Goal: Task Accomplishment & Management: Manage account settings

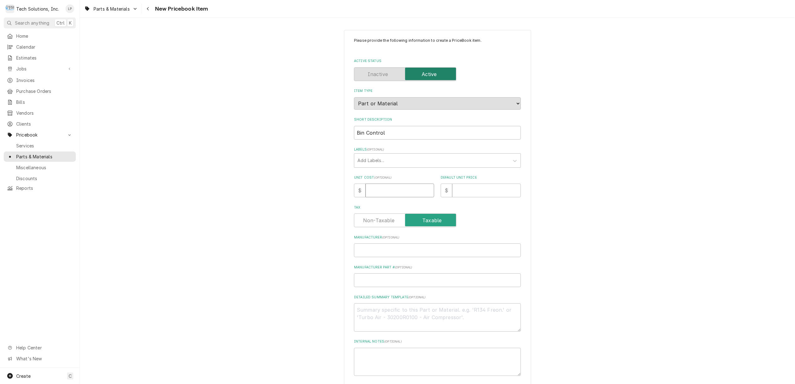
click at [418, 192] on input "Unit Cost ( optional )" at bounding box center [400, 191] width 69 height 14
type input "8"
type textarea "x"
type input "83"
type textarea "x"
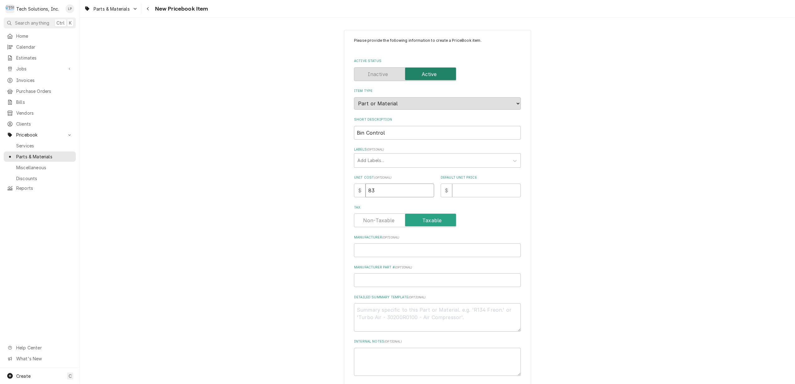
type input "83.4"
type textarea "x"
type input "83.45"
type textarea "x"
type input "83.4"
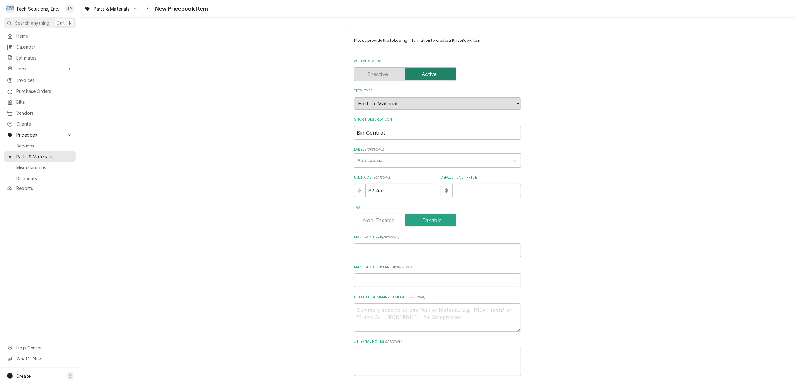
type textarea "x"
type input "83"
type textarea "x"
type input "8"
type textarea "x"
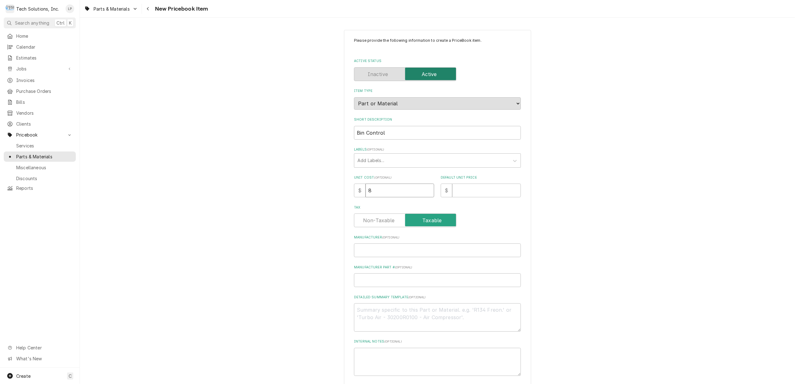
type textarea "x"
click at [423, 250] on input "Manufacturer ( optional )" at bounding box center [437, 251] width 167 height 14
type input "H"
type textarea "x"
type input "Ho"
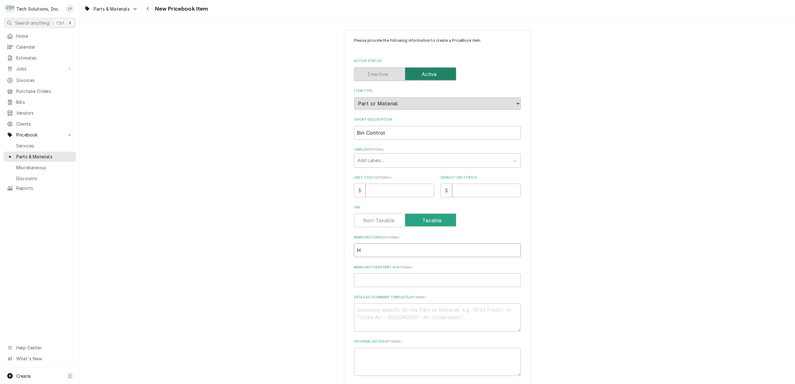
type textarea "x"
type input "Hos"
type textarea "x"
type input "Hosh"
type textarea "x"
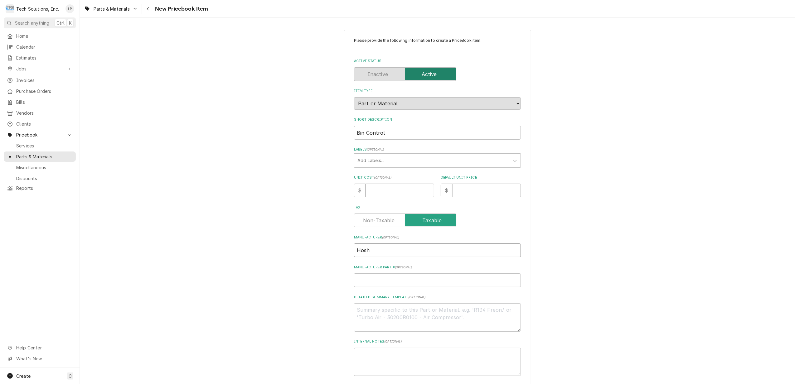
type input "Hoshi"
type textarea "x"
type input "Hoshiz"
type textarea "x"
type input "Hoshiza"
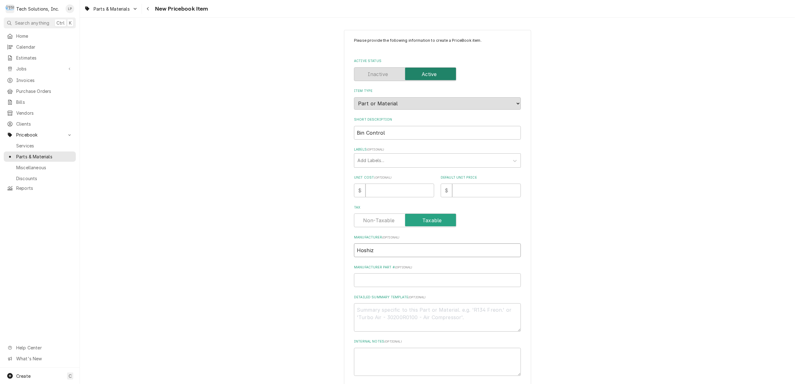
type textarea "x"
type input "Hoshizak"
type textarea "x"
type input "Hoshizaki"
type textarea "x"
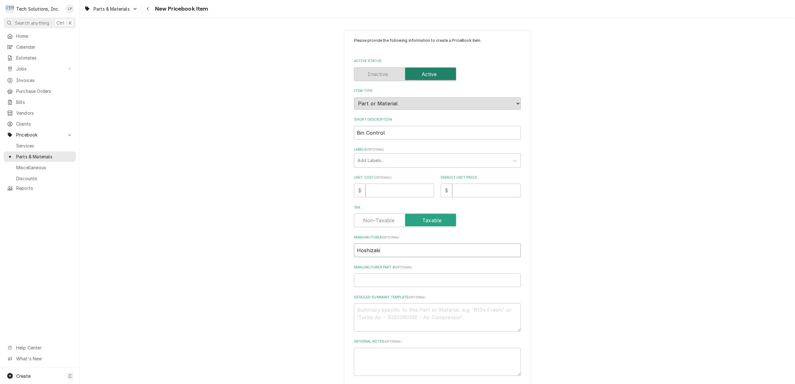
type input "Hoshizaki"
click at [430, 278] on input "Manufacturer Part # ( optional )" at bounding box center [437, 281] width 167 height 14
click at [417, 192] on input "Unit Cost ( optional )" at bounding box center [400, 191] width 69 height 14
type input "1"
type textarea "x"
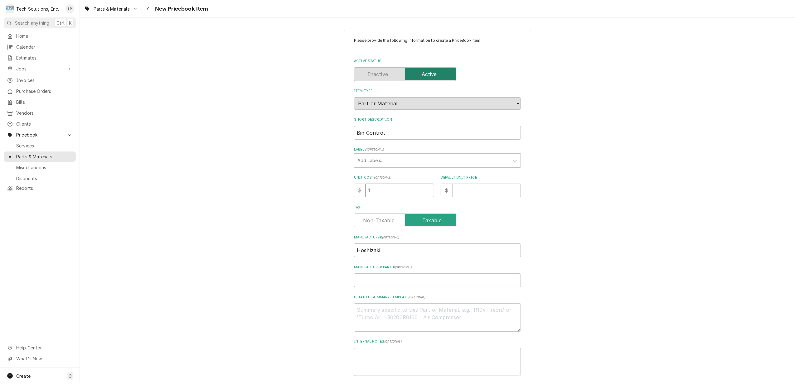
type input "1"
type textarea "x"
type input "15"
type textarea "x"
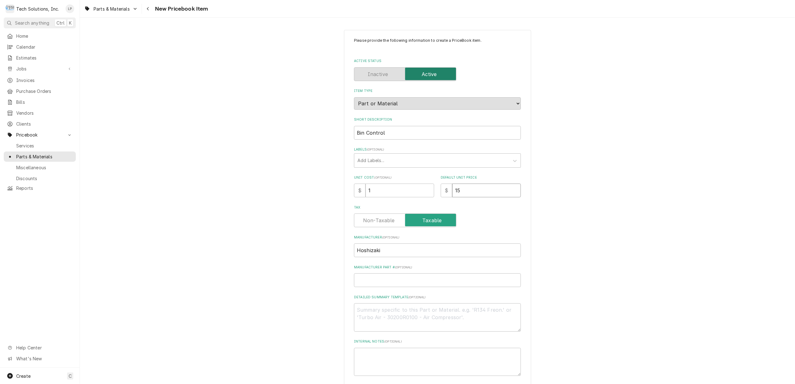
type input "159"
type textarea "x"
type input "159.4"
type textarea "x"
type input "159.43"
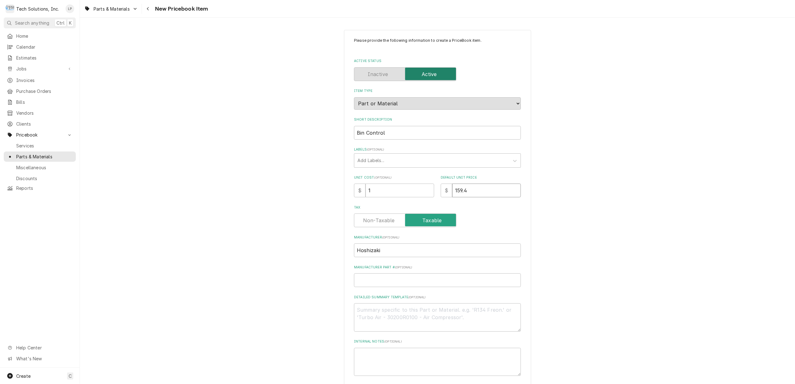
type textarea "x"
type input "159.4"
type textarea "x"
type input "159"
type textarea "x"
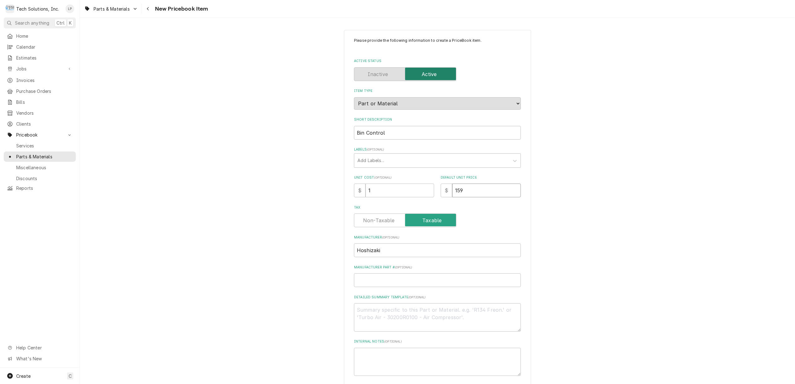
type input "15"
type textarea "x"
type input "1"
type textarea "x"
type input "14"
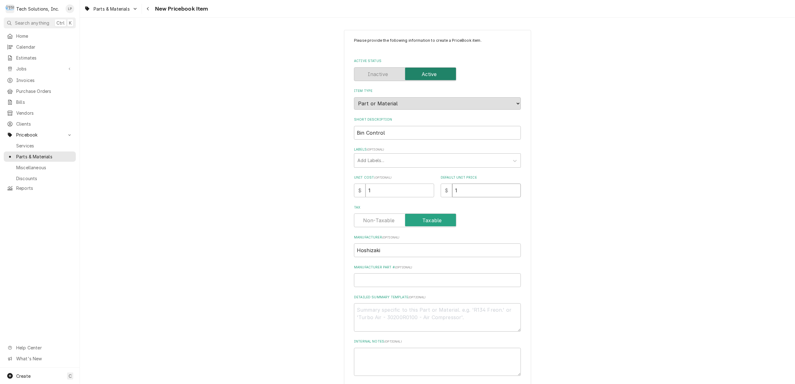
type textarea "x"
type input "143"
type textarea "x"
type input "143.1"
type textarea "x"
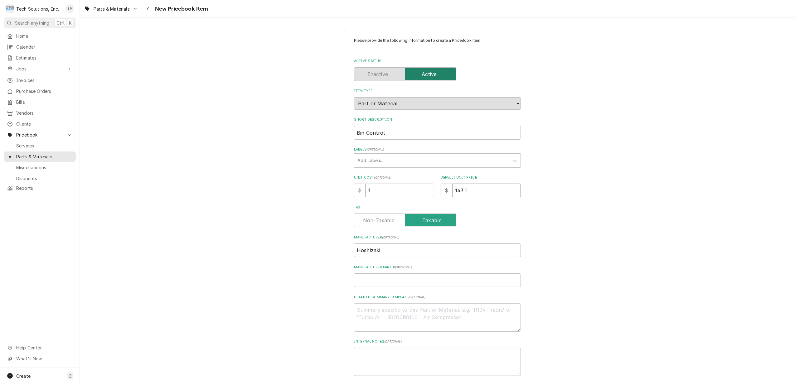
type input "143.15"
type textarea "x"
type input "143.15"
click at [484, 213] on div "Tax" at bounding box center [437, 216] width 167 height 22
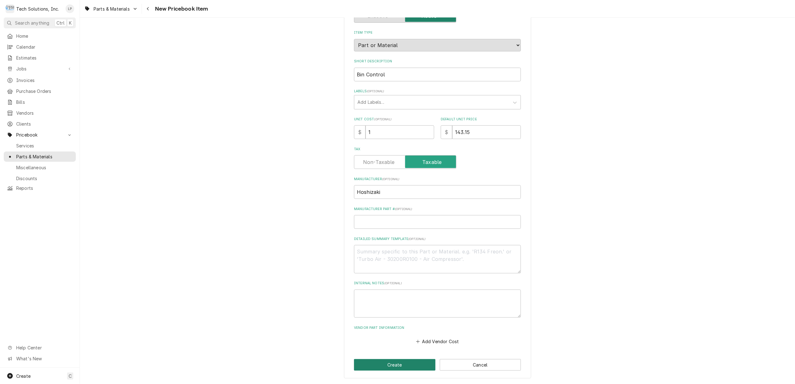
click at [403, 363] on button "Create" at bounding box center [394, 365] width 81 height 12
type textarea "x"
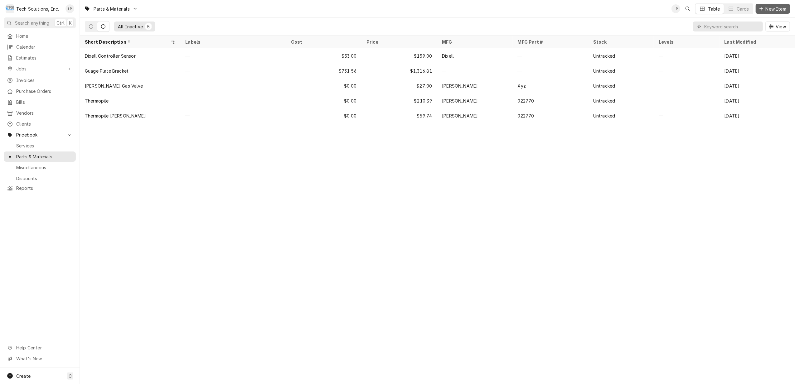
click at [763, 7] on icon "Dynamic Content Wrapper" at bounding box center [762, 9] width 4 height 4
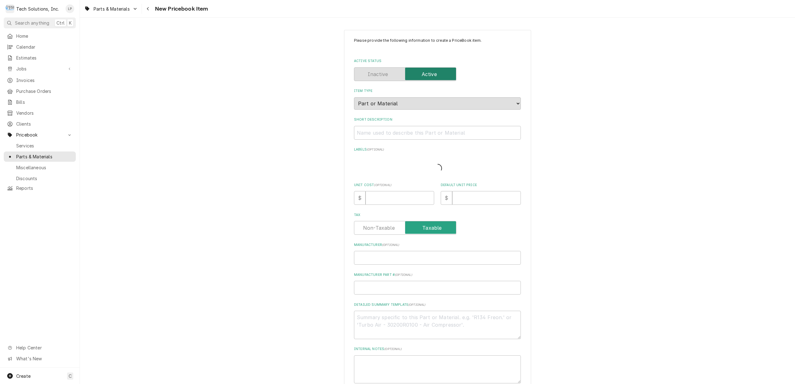
type textarea "x"
click at [400, 132] on input "Short Description" at bounding box center [437, 133] width 167 height 14
type input "T"
type textarea "x"
type input "Th"
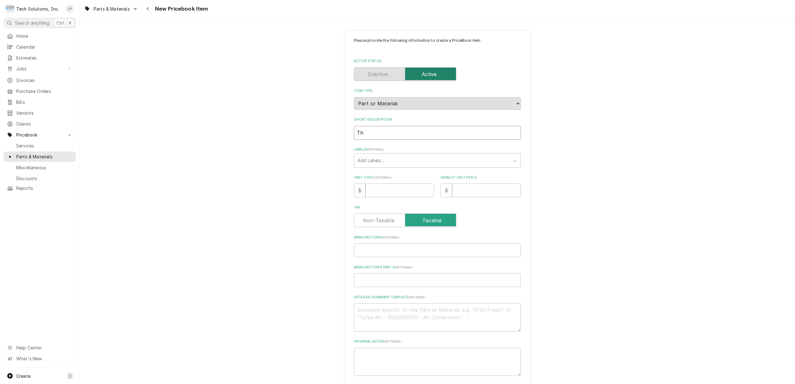
type textarea "x"
type input "Thu"
type textarea "x"
type input "Thum"
type textarea "x"
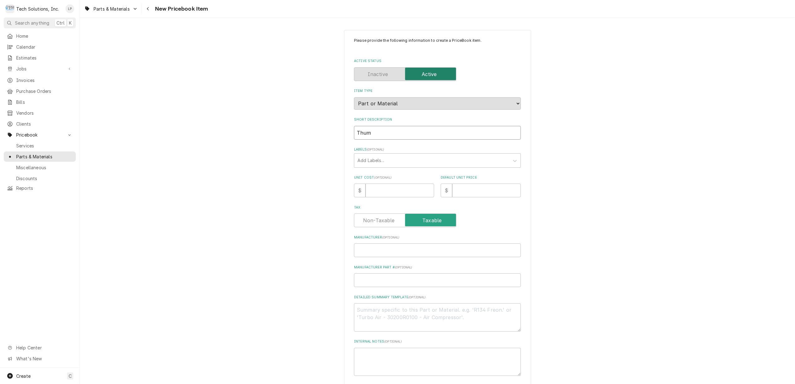
type input "Thumb"
type textarea "x"
type input "Thumb"
type textarea "x"
type input "Thumb S"
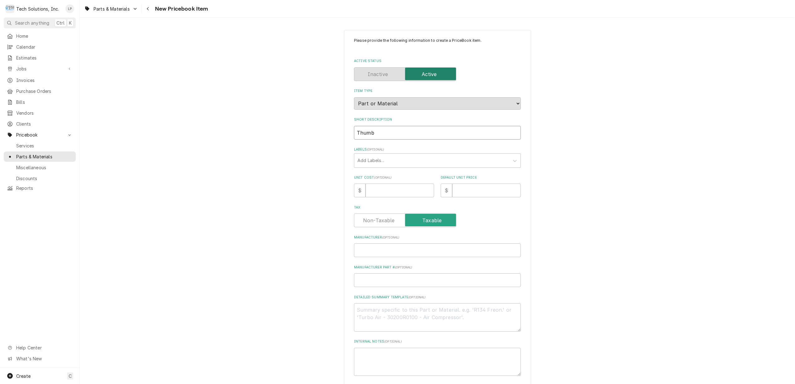
type textarea "x"
type input "Thumb Sc"
type textarea "x"
type input "Thumb Scr"
type textarea "x"
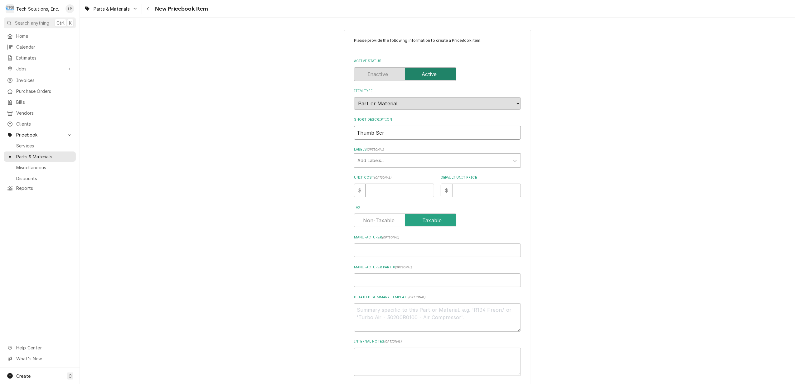
type input "Thumb Scre"
type textarea "x"
type input "Thumb Scres"
type textarea "x"
type input "Thumb Scre"
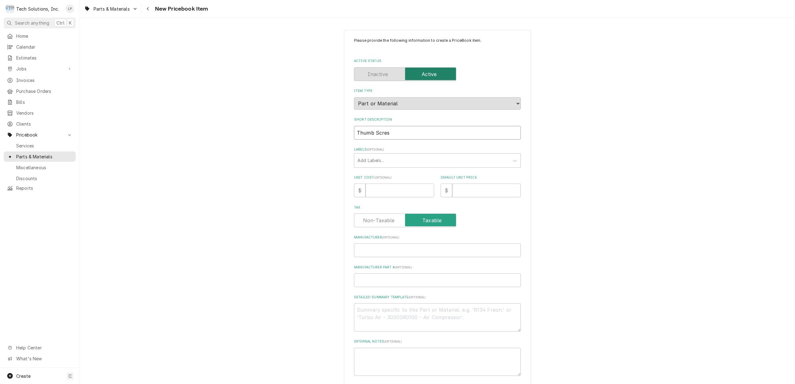
type textarea "x"
type input "Thumb Screw"
type textarea "x"
type input "Thumb Screws"
type textarea "x"
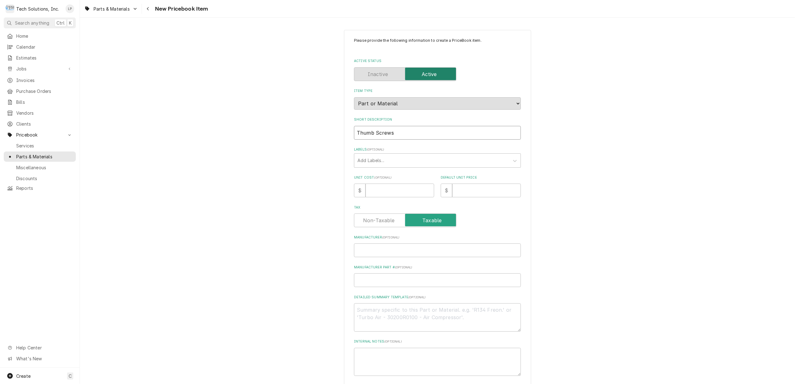
type input "Thumb Screws"
type textarea "x"
type input "Thumb Screws -"
type textarea "x"
type input "Thumb Screws -"
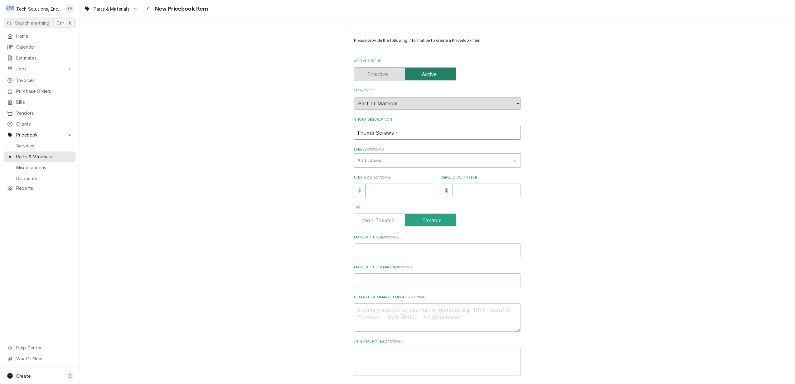
type textarea "x"
type input "Thumb Screws - S"
type textarea "x"
type input "Thumb Screws - Sh"
type textarea "x"
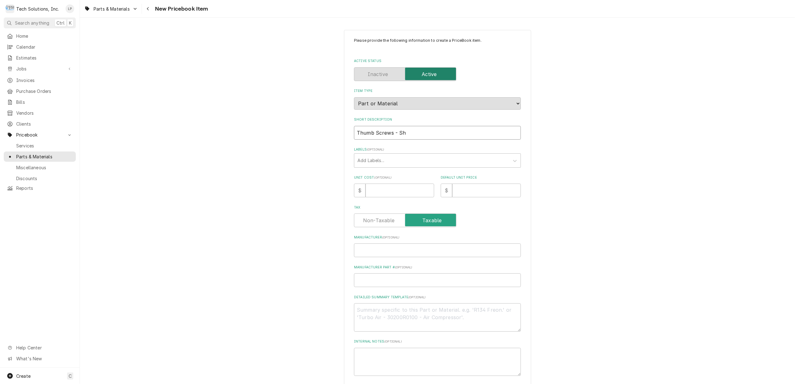
type input "Thumb Screws - Sho"
type textarea "x"
type input "Thumb Screws - Shor"
type textarea "x"
type input "Thumb Screws - Short"
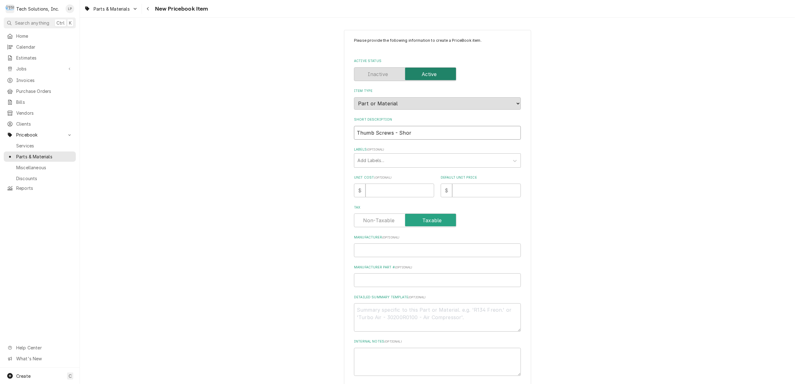
type textarea "x"
type input "Thumb Screws - Short"
click at [389, 193] on input "Unit Cost ( optional )" at bounding box center [400, 191] width 69 height 14
type input "1"
type textarea "x"
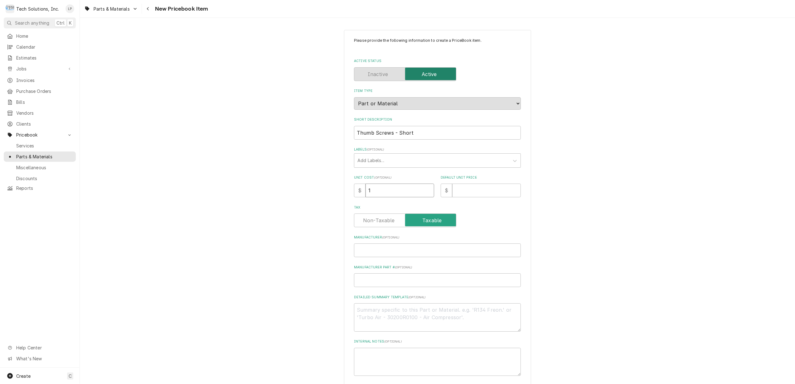
type input "1"
click at [462, 188] on input "Default Unit Price" at bounding box center [486, 191] width 69 height 14
type input "7"
type textarea "x"
type input "7.8"
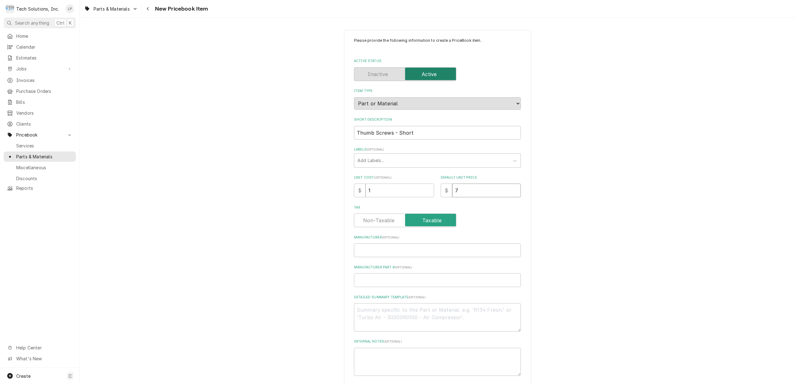
type textarea "x"
type input "7.82"
type textarea "x"
type input "7.82"
click at [473, 202] on div "Please provide the following information to create a PriceBook item. Active Sta…" at bounding box center [437, 221] width 167 height 367
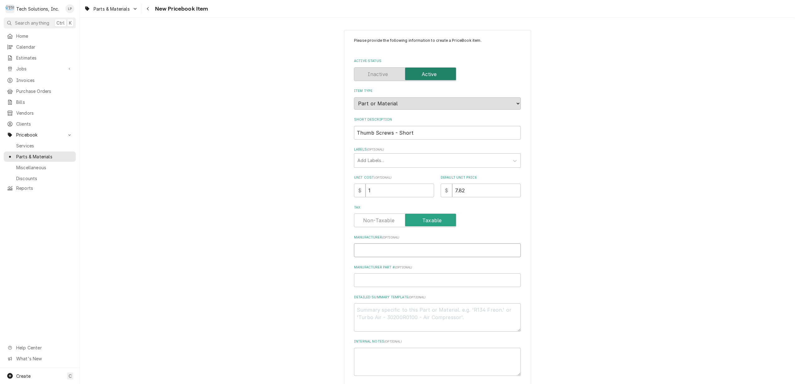
click at [466, 248] on input "Manufacturer ( optional )" at bounding box center [437, 251] width 167 height 14
type input "H"
type textarea "x"
type input "Ho"
type textarea "x"
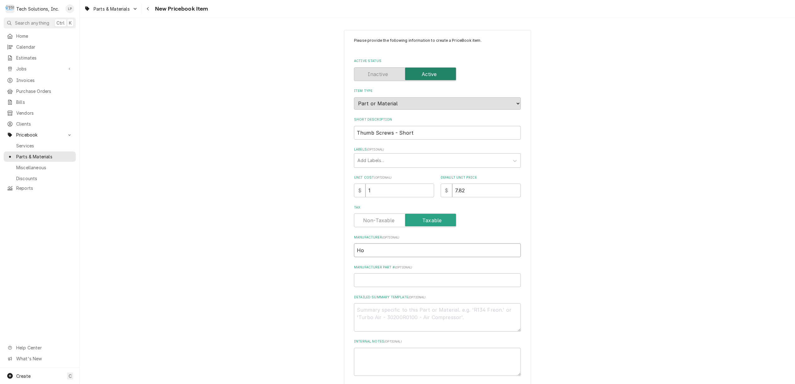
type input "Hos"
type textarea "x"
type input "Hosh"
type textarea "x"
type input "Hoshi"
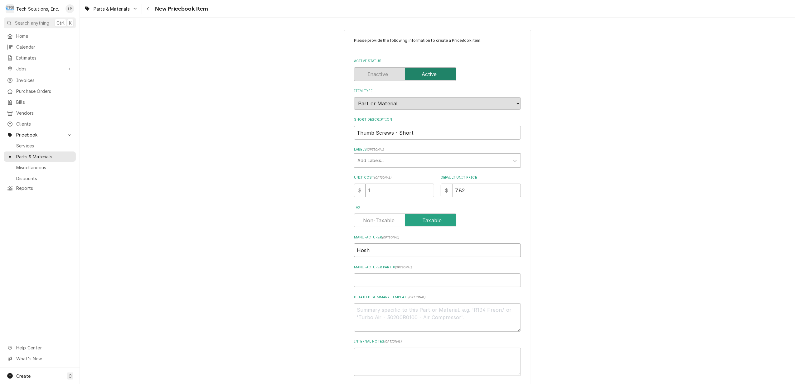
type textarea "x"
type input "Hoshiz"
type textarea "x"
type input "Hoshiza"
type textarea "x"
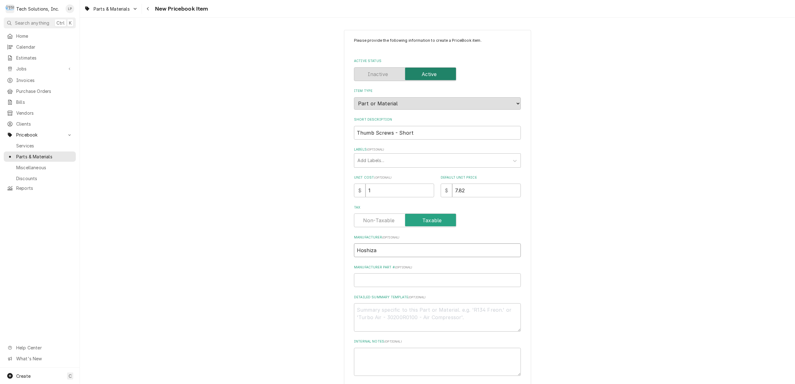
type input "Hoshizak"
type textarea "x"
type input "Hoshizaki"
type textarea "x"
type input "Hoshizaki"
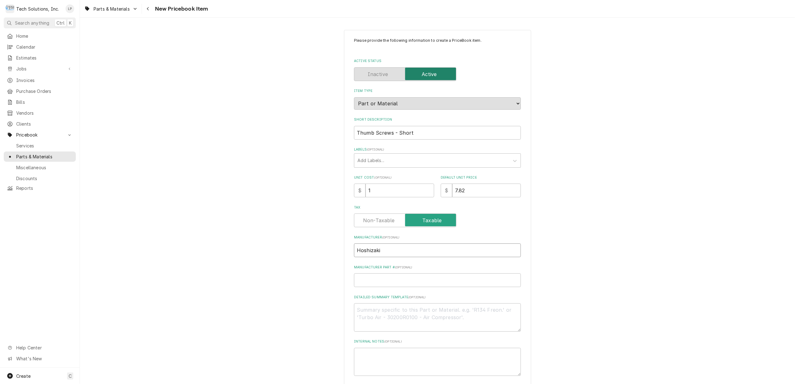
type textarea "x"
type input "Hoshizaki"
click at [462, 135] on input "Thumb Screws - Short" at bounding box center [437, 133] width 167 height 14
click at [567, 210] on div "Please provide the following information to create a PriceBook item. Active Sta…" at bounding box center [437, 233] width 715 height 418
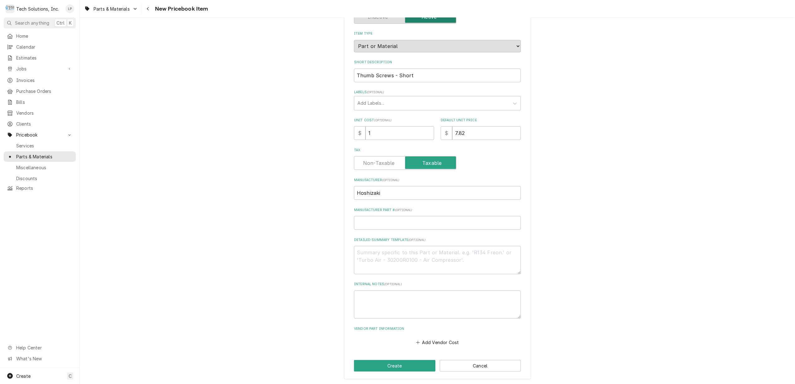
scroll to position [59, 0]
click at [390, 364] on button "Create" at bounding box center [394, 365] width 81 height 12
type textarea "x"
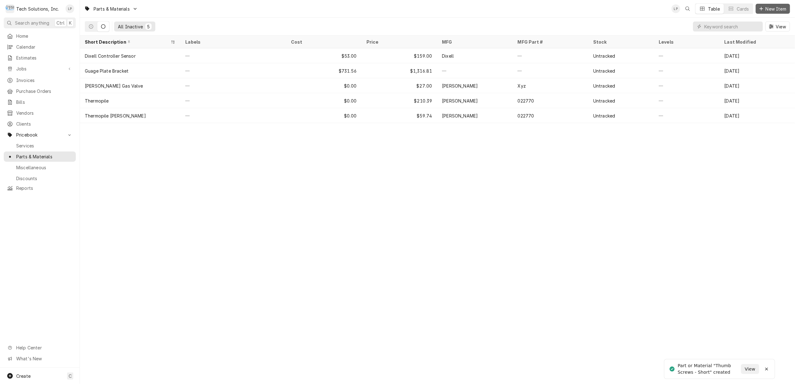
click at [773, 9] on span "New Item" at bounding box center [776, 9] width 23 height 7
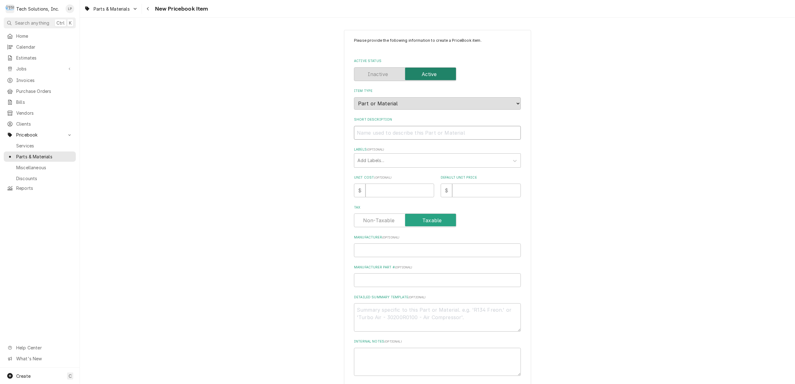
click at [425, 135] on input "Short Description" at bounding box center [437, 133] width 167 height 14
type textarea "x"
type input "T"
type textarea "x"
type input "Th"
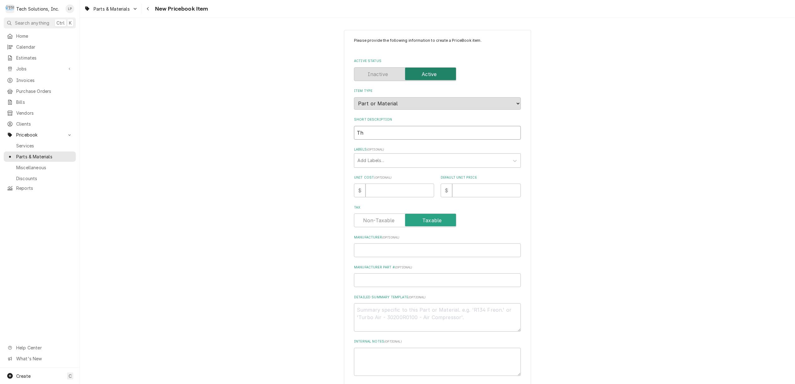
type textarea "x"
type input "Thu"
type textarea "x"
type input "Thum"
type textarea "x"
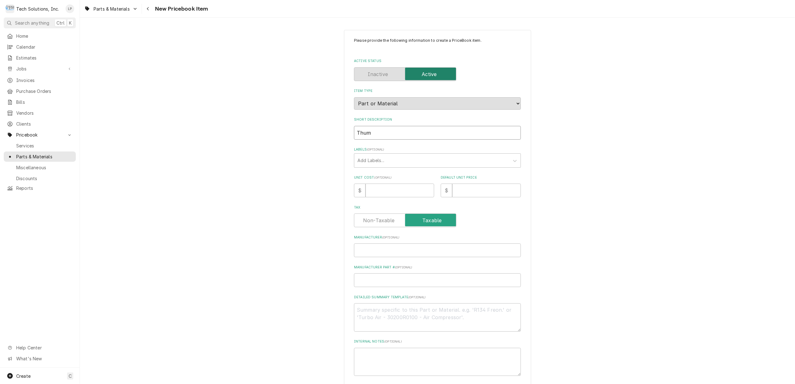
type input "Thumb"
type textarea "x"
type input "Thumb"
type textarea "x"
type input "Thumb S"
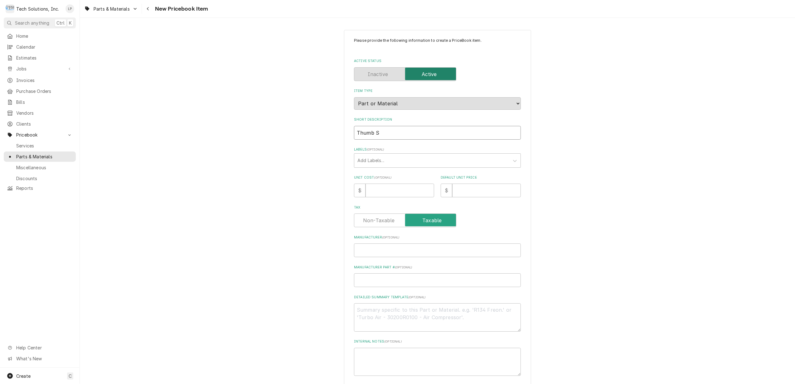
type textarea "x"
type input "Thumb Sc"
type textarea "x"
type input "Thumb Scr"
type textarea "x"
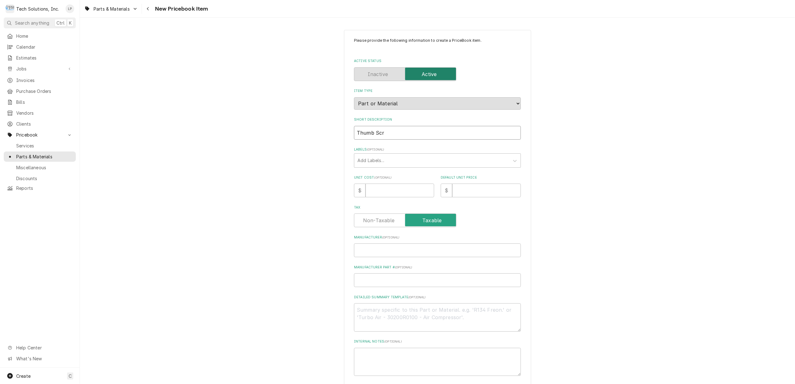
type input "Thumb Scre"
type textarea "x"
type input "Thumb Screw"
type textarea "x"
type input "Thumb Screws"
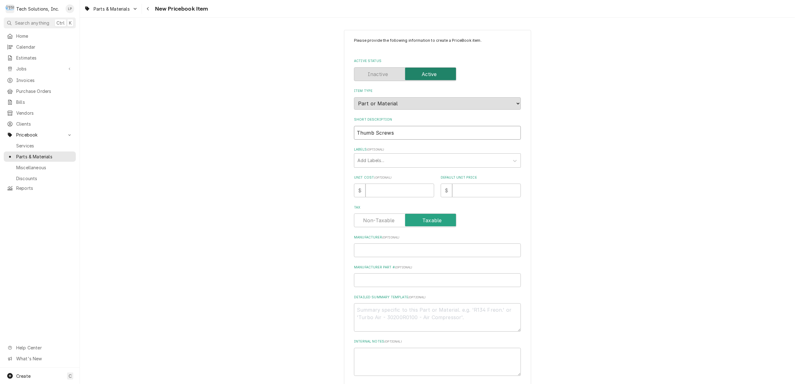
type textarea "x"
type input "Thumb Screws"
type textarea "x"
type input "Thumb Screws -"
type textarea "x"
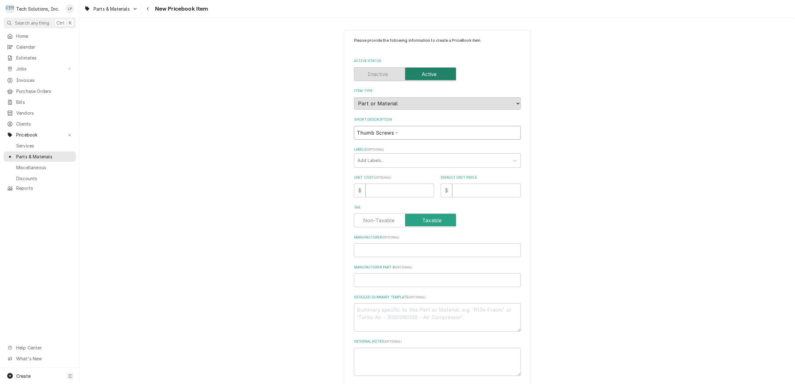
type input "Thumb Screws -"
type textarea "x"
type input "Thumb Screws - L"
type textarea "x"
type input "Thumb Screws - Lo"
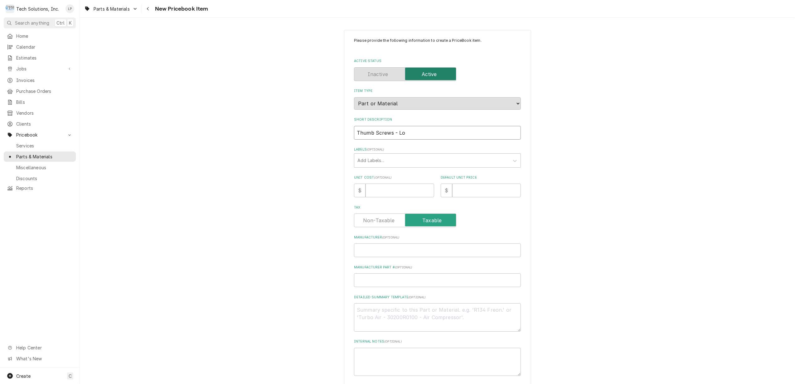
type textarea "x"
type input "Thumb Screws - Lon"
type textarea "x"
type input "Thumb Screws - Lont"
type textarea "x"
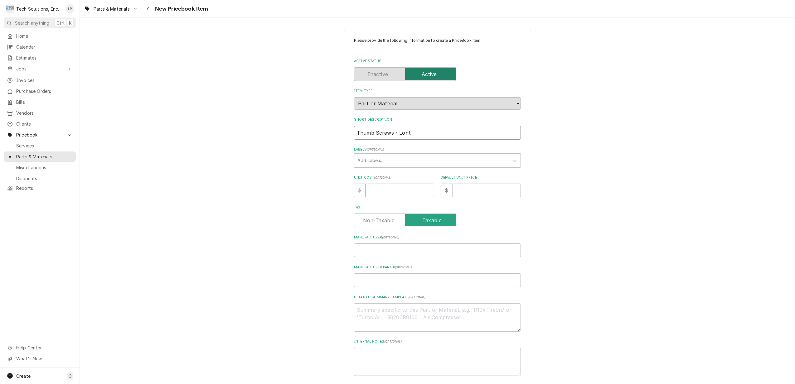
type input "Thumb Screws - Lon"
type textarea "x"
type input "Thumb Screws - Long"
click at [420, 190] on input "Unit Cost ( optional )" at bounding box center [400, 191] width 69 height 14
click at [469, 188] on input "Default Unit Price" at bounding box center [486, 191] width 69 height 14
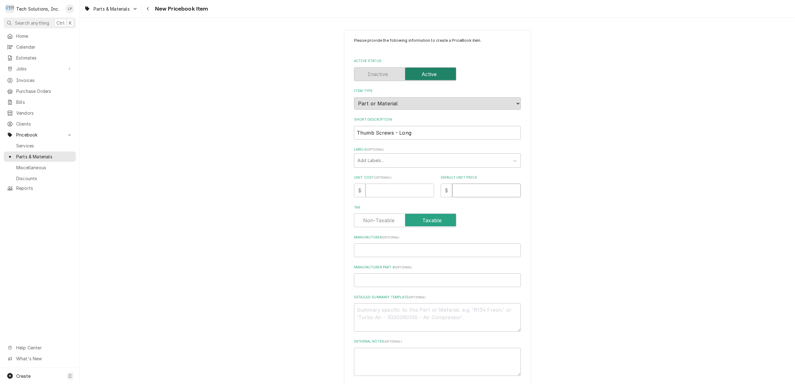
type textarea "x"
type input "1"
type textarea "x"
type input "12"
type textarea "x"
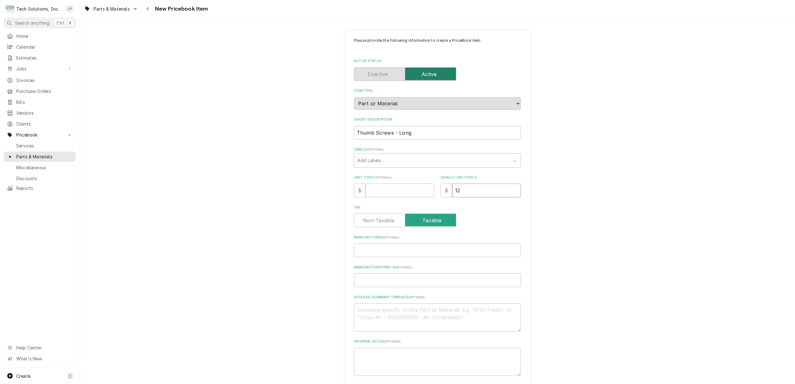
type input "12.8"
type textarea "x"
type input "12.81"
click at [474, 205] on label "Tax" at bounding box center [437, 207] width 167 height 5
click at [377, 249] on input "Manufacturer ( optional )" at bounding box center [437, 251] width 167 height 14
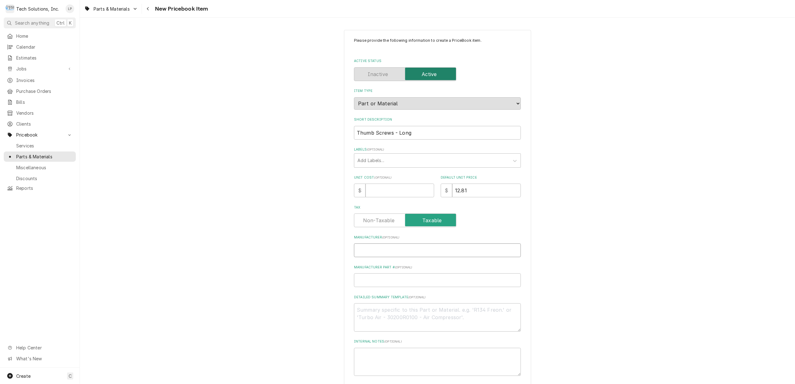
type textarea "x"
type input "H"
type textarea "x"
type input "Ho"
type textarea "x"
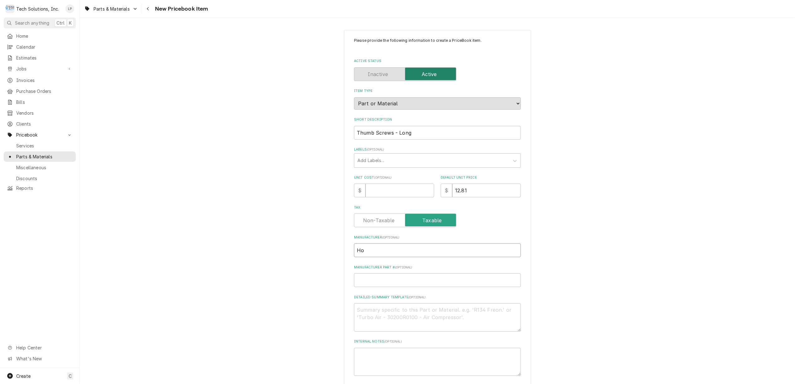
type input "Hos"
type textarea "x"
type input "Hosh"
type textarea "x"
type input "Hoshi"
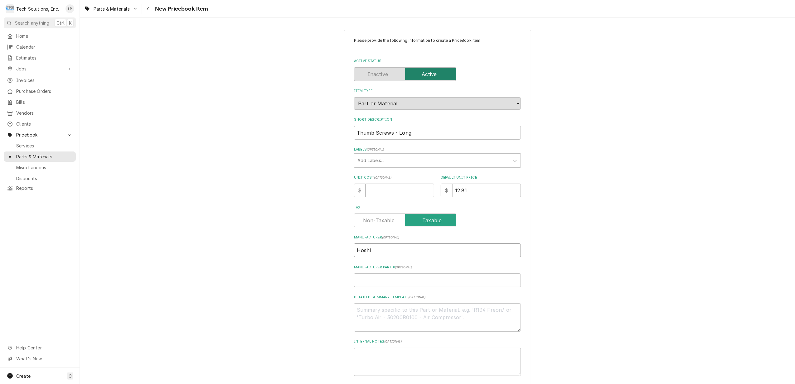
type textarea "x"
type input "Hoshiz"
type textarea "x"
type input "Hoshiza"
type textarea "x"
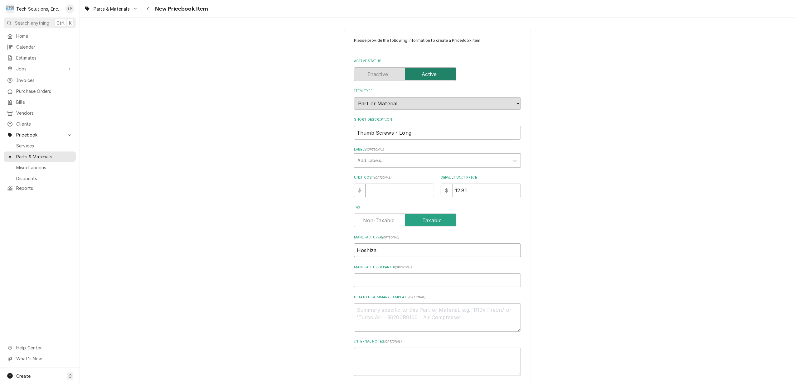
type input "Hoshizak"
type textarea "x"
type input "Hoshizaki"
click at [517, 296] on label "Detailed Summary Template ( optional )" at bounding box center [437, 297] width 167 height 5
click at [517, 304] on textarea "Detailed Summary Template ( optional )" at bounding box center [437, 318] width 167 height 28
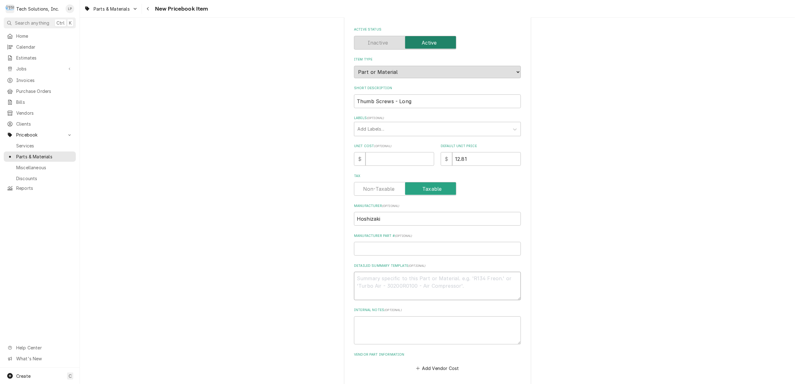
scroll to position [59, 0]
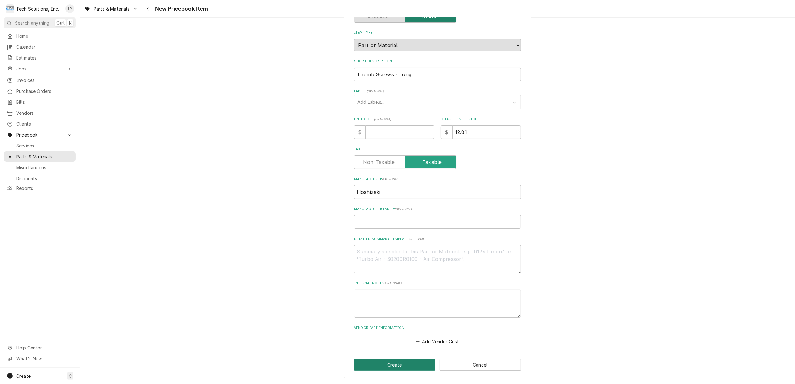
click at [394, 366] on button "Create" at bounding box center [394, 365] width 81 height 12
type textarea "x"
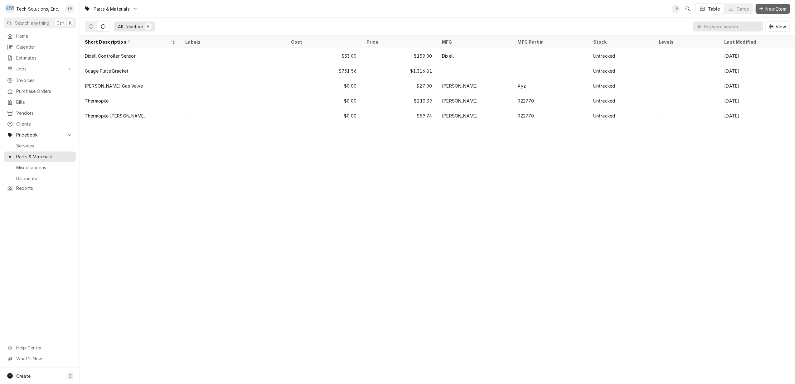
click at [776, 8] on span "New Item" at bounding box center [776, 9] width 23 height 7
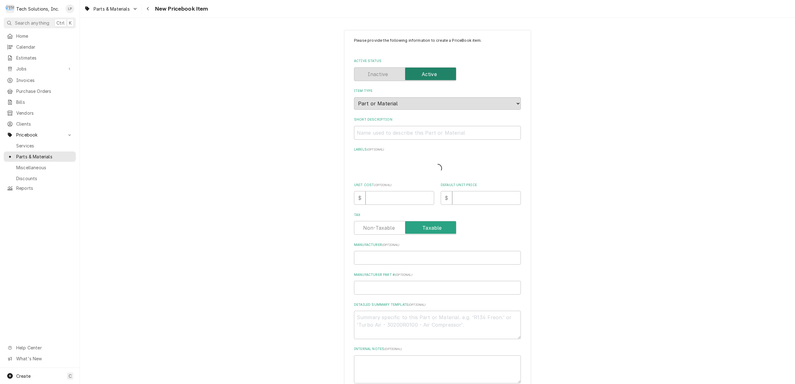
type textarea "x"
click at [389, 132] on input "Short Description" at bounding box center [437, 133] width 167 height 14
type input "S"
type textarea "x"
type input "Sp"
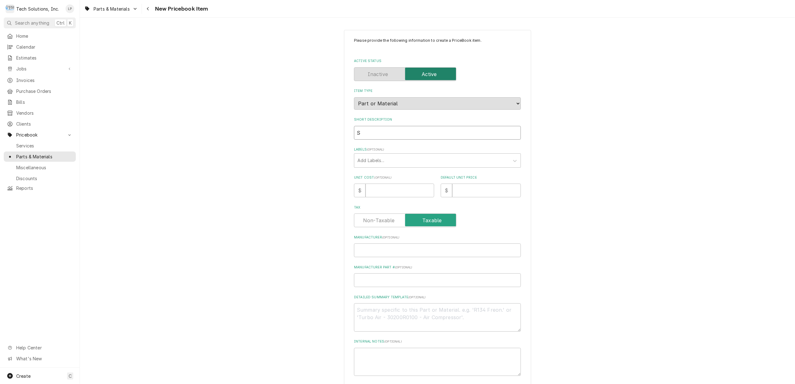
type textarea "x"
type input "Spr"
type textarea "x"
type input "Spra"
type textarea "x"
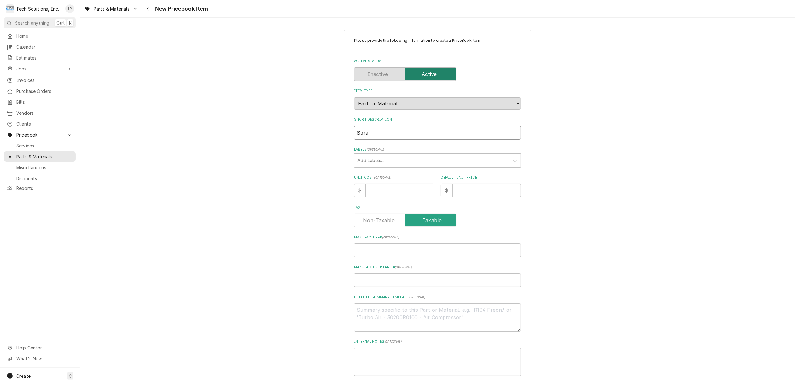
type input "Spray"
type textarea "x"
type input "Spray"
type textarea "x"
type input "Spray G"
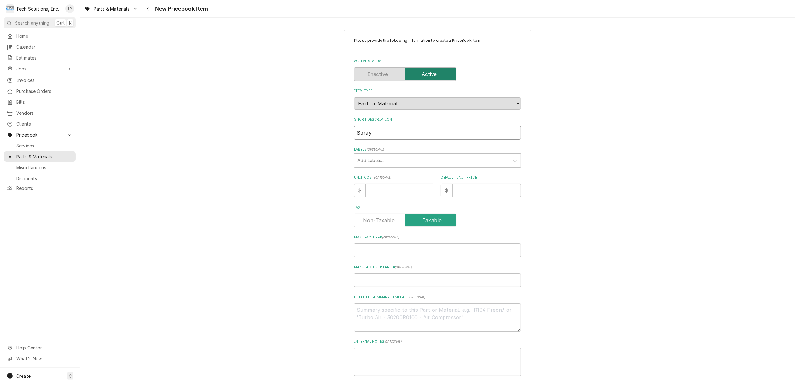
type textarea "x"
type input "Spray Gu"
type textarea "x"
type input "Spray Gui"
type textarea "x"
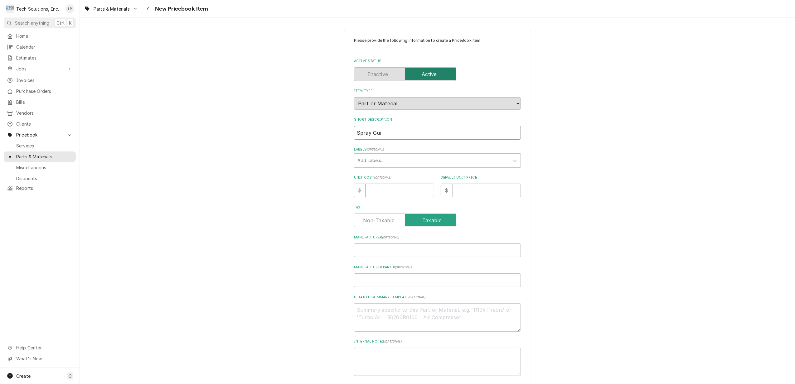
type input "Spray Guid"
type textarea "x"
type input "Spray Guide"
type textarea "x"
type input "Spray Guide"
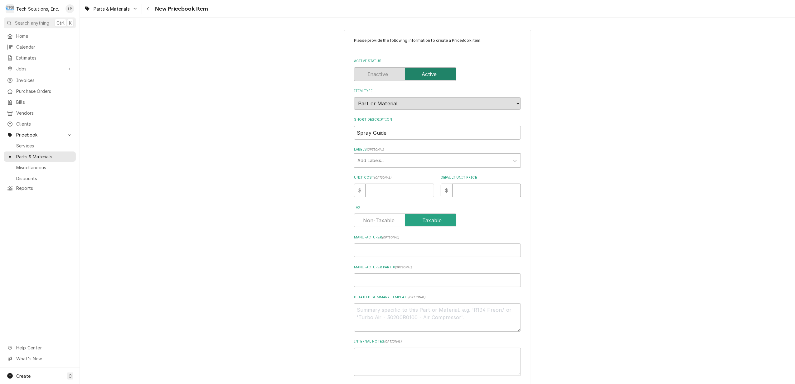
click at [467, 192] on input "Default Unit Price" at bounding box center [486, 191] width 69 height 14
type input "8"
type textarea "x"
type input "8.3"
type textarea "x"
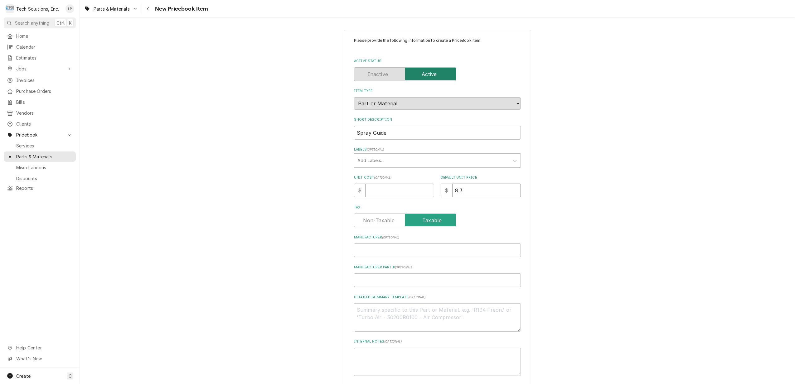
type input "8.32"
type textarea "x"
type input "8.32"
click at [481, 208] on label "Tax" at bounding box center [437, 207] width 167 height 5
click at [454, 246] on input "Manufacturer ( optional )" at bounding box center [437, 251] width 167 height 14
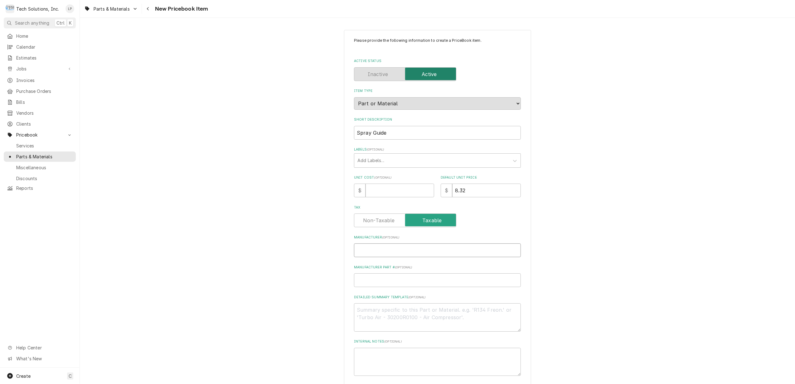
type input "H"
type textarea "x"
type input "Ho"
type textarea "x"
type input "Hos"
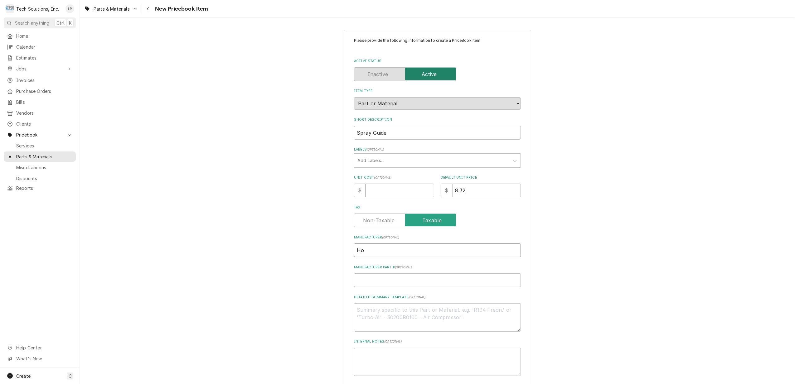
type textarea "x"
type input "Hosh"
type textarea "x"
type input "Hoshi"
type textarea "x"
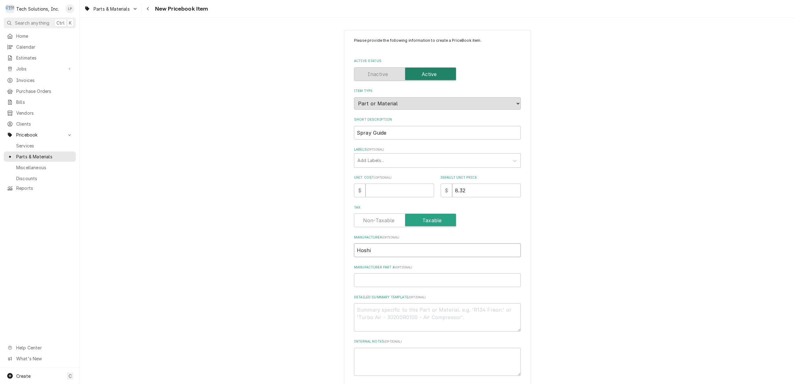
type input "Hoshiz"
type textarea "x"
type input "Hoshiza"
type textarea "x"
type input "Hoshizak"
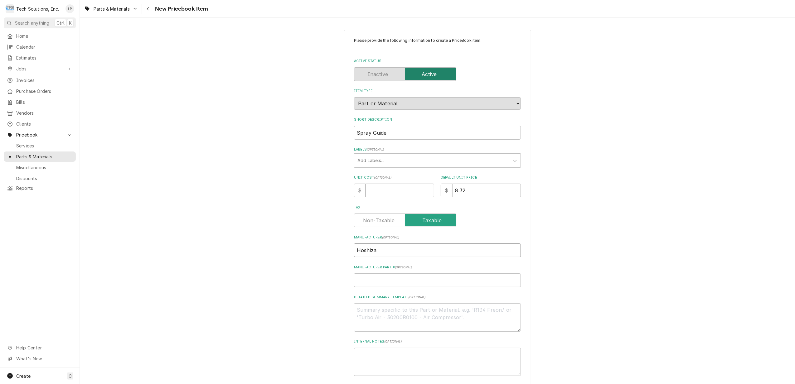
type textarea "x"
type input "Hoshizaki"
type textarea "x"
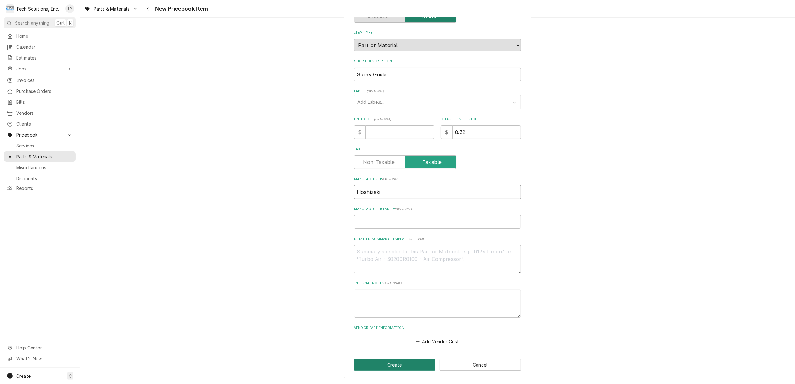
type input "Hoshizaki"
click at [405, 362] on button "Create" at bounding box center [394, 365] width 81 height 12
type textarea "x"
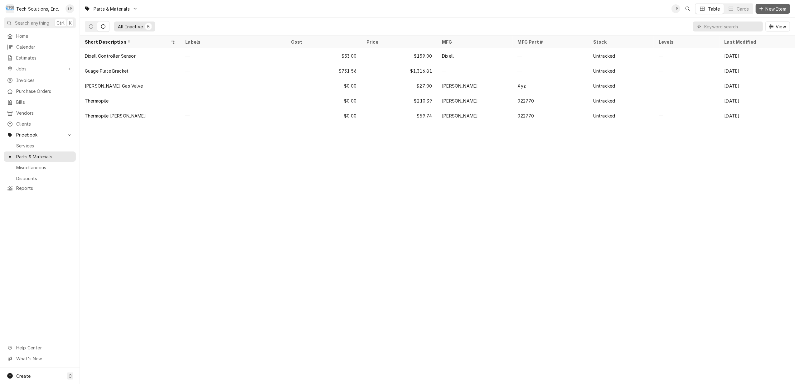
click at [770, 7] on span "New Item" at bounding box center [776, 9] width 23 height 7
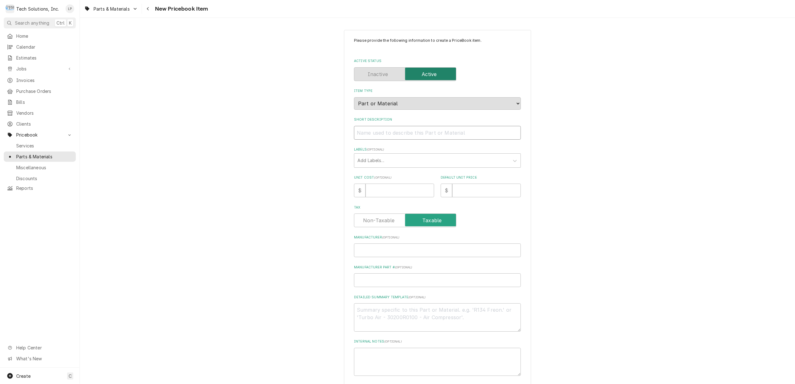
click at [430, 130] on input "Short Description" at bounding box center [437, 133] width 167 height 14
type textarea "x"
type input "T"
type textarea "x"
type input "Th"
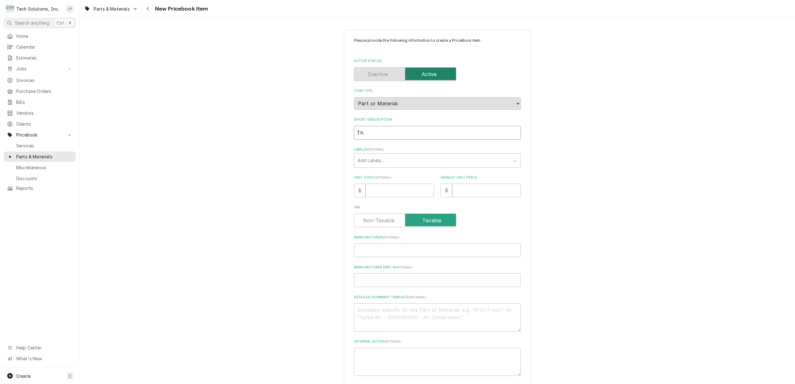
type textarea "x"
type input "Thu"
type textarea "x"
type input "Thum"
type textarea "x"
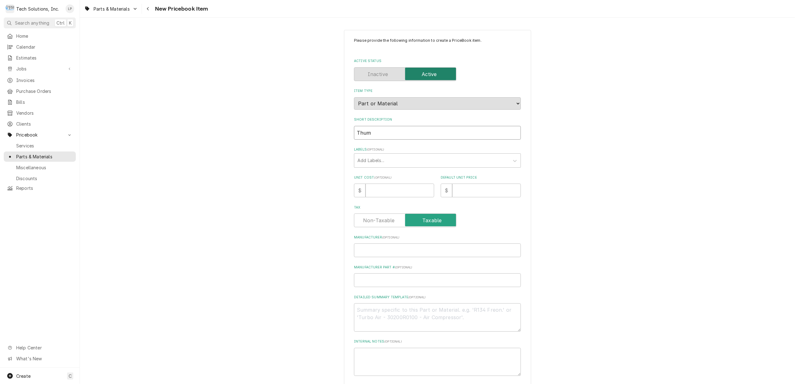
type input "Thumb"
type textarea "x"
type input "Thumb"
type textarea "x"
type input "Thumb S"
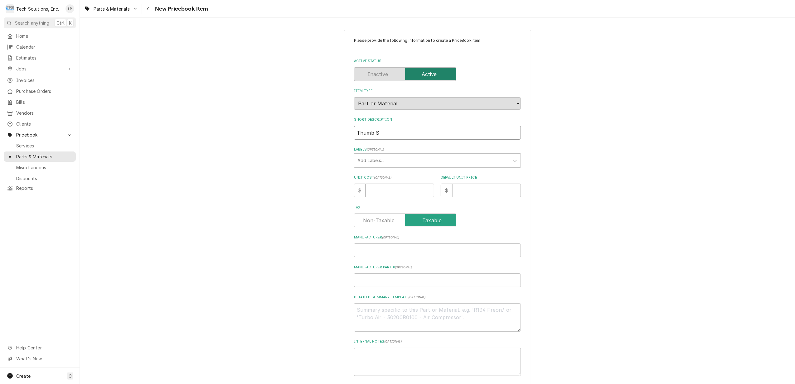
type textarea "x"
type input "Thumb Sc"
type textarea "x"
type input "Thumb Scr"
type textarea "x"
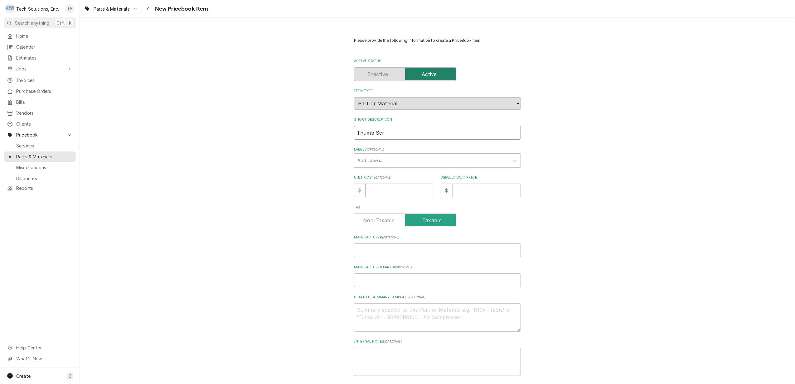
type input "Thumb Scre"
type textarea "x"
type input "Thumb Screw"
type textarea "x"
type input "Thumb Screw"
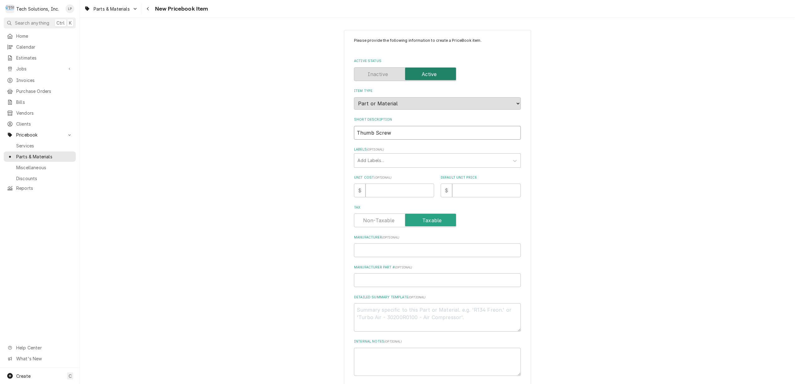
type textarea "x"
type input "Thumb Screw -"
type textarea "x"
type input "Thumb Screw -"
type textarea "x"
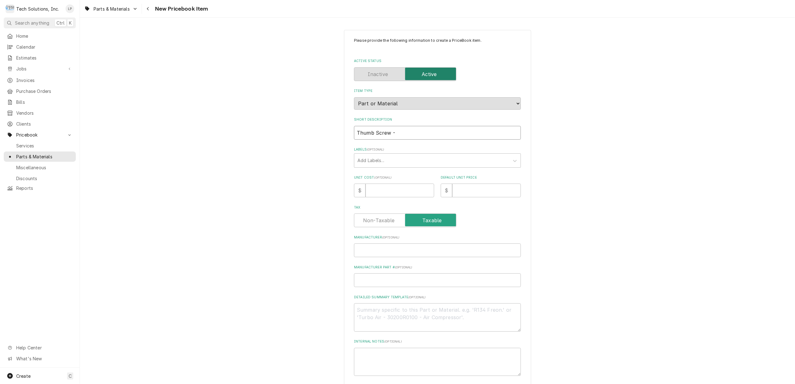
type input "Thumb Screw - B"
type textarea "x"
type input "Thumb Screw - Bl"
type textarea "x"
type input "Thumb Screw - B"
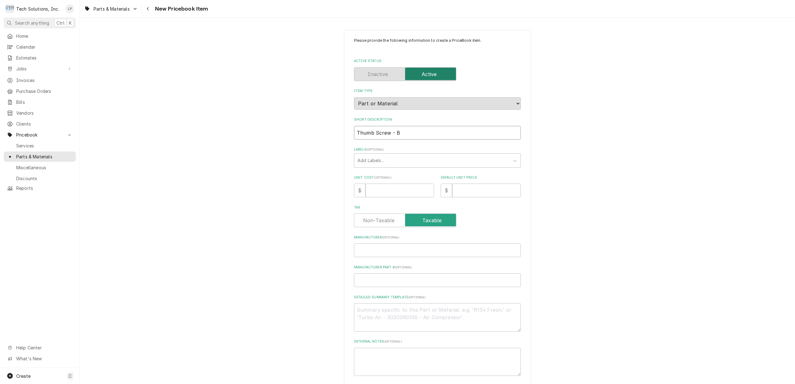
type textarea "x"
type input "Thumb Screw -"
type textarea "x"
type input "Thumb Screw - F"
type textarea "x"
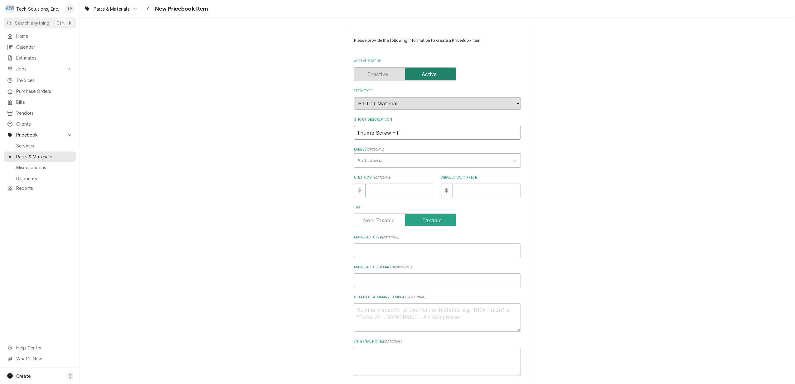
type input "Thumb Screw - Fl"
type textarea "x"
type input "Thumb Screw - Fla"
type textarea "x"
type input "Thumb Screw - Flat"
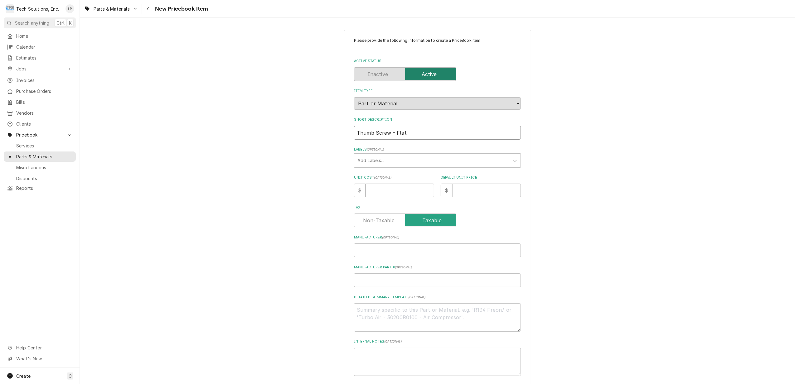
type textarea "x"
type input "Thumb Screw - Flat/"
type textarea "x"
type input "Thumb Screw - Flat/S"
type textarea "x"
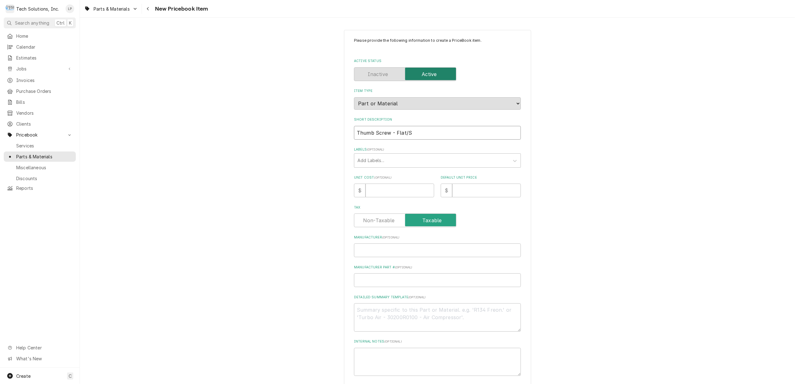
type input "Thumb Screw - Flat/Sh"
type textarea "x"
type input "Thumb Screw - Flat/Sho"
type textarea "x"
type input "Thumb Screw - Flat/Shor"
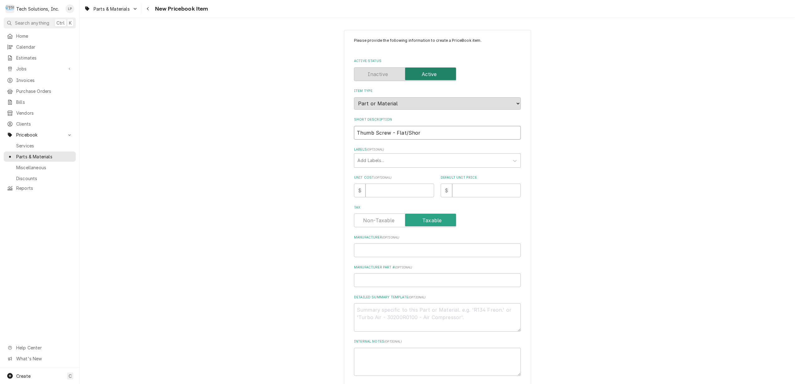
type textarea "x"
type input "Thumb Screw - Flat/Short"
click at [460, 193] on input "Default Unit Price" at bounding box center [486, 191] width 69 height 14
type textarea "x"
type input "8"
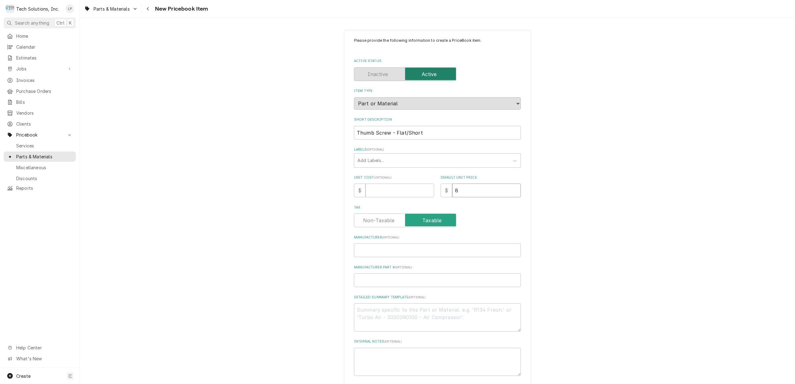
type textarea "x"
type input "8.8"
type textarea "x"
type input "8.82"
click at [503, 218] on div "Tax" at bounding box center [437, 221] width 167 height 14
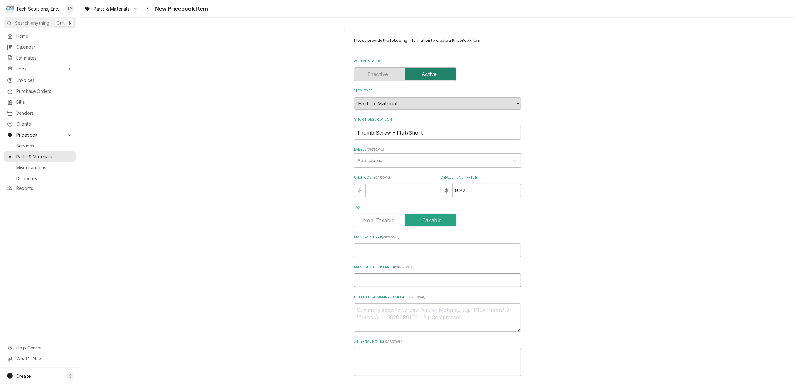
click at [444, 277] on input "Manufacturer Part # ( optional )" at bounding box center [437, 281] width 167 height 14
type textarea "x"
type input "H"
type textarea "x"
type input "Ho"
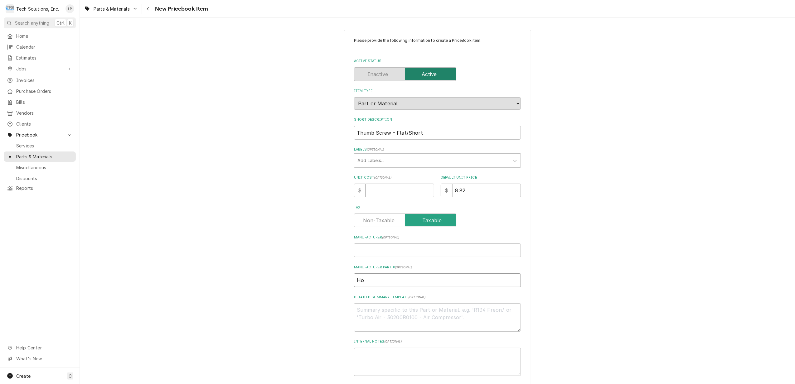
type textarea "x"
type input "Hos"
type textarea "x"
type input "Hosh"
type textarea "x"
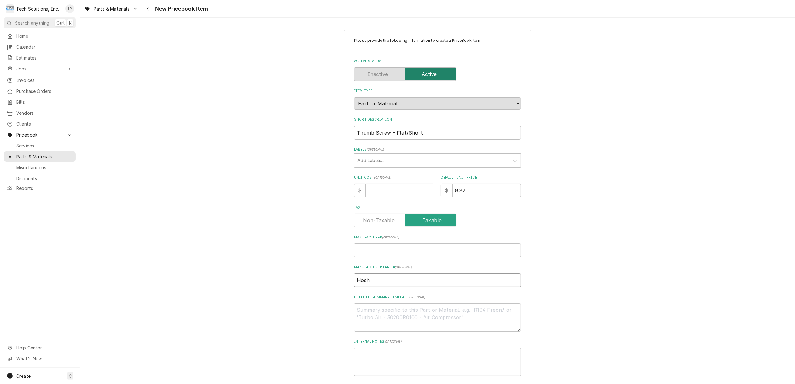
type input "Hoshi"
type textarea "x"
type input "Hoshiz"
type textarea "x"
type input "Hoshiza"
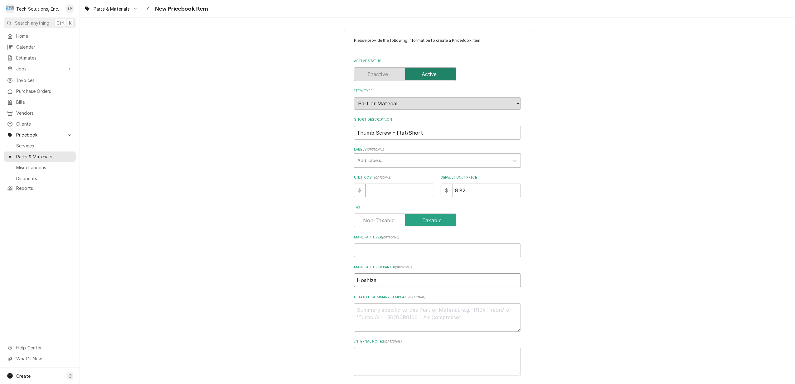
type textarea "x"
type input "Hoshizak"
type textarea "x"
type input "Hoshizaki"
click at [552, 299] on div "Please provide the following information to create a PriceBook item. Active Sta…" at bounding box center [437, 233] width 715 height 418
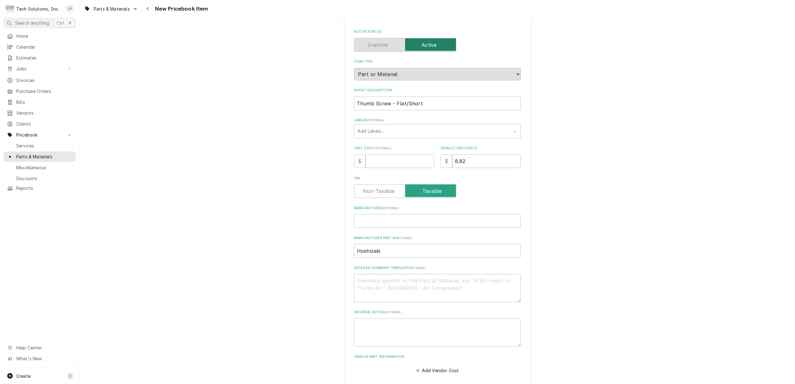
scroll to position [59, 0]
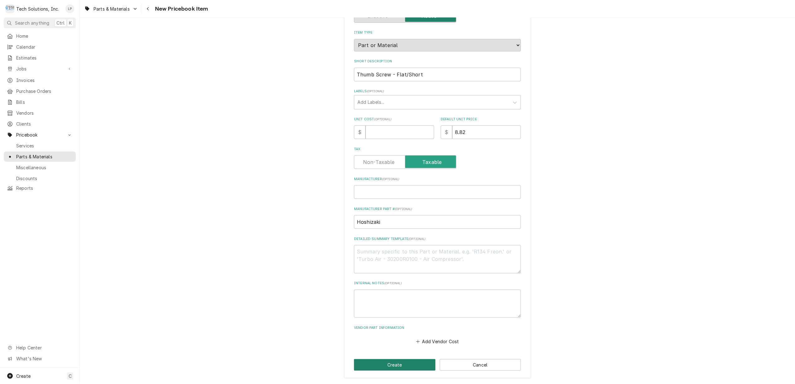
click at [388, 364] on button "Create" at bounding box center [394, 365] width 81 height 12
type textarea "x"
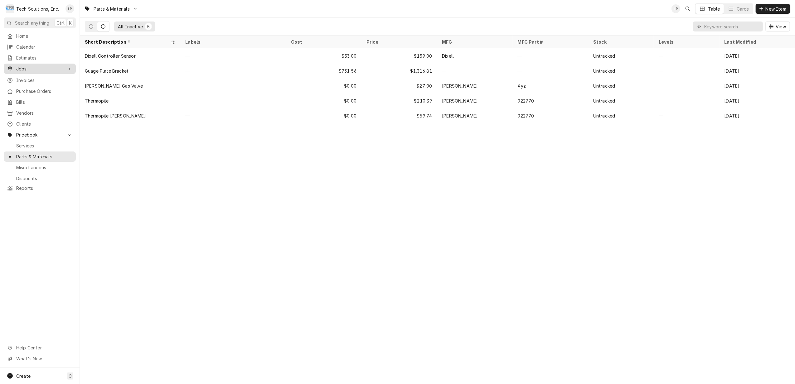
click at [21, 66] on span "Jobs" at bounding box center [39, 69] width 47 height 7
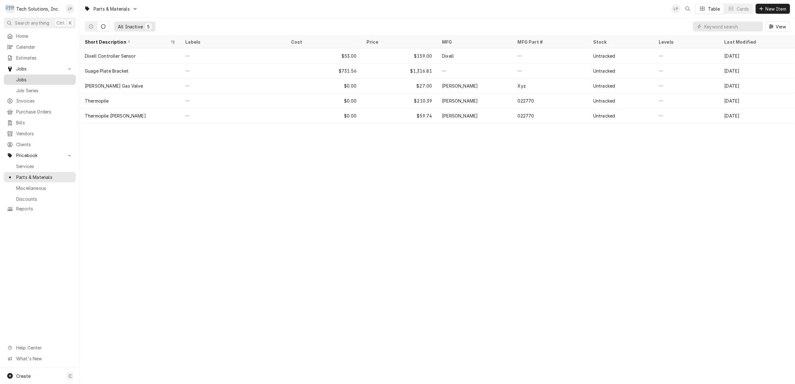
click at [21, 77] on span "Jobs" at bounding box center [44, 79] width 56 height 7
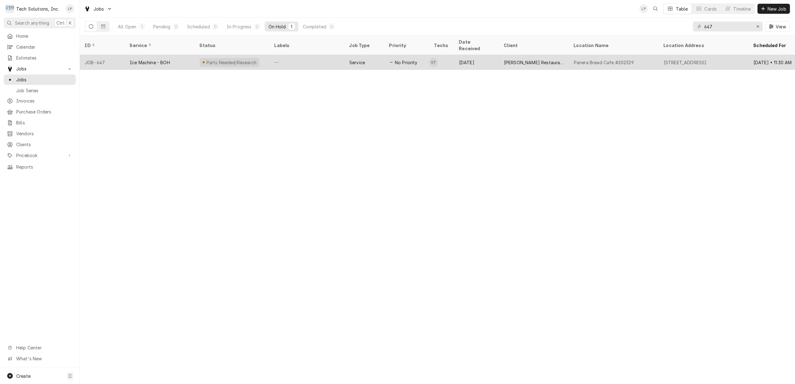
click at [230, 58] on div "Parts Needed/Research" at bounding box center [230, 62] width 60 height 9
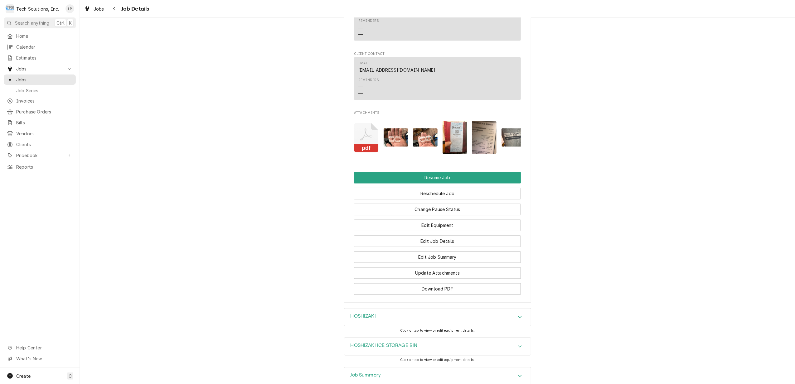
scroll to position [1081, 0]
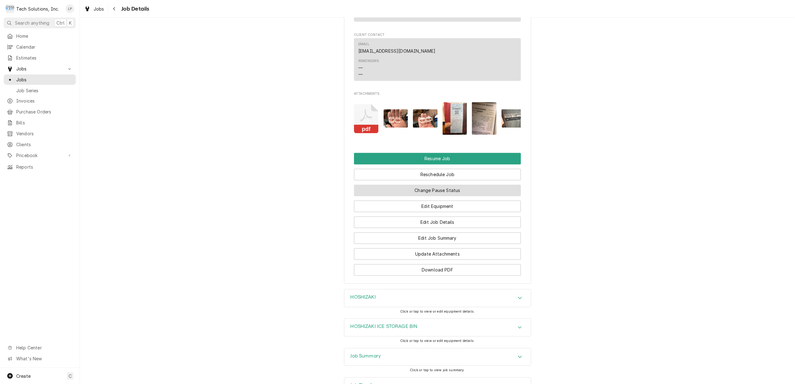
click at [490, 189] on button "Change Pause Status" at bounding box center [437, 191] width 167 height 12
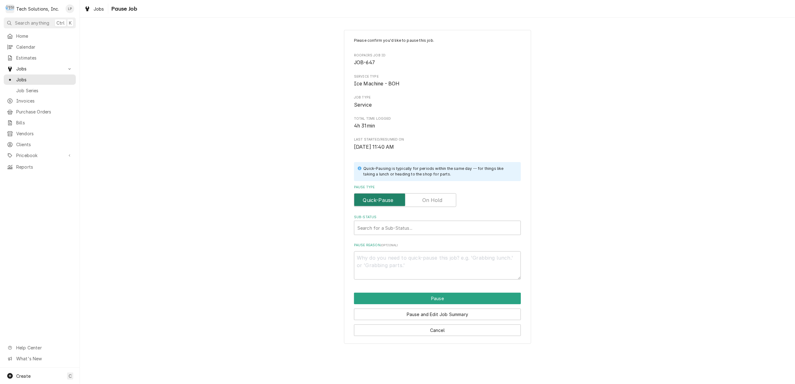
click at [438, 195] on input "Pause Type" at bounding box center [405, 200] width 97 height 14
checkbox input "true"
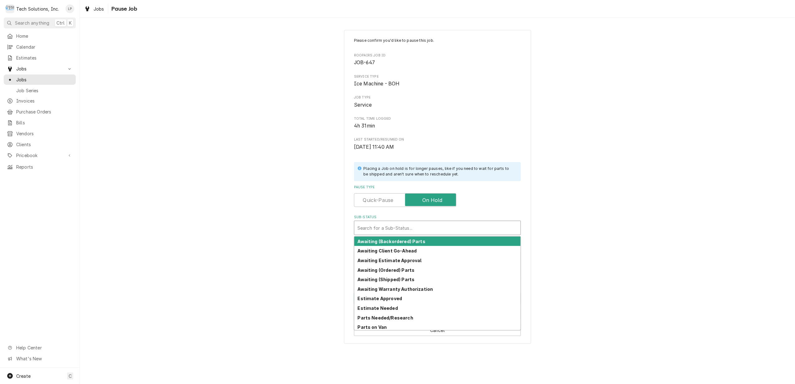
click at [445, 227] on div "Sub-Status" at bounding box center [437, 227] width 160 height 11
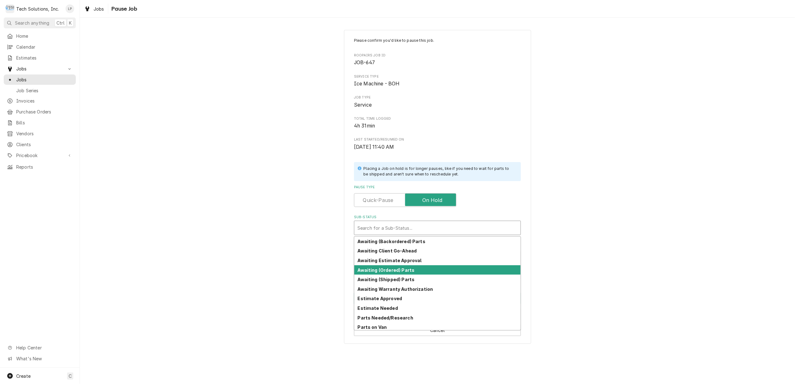
click at [432, 269] on div "Awaiting (Ordered) Parts" at bounding box center [437, 270] width 166 height 10
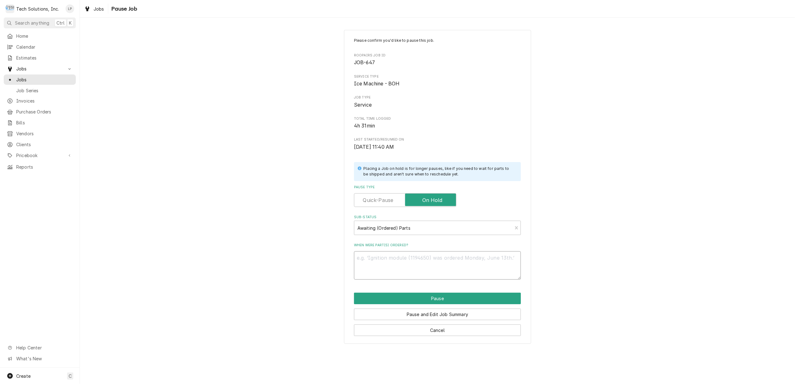
click at [462, 263] on textarea "When were part(s) ordered?" at bounding box center [437, 265] width 167 height 28
type textarea "x"
type textarea "L"
type textarea "x"
type textarea "Li"
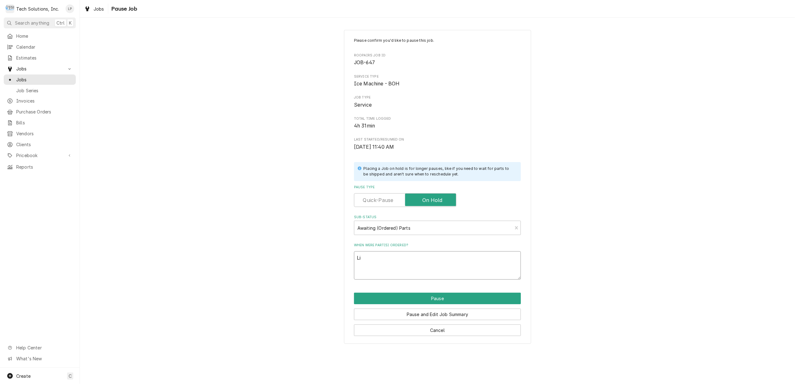
type textarea "x"
type textarea "Lis"
type textarea "x"
type textarea "Lisa"
type textarea "x"
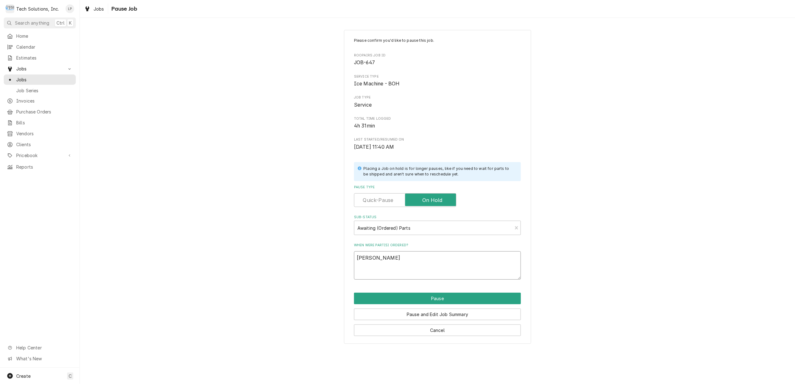
type textarea "Lisa"
type textarea "x"
type textarea "Lisa o"
type textarea "x"
type textarea "Lisa or"
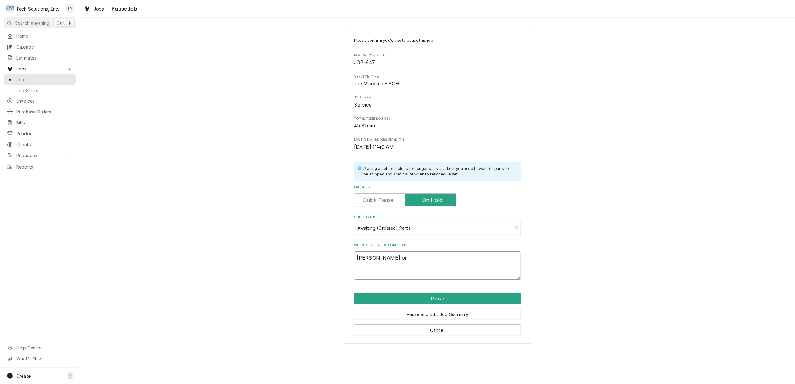
type textarea "x"
type textarea "Lisa ord"
type textarea "x"
type textarea "Lisa orde"
type textarea "x"
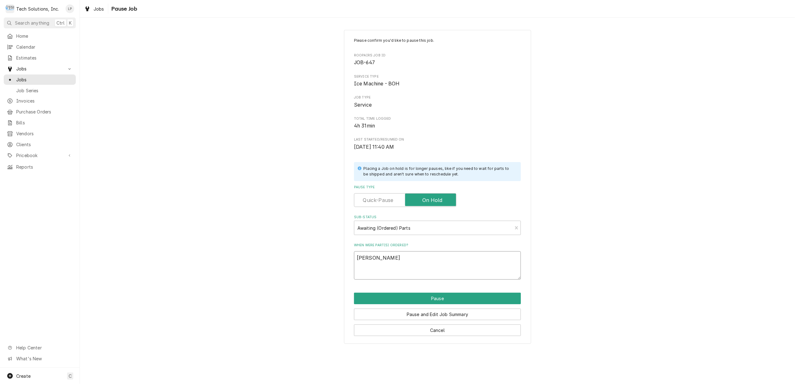
type textarea "Lisa order"
type textarea "x"
type textarea "Lisa ordere"
type textarea "x"
type textarea "Lisa ordered"
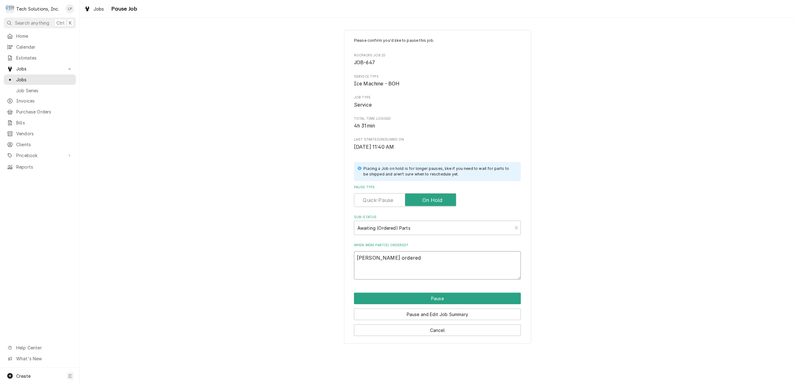
type textarea "x"
type textarea "Lisa ordered"
type textarea "x"
type textarea "Lisa ordered w"
type textarea "x"
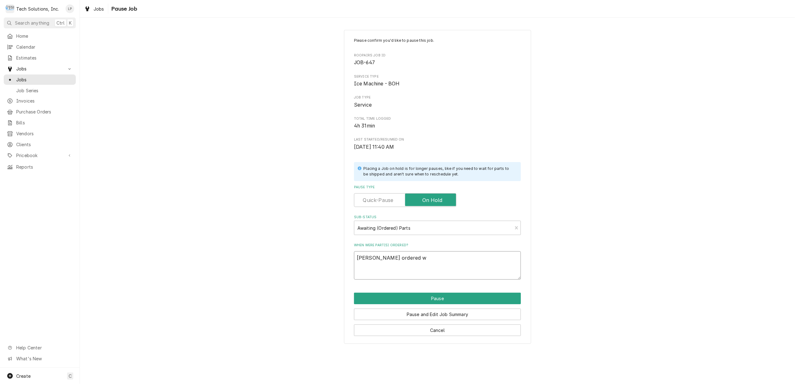
type textarea "Lisa ordered wi"
type textarea "x"
type textarea "Lisa ordered w"
type textarea "x"
type textarea "Lisa ordered w/"
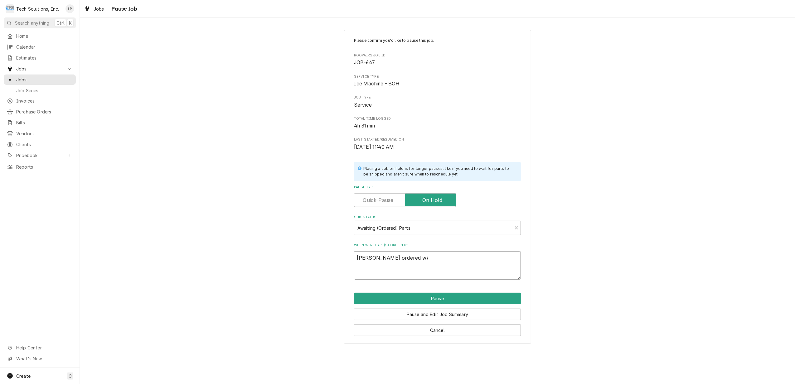
type textarea "x"
type textarea "Lisa ordered w/"
type textarea "x"
type textarea "Lisa ordered w/ P"
type textarea "x"
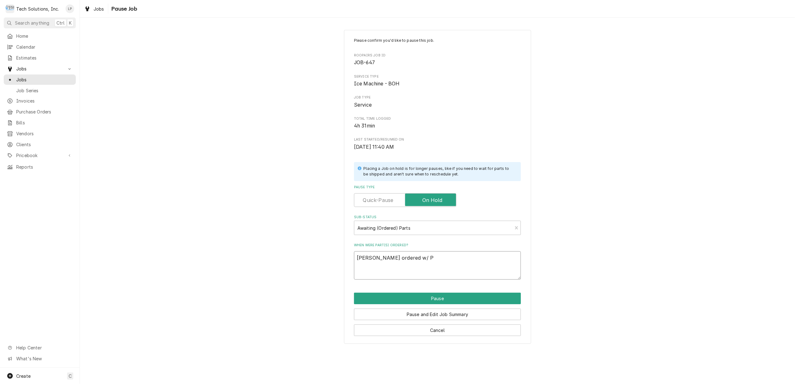
type textarea "Lisa ordered w/ Pa"
type textarea "x"
type textarea "Lisa ordered w/ Par"
type textarea "x"
type textarea "Lisa ordered w/ Part"
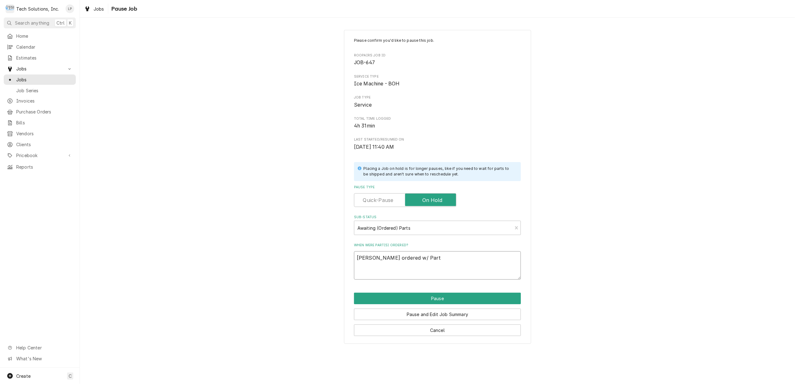
type textarea "x"
type textarea "Lisa ordered w/ Parts"
type textarea "x"
type textarea "Lisa ordered w/ Parts"
type textarea "x"
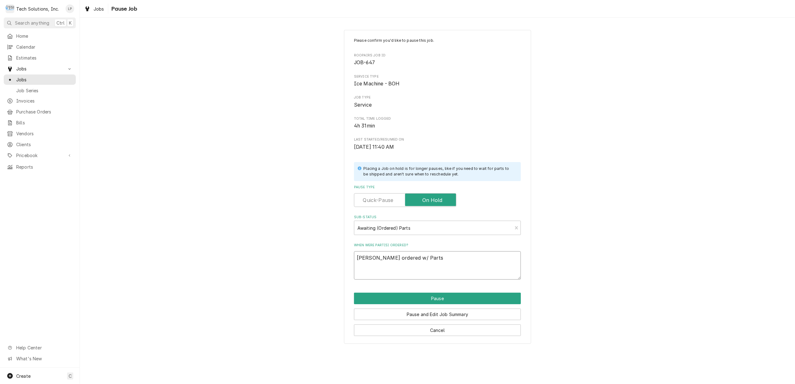
type textarea "Lisa ordered w/ Parts t"
type textarea "x"
type textarea "Lisa ordered w/ Parts to"
type textarea "x"
type textarea "Lisa ordered w/ Parts tow"
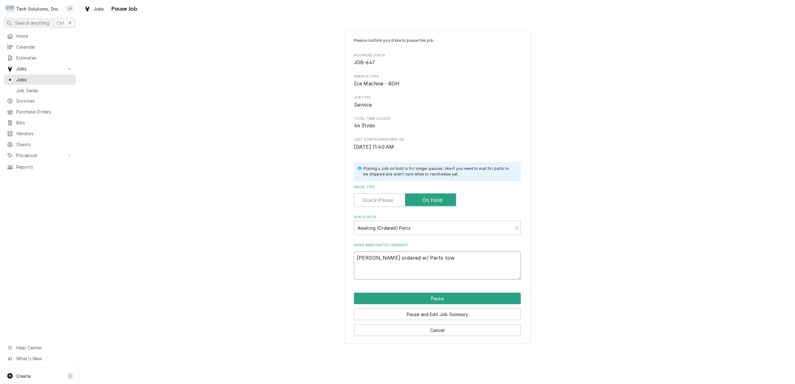
type textarea "x"
type textarea "Lisa ordered w/ Parts town"
type textarea "x"
type textarea "Lisa ordered w/ Parts tow"
type textarea "x"
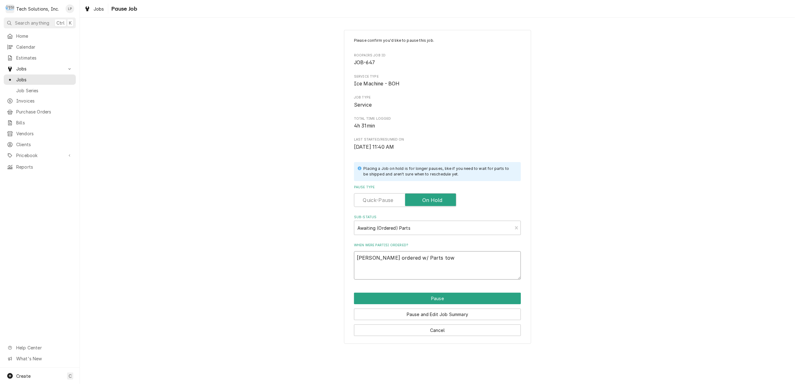
type textarea "Lisa ordered w/ Parts to"
type textarea "x"
type textarea "Lisa ordered w/ Parts t"
type textarea "x"
type textarea "Lisa ordered w/ Parts"
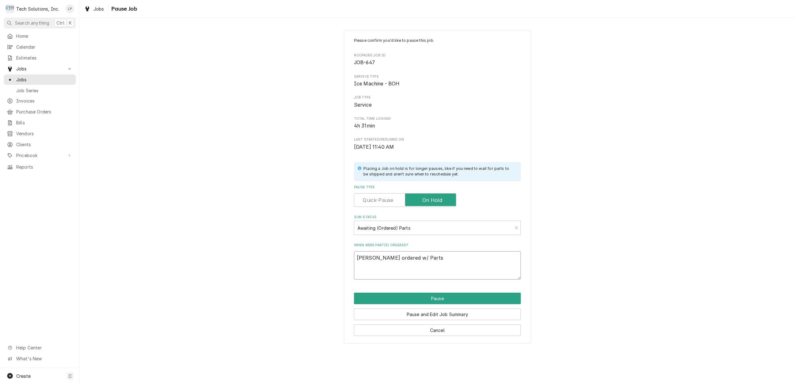
type textarea "x"
type textarea "Lisa ordered w/ Parts"
type textarea "x"
type textarea "Lisa ordered w/ Partst"
type textarea "x"
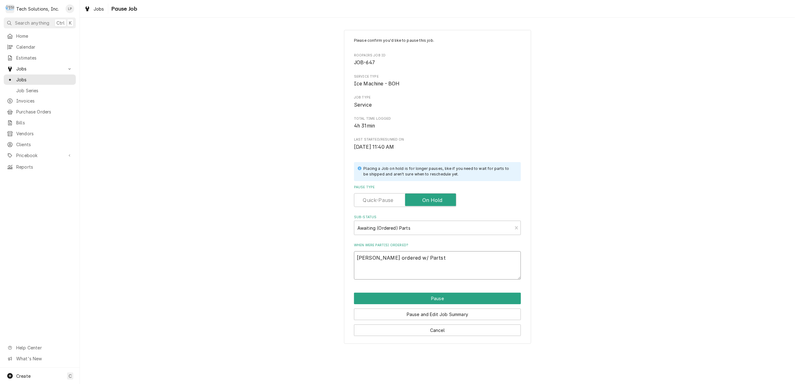
type textarea "Lisa ordered w/ Partsto"
type textarea "x"
type textarea "Lisa ordered w/ Partstow"
type textarea "x"
type textarea "Lisa ordered w/ Partstown"
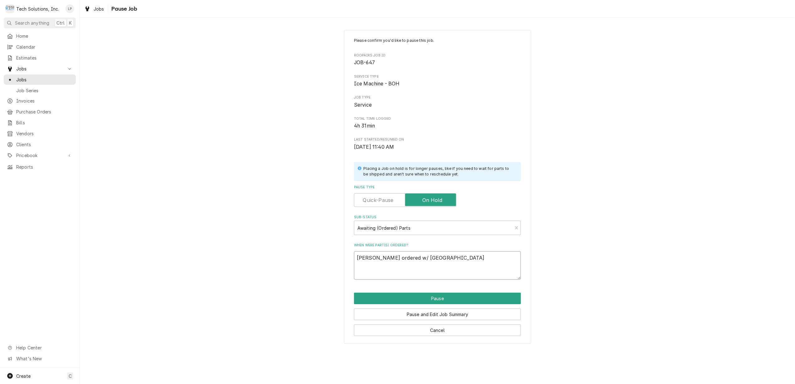
type textarea "x"
type textarea "Lisa ordered w/ Partstown"
type textarea "x"
type textarea "Lisa ordered w/ Partstown 9"
type textarea "x"
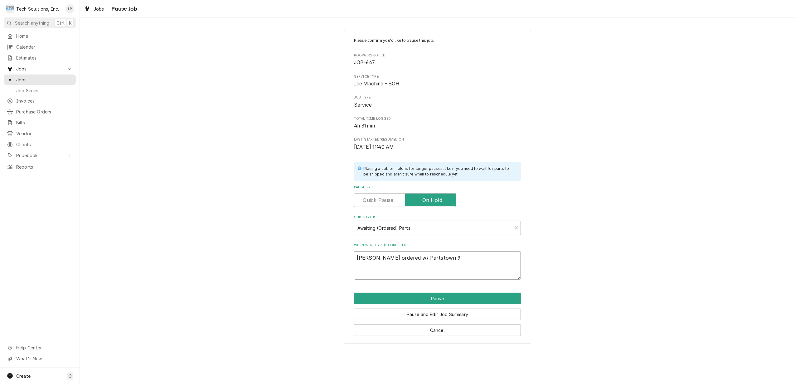
type textarea "Lisa ordered w/ Partstown 9/"
type textarea "x"
type textarea "Lisa ordered w/ Partstown 9/2"
type textarea "x"
type textarea "Lisa ordered w/ Partstown 9/2/"
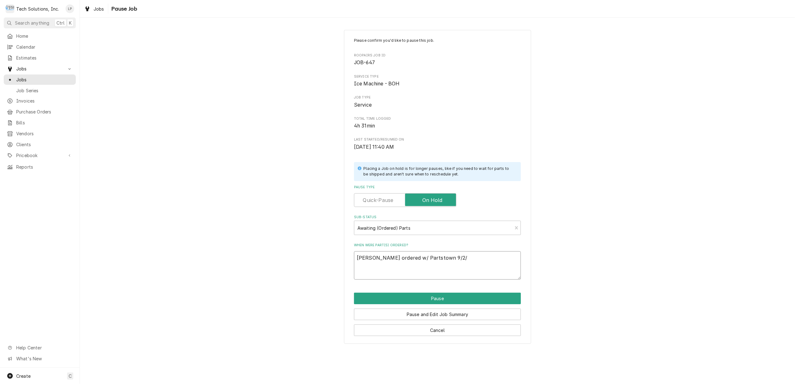
type textarea "x"
type textarea "Lisa ordered w/ Partstown 9/2/2"
type textarea "x"
type textarea "Lisa ordered w/ Partstown 9/2/25"
type textarea "x"
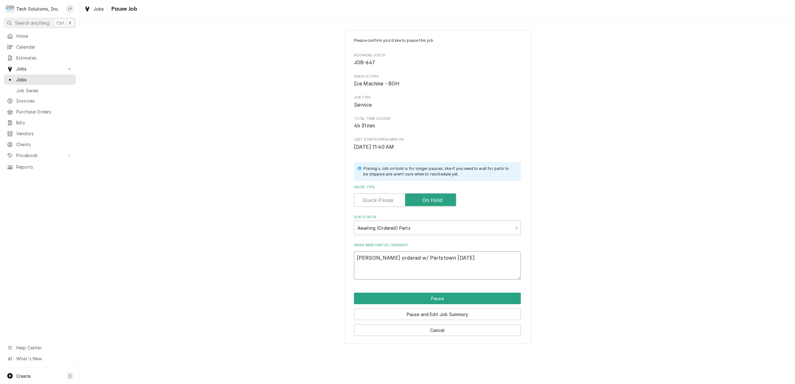
type textarea "Lisa ordered w/ Partstown 9/2/25."
type textarea "x"
type textarea "Lisa ordered w/ Partstown 9/2/25."
type textarea "x"
type textarea "Lisa ordered w/ Partstown 9/2/25. O"
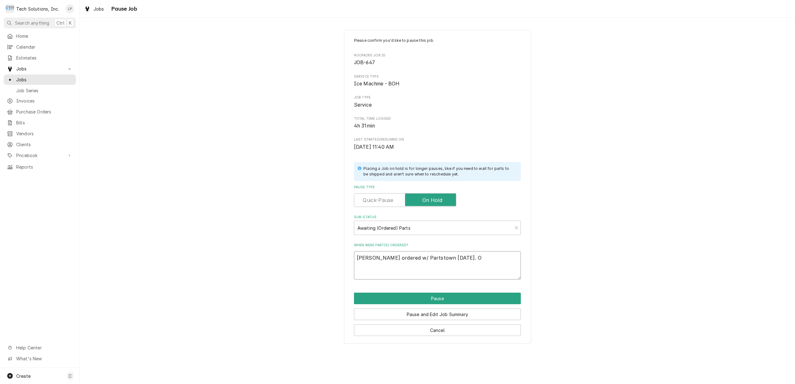
type textarea "x"
type textarea "Lisa ordered w/ Partstown 9/2/25. Or"
type textarea "x"
type textarea "Lisa ordered w/ Partstown 9/2/25. Ord"
type textarea "x"
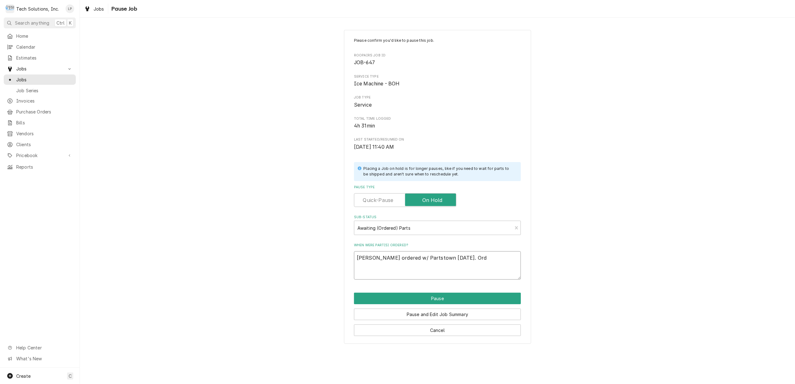
type textarea "Lisa ordered w/ Partstown 9/2/25. Orde"
type textarea "x"
type textarea "Lisa ordered w/ Partstown 9/2/25. Order"
type textarea "x"
type textarea "Lisa ordered w/ Partstown 9/2/25. Order"
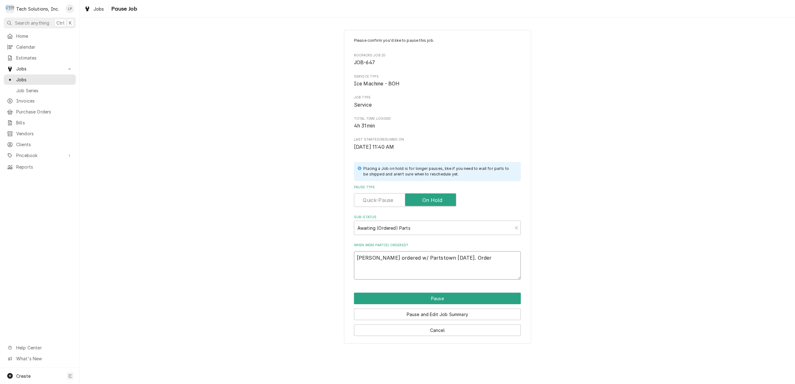
type textarea "x"
type textarea "Lisa ordered w/ Partstown 9/2/25. Order #"
type textarea "x"
type textarea "Lisa ordered w/ Partstown 9/2/25. Order #"
type textarea "x"
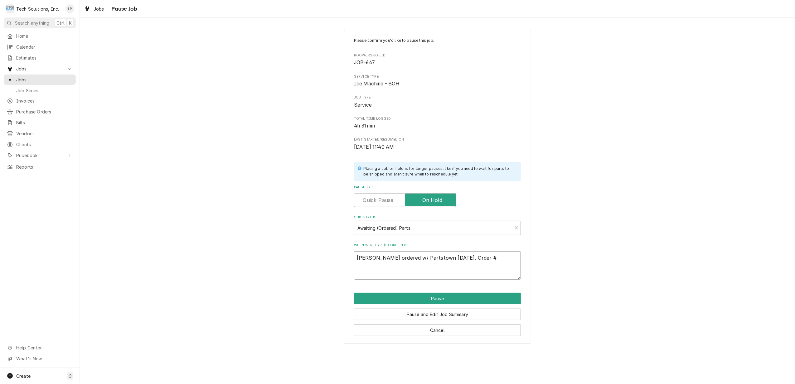
type textarea "Lisa ordered w/ Partstown 9/2/25. Order # 0"
type textarea "x"
type textarea "Lisa ordered w/ Partstown 9/2/25. Order # 08"
type textarea "x"
type textarea "Lisa ordered w/ Partstown 9/2/25. Order # 089"
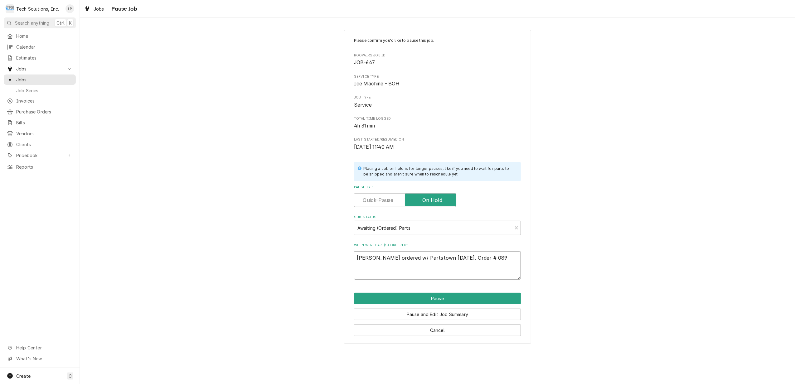
type textarea "x"
type textarea "Lisa ordered w/ Partstown 9/2/25. Order # 0894"
type textarea "x"
type textarea "Lisa ordered w/ Partstown 9/2/25. Order # 08948"
type textarea "x"
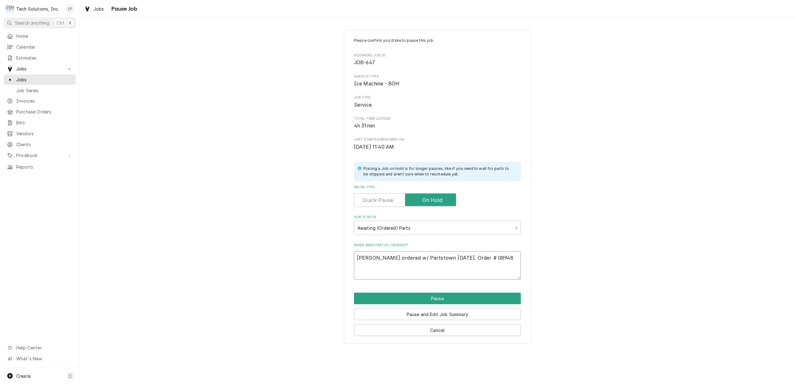
type textarea "Lisa ordered w/ Partstown 9/2/25. Order # 089488"
type textarea "x"
type textarea "Lisa ordered w/ Partstown 9/2/25. Order # 0894886"
type textarea "x"
type textarea "Lisa ordered w/ Partstown 9/2/25. Order # 08948862"
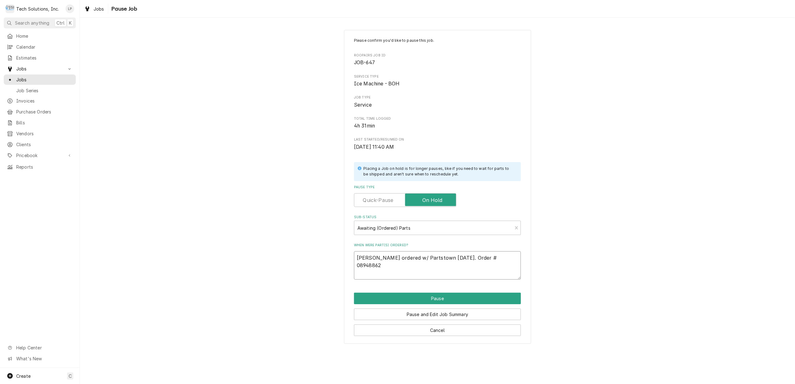
type textarea "x"
type textarea "Lisa ordered w/ Partstown 9/2/25. Order # 089488627"
type textarea "x"
type textarea "Lisa ordered w/ Partstown 9/2/25. Order # 0894886270"
click at [524, 291] on div "Please confirm you'd like to pause this job. Roopairs Job ID JOB-647 Service Ty…" at bounding box center [437, 187] width 187 height 314
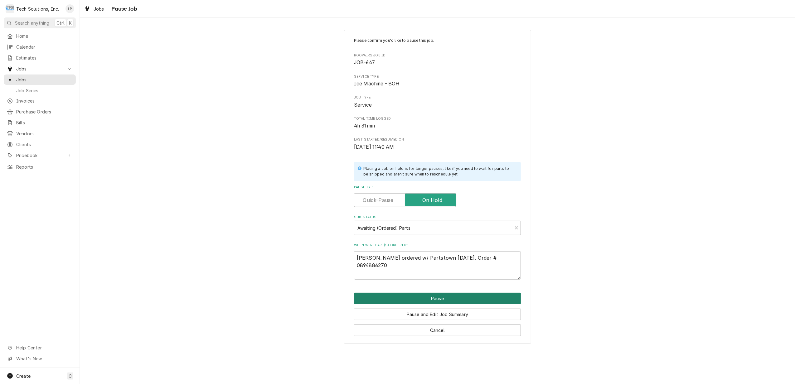
click at [458, 299] on button "Pause" at bounding box center [437, 299] width 167 height 12
type textarea "x"
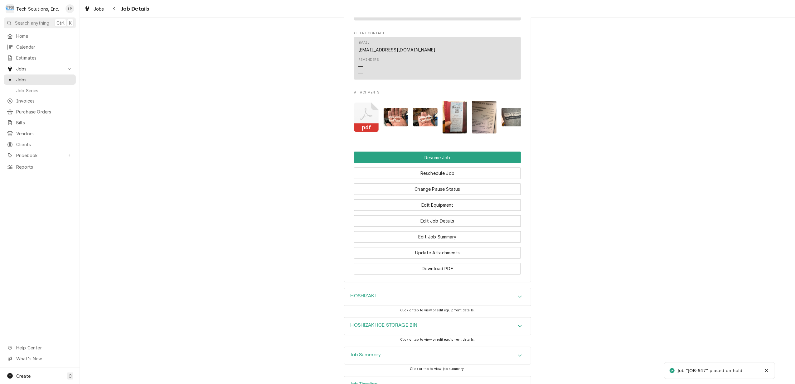
scroll to position [1099, 0]
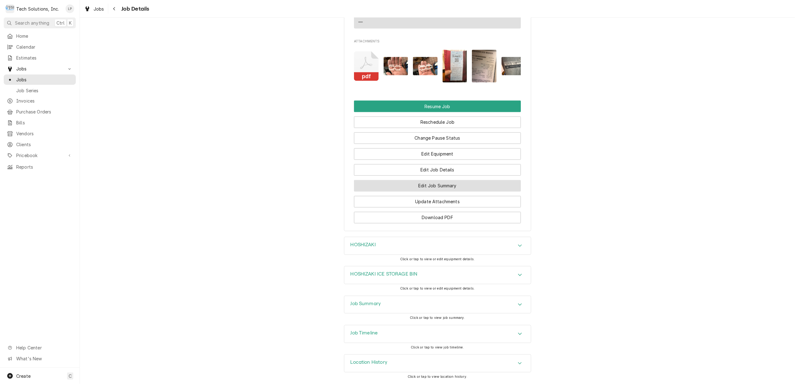
click at [462, 181] on button "Edit Job Summary" at bounding box center [437, 186] width 167 height 12
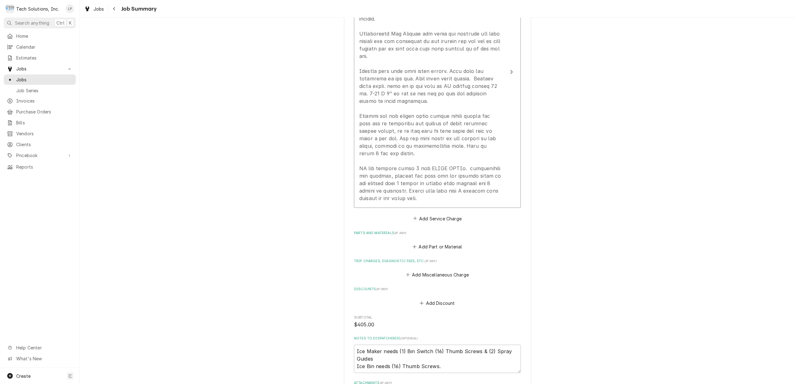
scroll to position [291, 0]
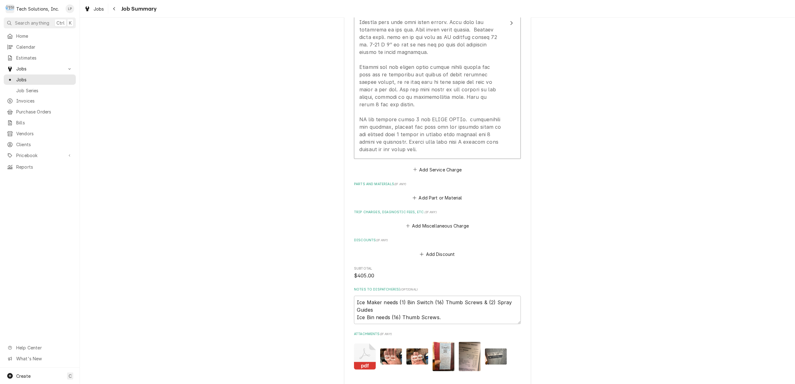
click at [443, 355] on img "Attachments" at bounding box center [444, 356] width 22 height 29
type textarea "x"
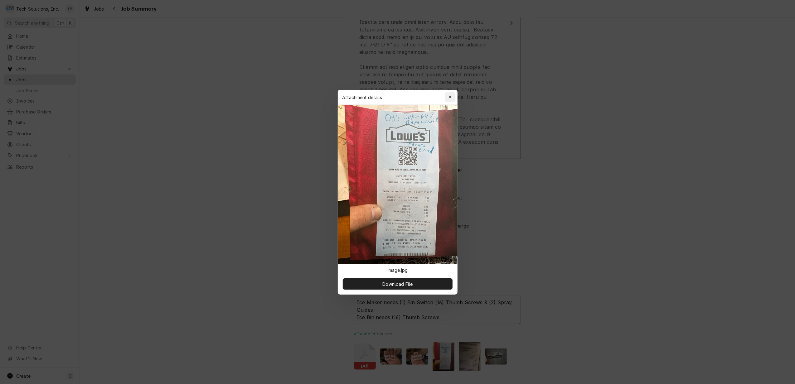
click at [450, 95] on icon "button" at bounding box center [449, 97] width 3 height 4
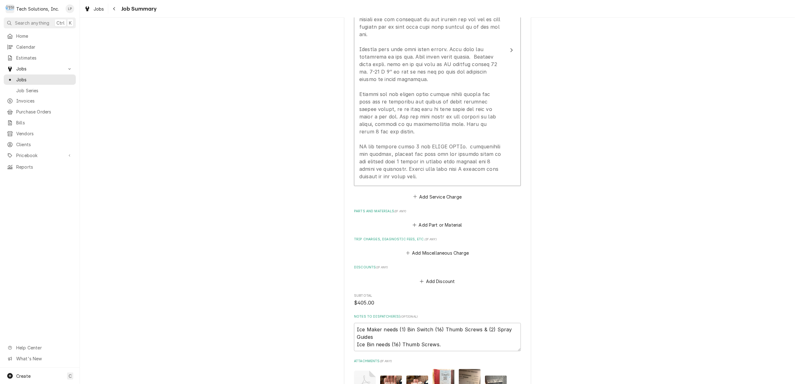
scroll to position [250, 0]
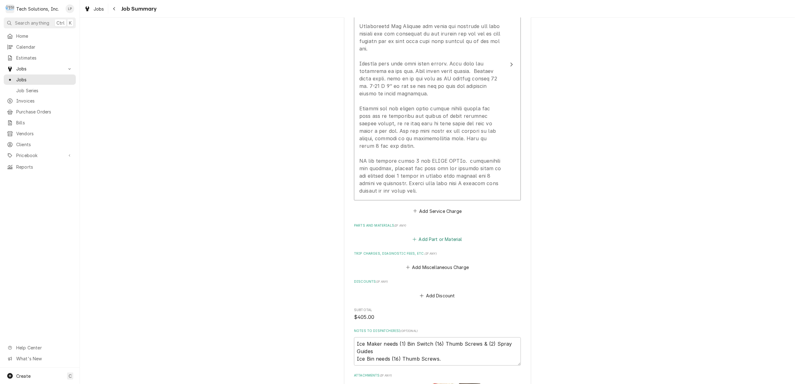
click at [435, 240] on button "Add Part or Material" at bounding box center [437, 239] width 51 height 9
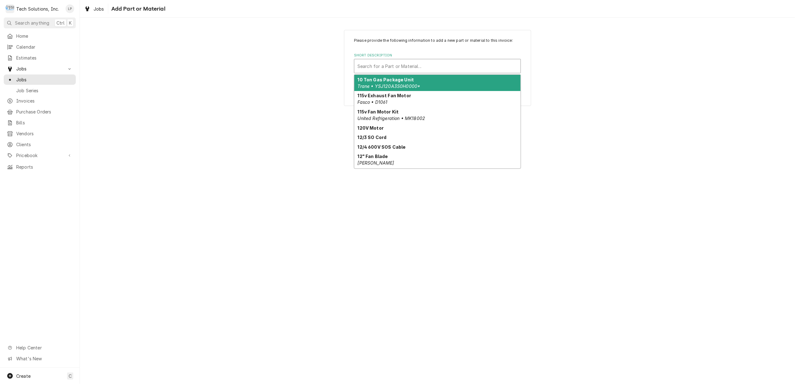
click at [405, 62] on div "Short Description" at bounding box center [437, 66] width 160 height 11
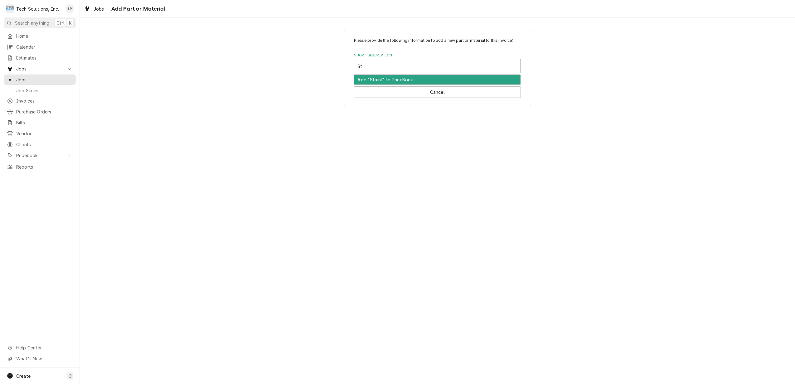
type input "S"
type input "s"
type input "SS Screws"
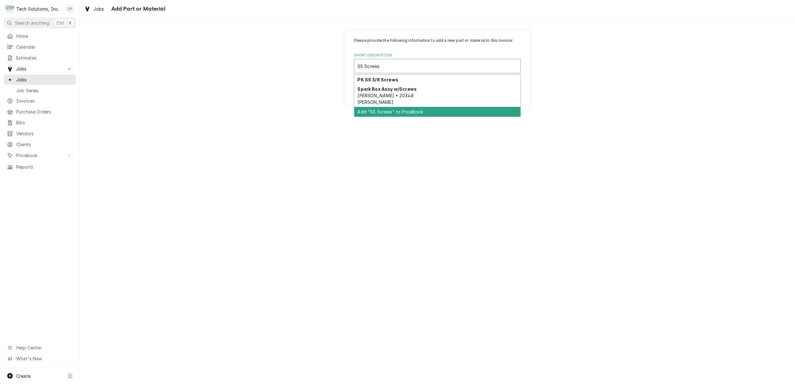
click at [421, 110] on div "Add "SS Screws" to PriceBook" at bounding box center [437, 112] width 166 height 10
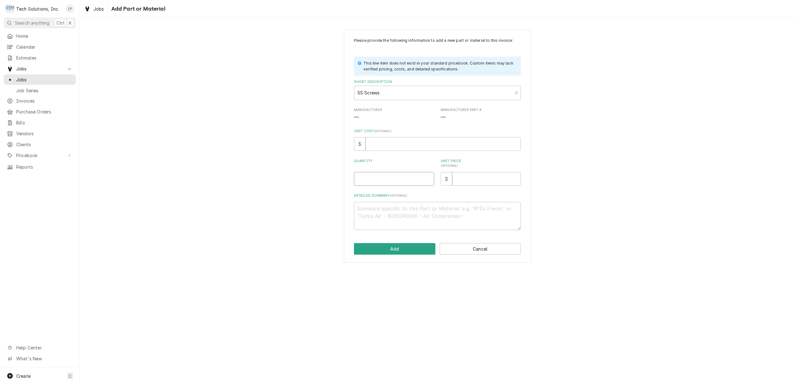
click at [380, 177] on input "Quantity" at bounding box center [394, 179] width 80 height 14
type textarea "x"
type input "1"
click at [504, 180] on input "Unit Price ( optional )" at bounding box center [486, 179] width 69 height 14
type textarea "x"
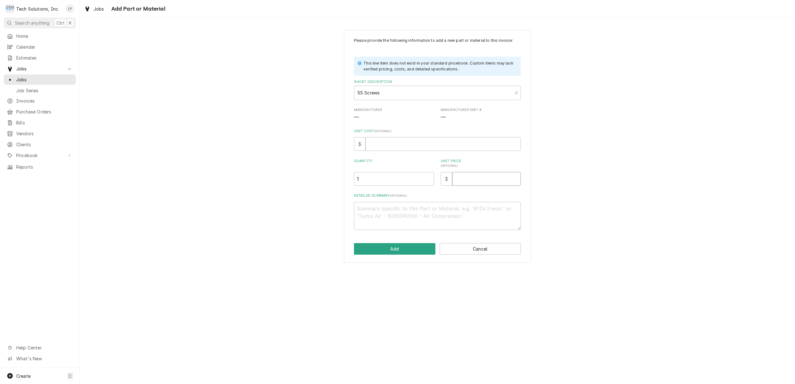
type input "1"
type textarea "x"
type input "12"
type textarea "x"
type input "12.8"
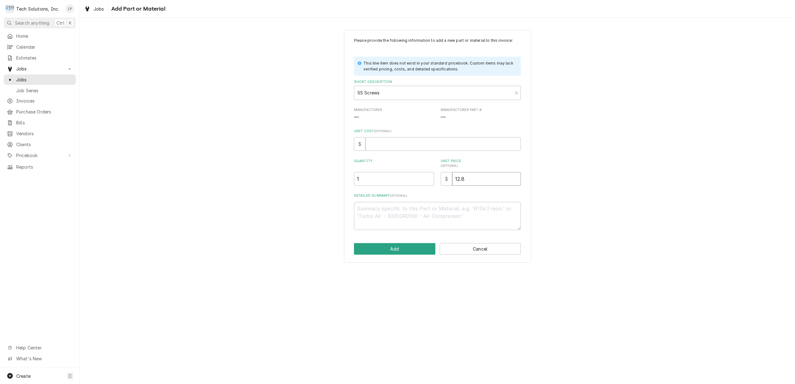
type textarea "x"
type input "12.88"
click at [421, 213] on textarea "Detailed Summary ( optional )" at bounding box center [437, 216] width 167 height 28
click at [640, 212] on div "Please provide the following information to add a new part or material to this …" at bounding box center [437, 146] width 715 height 244
click at [428, 209] on textarea "Detailed Summary ( optional )" at bounding box center [437, 216] width 167 height 28
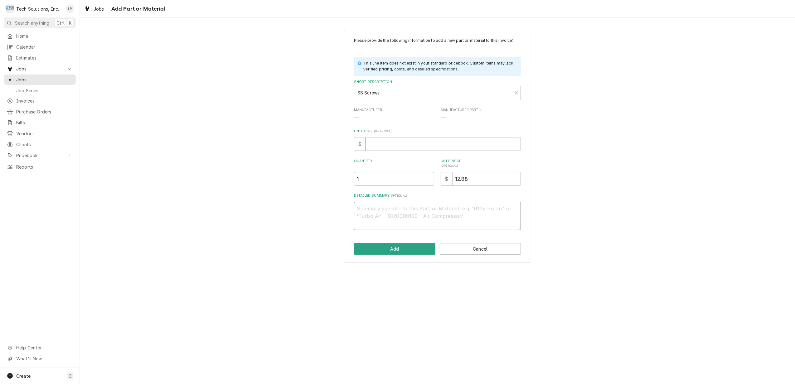
type textarea "x"
type textarea "P"
type textarea "x"
type textarea "PK"
click at [409, 250] on button "Add" at bounding box center [394, 249] width 81 height 12
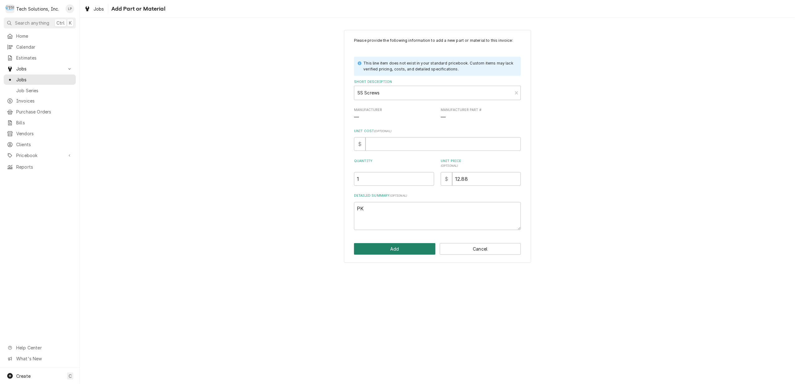
type textarea "x"
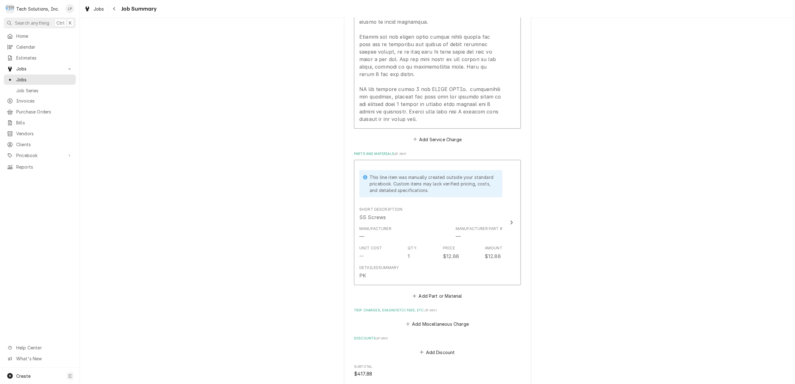
scroll to position [333, 0]
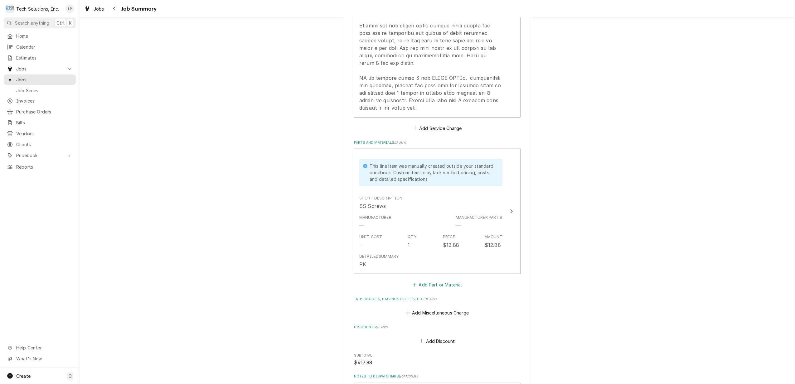
click at [443, 284] on button "Add Part or Material" at bounding box center [437, 284] width 51 height 9
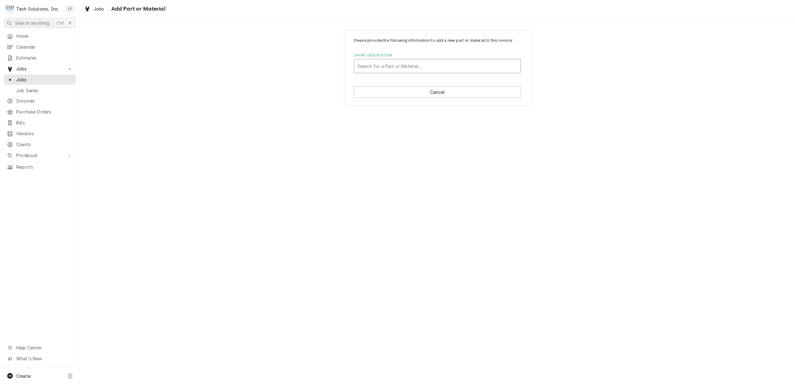
click at [455, 68] on div "Short Description" at bounding box center [437, 66] width 160 height 11
type input "bin"
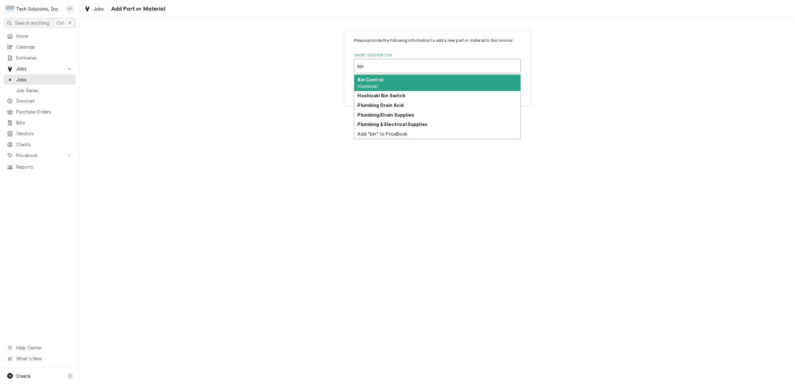
click at [430, 81] on div "Bin Control Hoshizaki" at bounding box center [437, 83] width 166 height 16
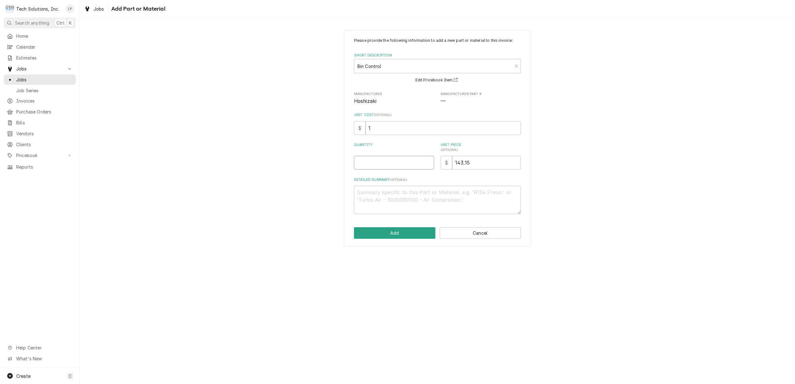
click at [374, 163] on input "Quantity" at bounding box center [394, 163] width 80 height 14
type textarea "x"
type input "1"
click at [407, 234] on button "Add" at bounding box center [394, 233] width 81 height 12
type textarea "x"
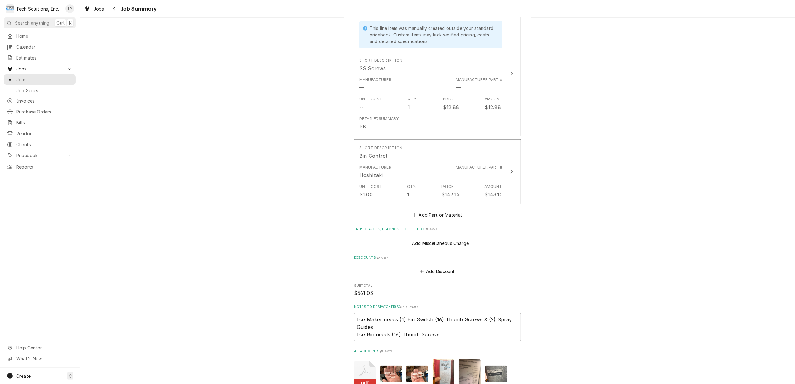
scroll to position [499, 0]
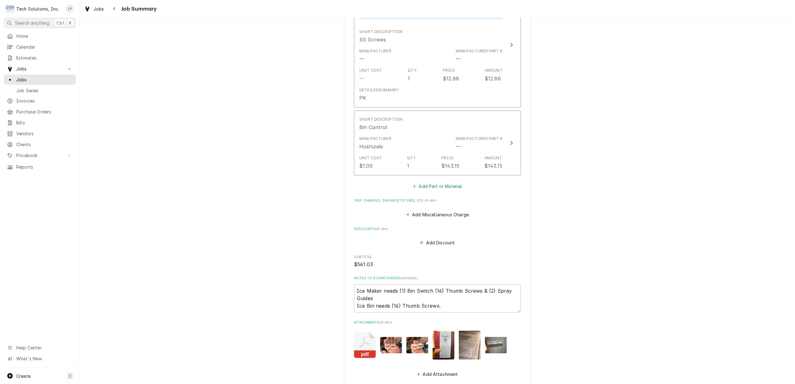
click at [431, 188] on button "Add Part or Material" at bounding box center [437, 186] width 51 height 9
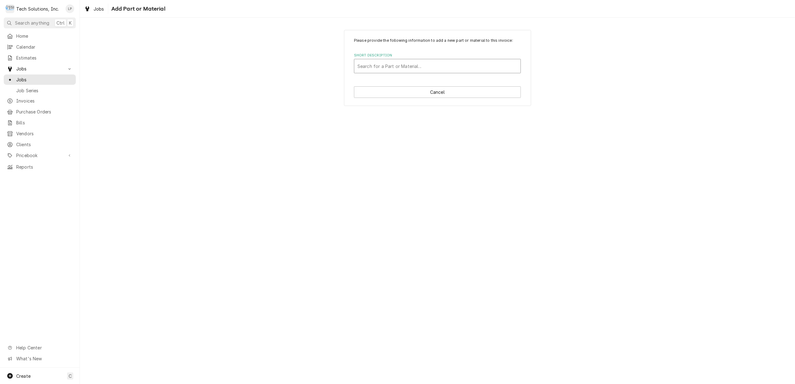
click at [440, 67] on div "Short Description" at bounding box center [437, 66] width 160 height 11
type input "thumb"
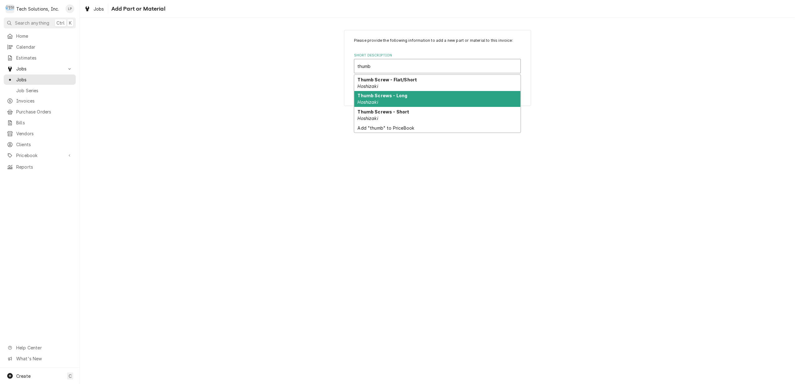
click at [430, 98] on div "Thumb Screws - Long Hoshizaki" at bounding box center [437, 99] width 166 height 16
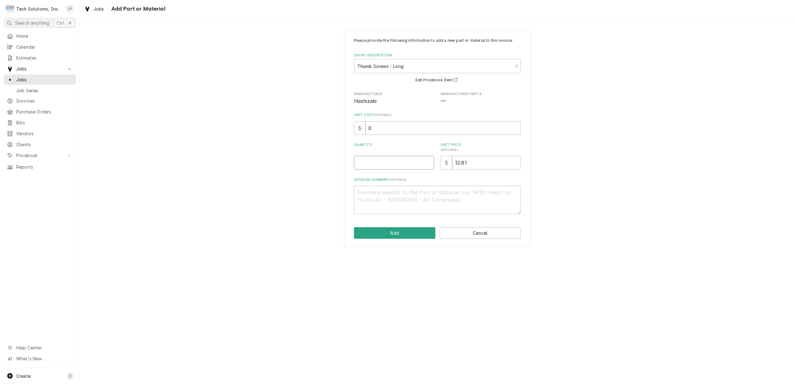
click at [404, 160] on input "Quantity" at bounding box center [394, 163] width 80 height 14
type textarea "x"
type input "2"
click at [411, 235] on button "Add" at bounding box center [394, 233] width 81 height 12
type textarea "x"
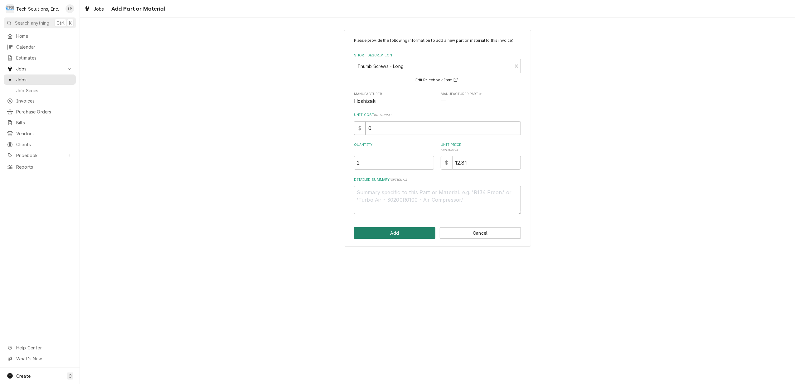
scroll to position [522, 0]
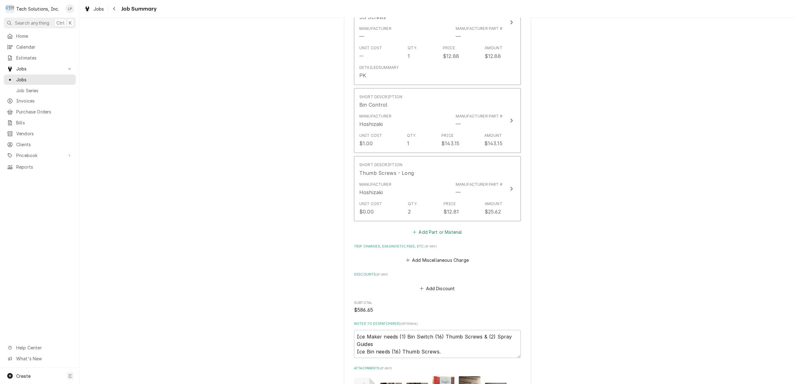
click at [430, 234] on button "Add Part or Material" at bounding box center [437, 232] width 51 height 9
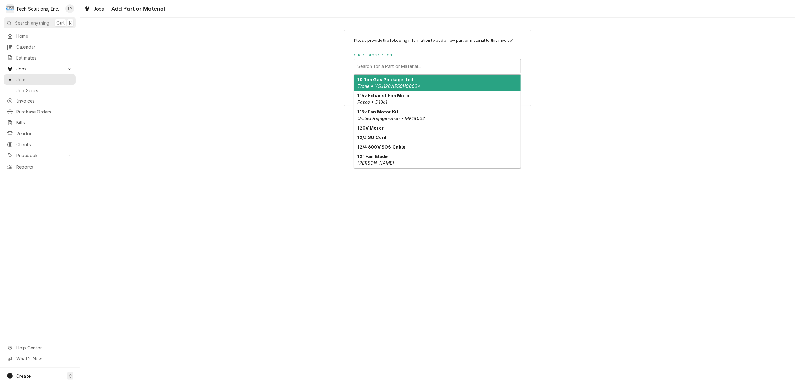
click at [411, 67] on div "Short Description" at bounding box center [437, 66] width 160 height 11
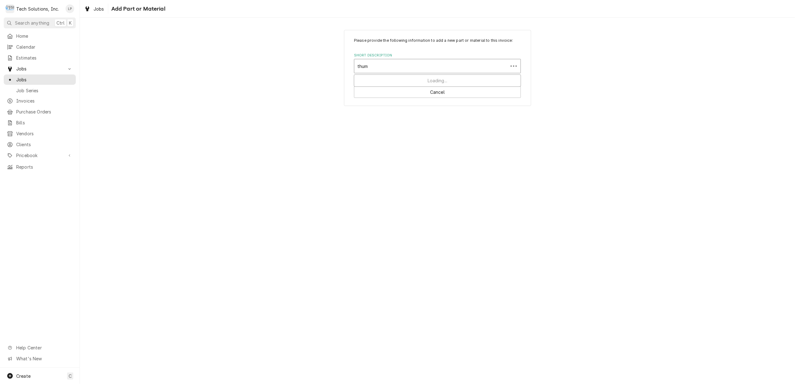
type input "thumb"
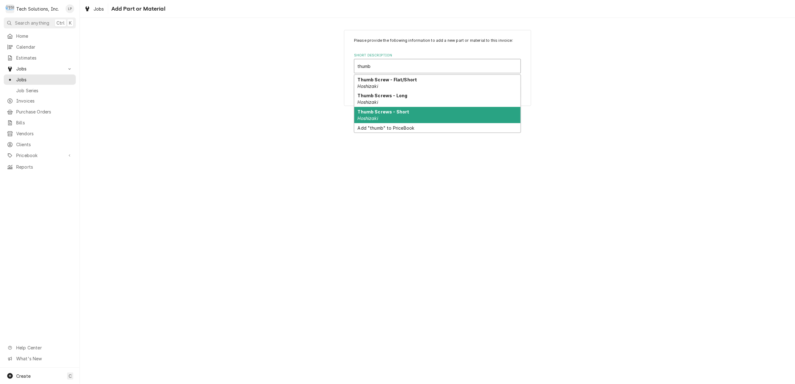
click at [400, 113] on strong "Thumb Screws - Short" at bounding box center [384, 111] width 52 height 5
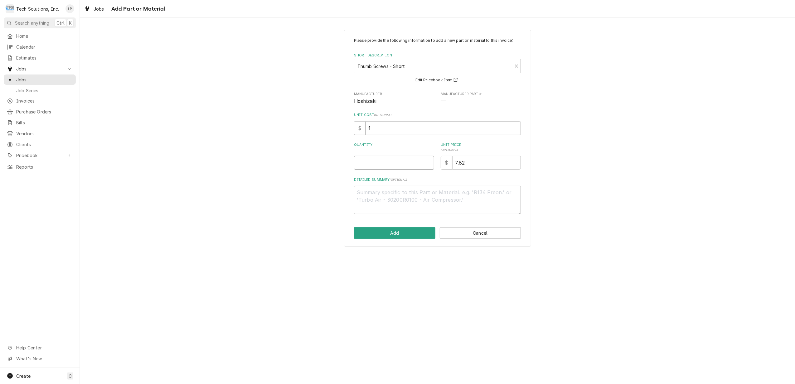
click at [406, 164] on input "Quantity" at bounding box center [394, 163] width 80 height 14
type textarea "x"
type input "4"
click at [429, 175] on div "Please provide the following information to add a new part or material to this …" at bounding box center [437, 126] width 167 height 177
click at [426, 233] on button "Add" at bounding box center [394, 233] width 81 height 12
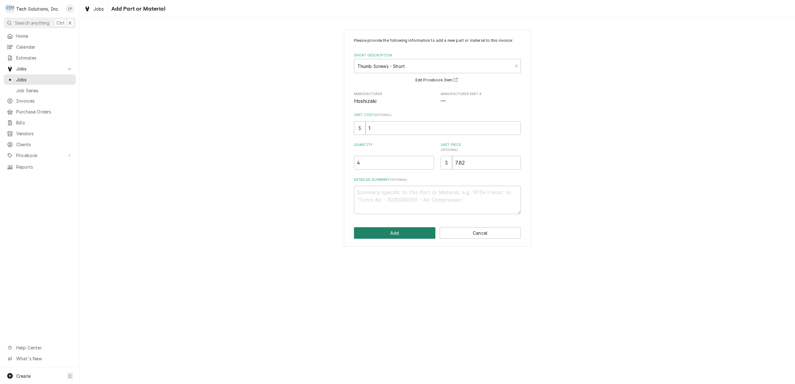
type textarea "x"
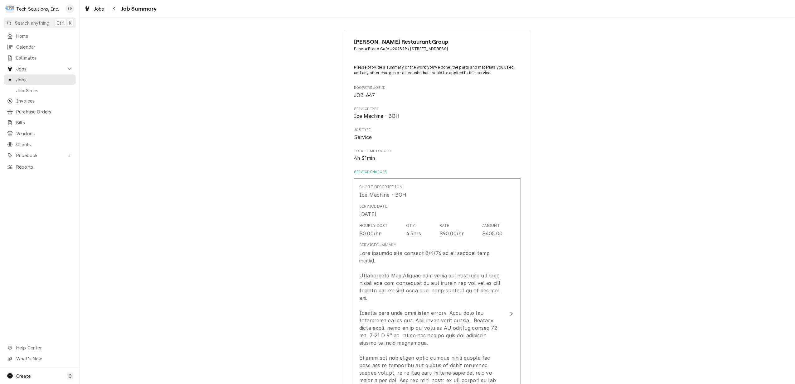
scroll to position [544, 0]
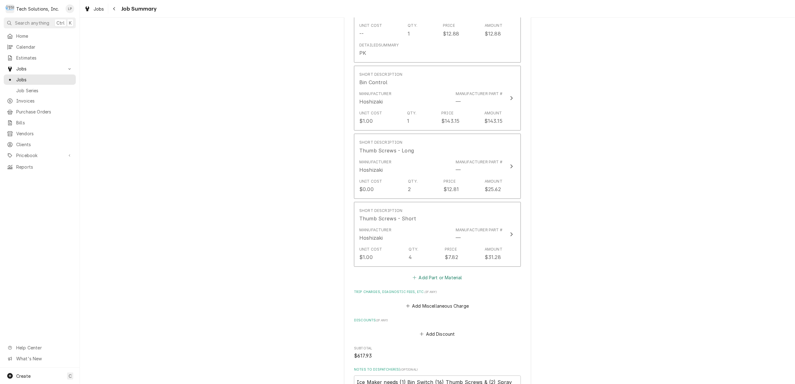
click at [431, 278] on button "Add Part or Material" at bounding box center [437, 278] width 51 height 9
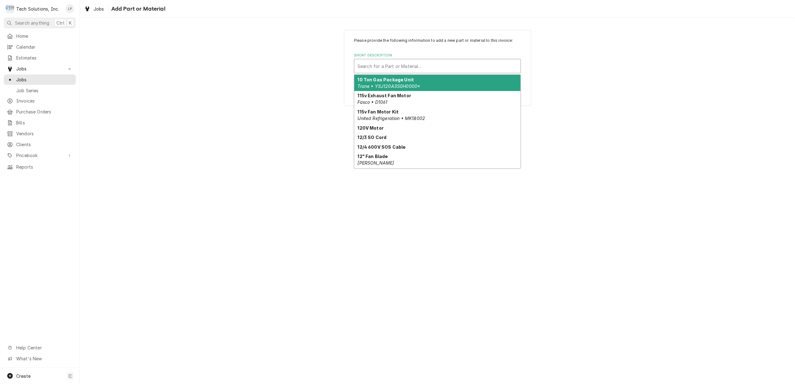
click at [474, 66] on div "Short Description" at bounding box center [437, 66] width 160 height 11
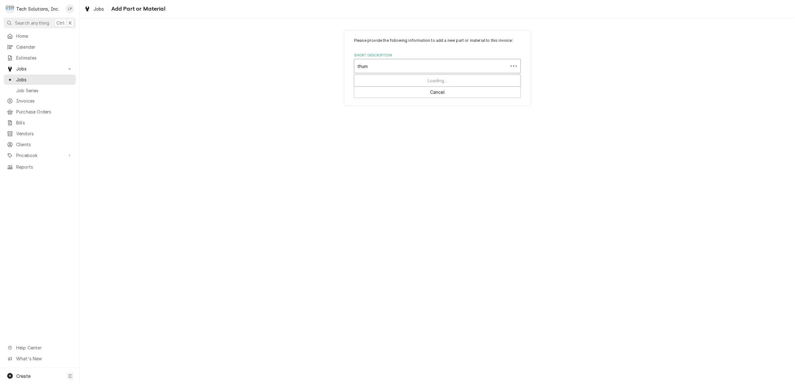
type input "thumb"
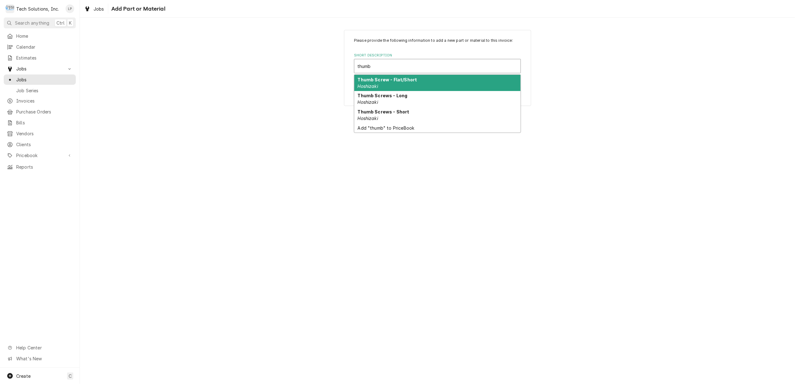
click at [459, 83] on div "Thumb Screw - Flat/Short Hoshizaki" at bounding box center [437, 83] width 166 height 16
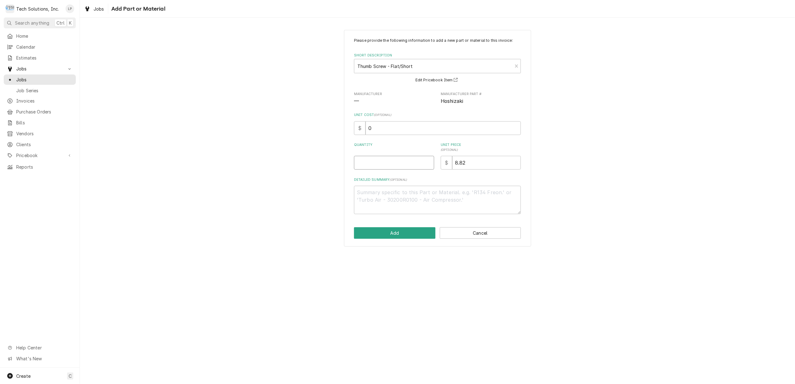
click at [415, 163] on input "Quantity" at bounding box center [394, 163] width 80 height 14
type textarea "x"
type input "4"
click at [421, 234] on button "Add" at bounding box center [394, 233] width 81 height 12
type textarea "x"
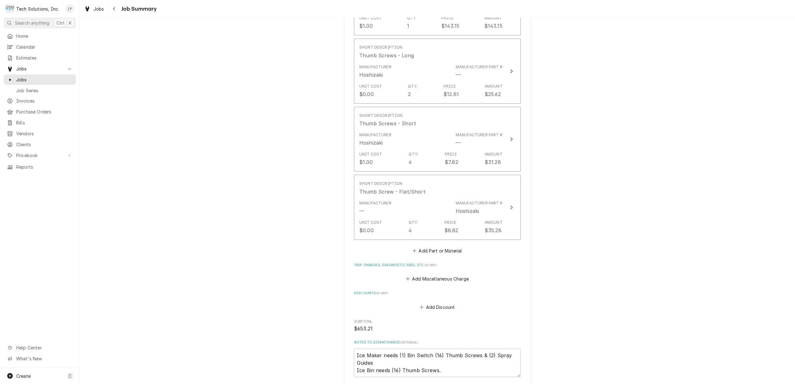
scroll to position [649, 0]
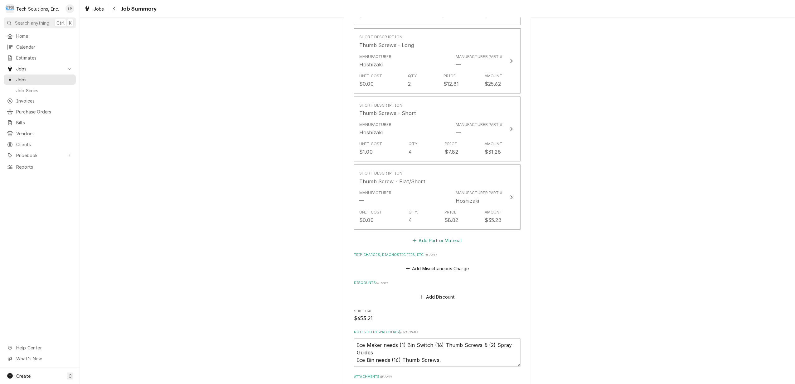
click at [427, 240] on button "Add Part or Material" at bounding box center [437, 240] width 51 height 9
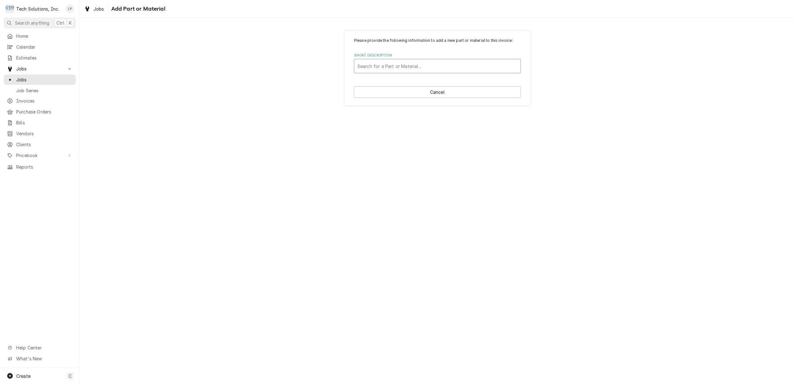
click at [459, 69] on div "Short Description" at bounding box center [437, 66] width 160 height 11
type input "spray"
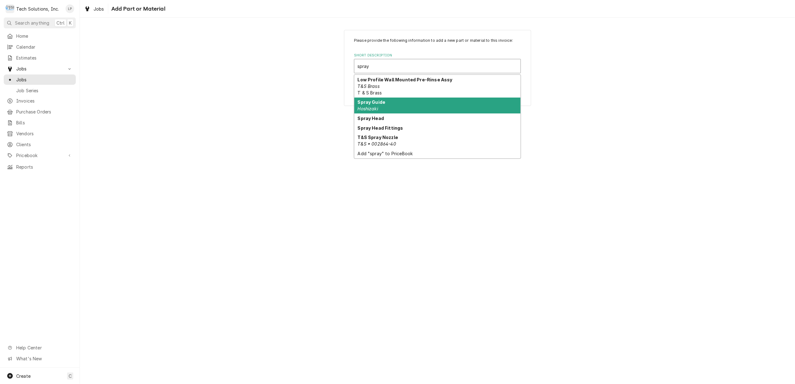
click at [450, 105] on div "Spray Guide Hoshizaki" at bounding box center [437, 106] width 166 height 16
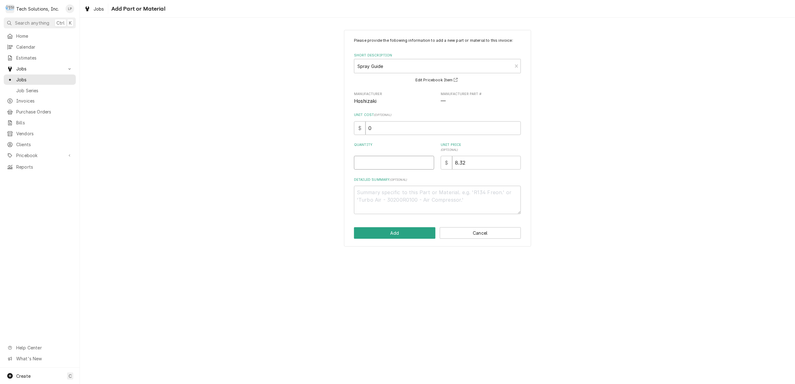
click at [399, 166] on input "Quantity" at bounding box center [394, 163] width 80 height 14
type textarea "x"
type input "2"
click at [422, 231] on button "Add" at bounding box center [394, 233] width 81 height 12
type textarea "x"
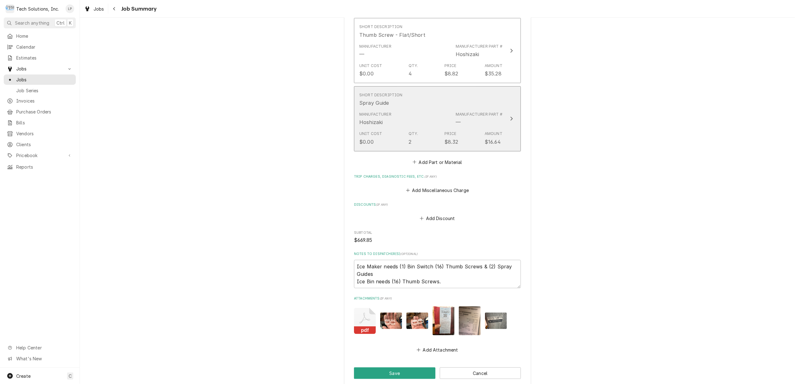
scroll to position [797, 0]
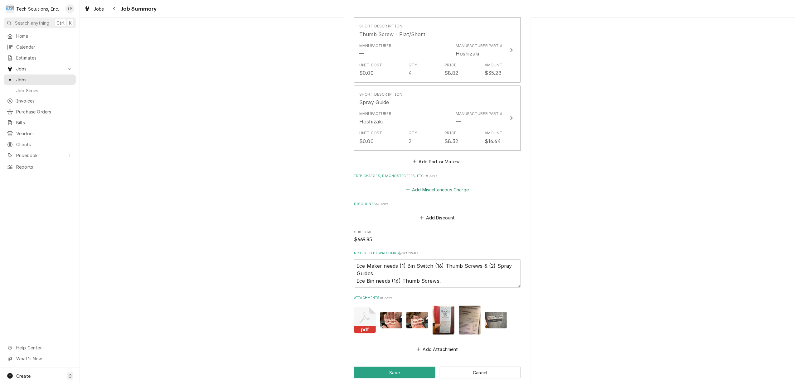
click at [434, 192] on button "Add Miscellaneous Charge" at bounding box center [437, 190] width 65 height 9
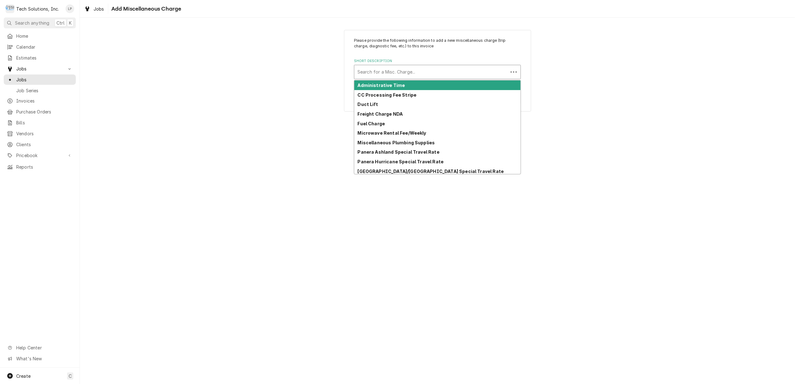
click at [404, 71] on div "Short Description" at bounding box center [431, 71] width 148 height 11
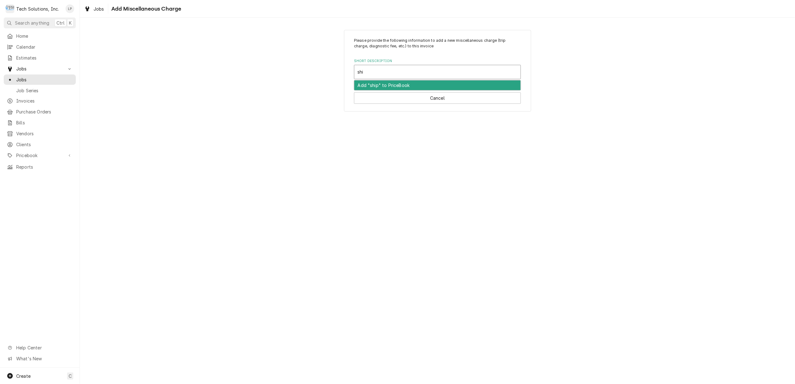
type input "ship"
click at [408, 84] on div "Shipping" at bounding box center [437, 85] width 166 height 10
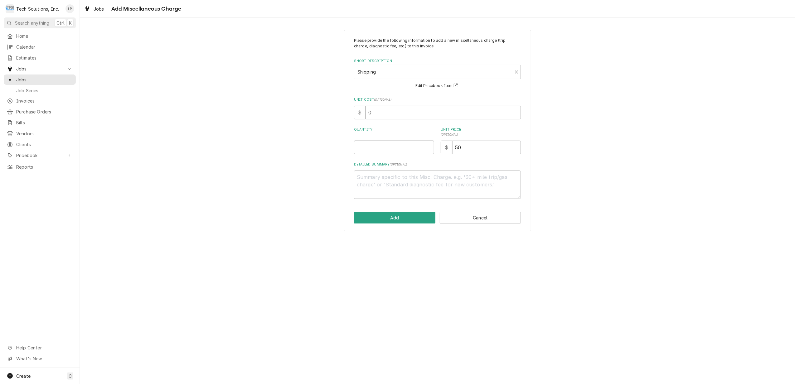
click at [401, 148] on input "Quantity" at bounding box center [394, 148] width 80 height 14
type textarea "x"
type input "1"
type textarea "x"
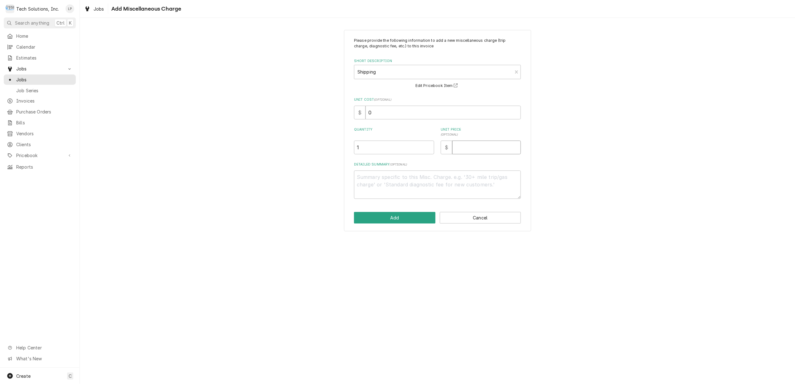
type input "3"
type textarea "x"
type input "38"
type textarea "x"
type input "38.5"
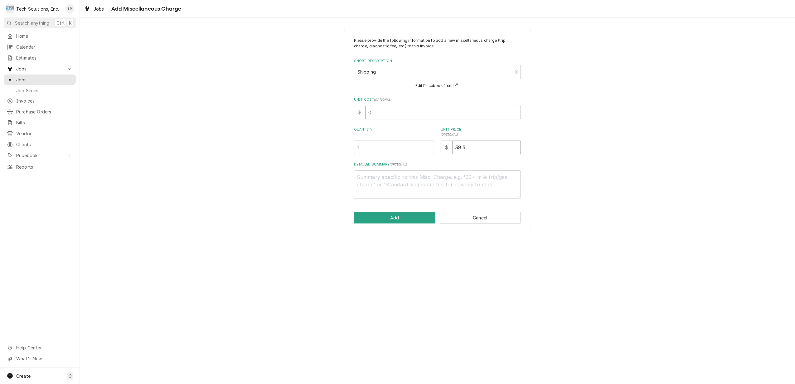
type textarea "x"
type input "38.52"
click at [387, 216] on button "Add" at bounding box center [394, 218] width 81 height 12
type textarea "x"
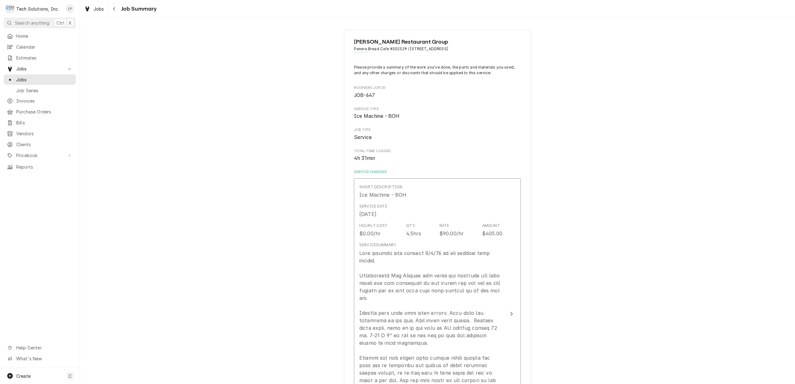
scroll to position [819, 0]
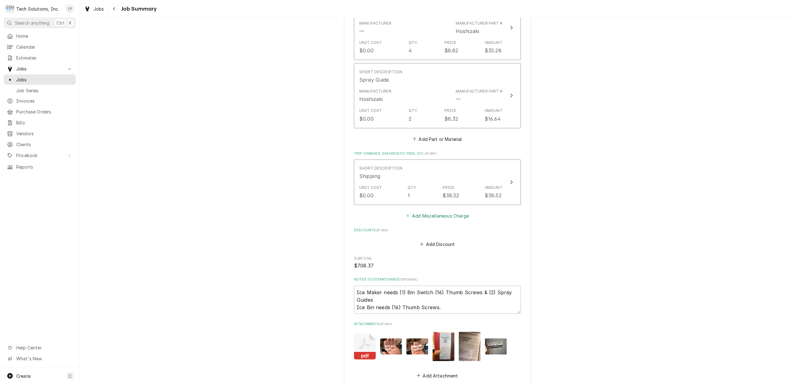
click at [428, 219] on button "Add Miscellaneous Charge" at bounding box center [437, 216] width 65 height 9
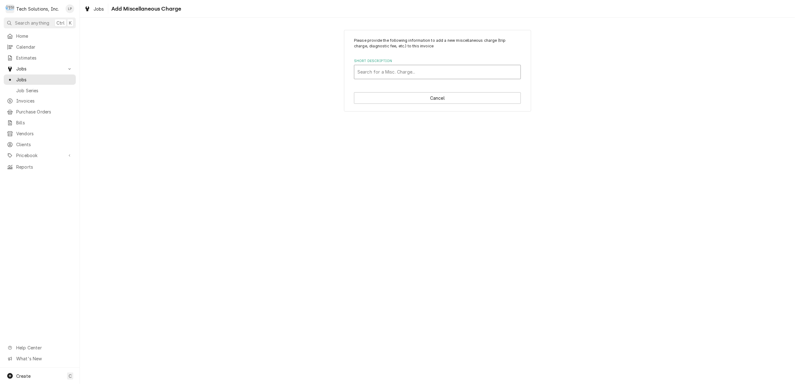
click at [416, 75] on div "Short Description" at bounding box center [437, 71] width 160 height 11
type input "fue"
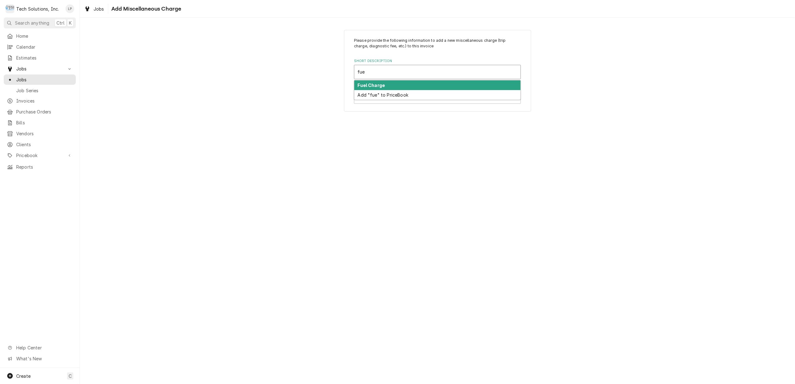
click at [410, 85] on div "Fuel Charge" at bounding box center [437, 85] width 166 height 10
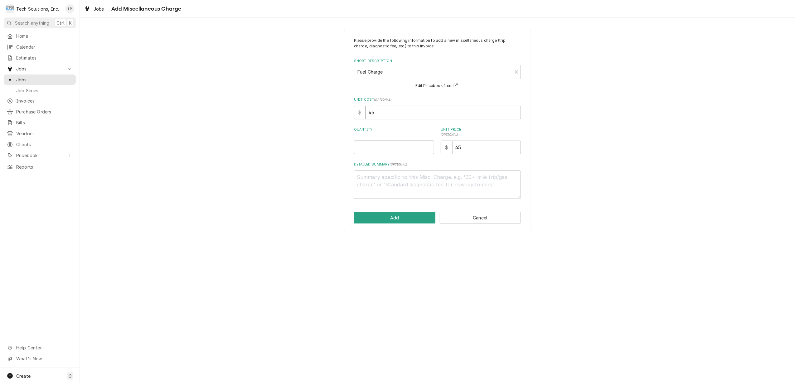
click at [402, 149] on input "Quantity" at bounding box center [394, 148] width 80 height 14
type textarea "x"
type input "2"
click at [372, 185] on textarea "Detailed Summary ( optional )" at bounding box center [437, 185] width 167 height 28
type textarea "x"
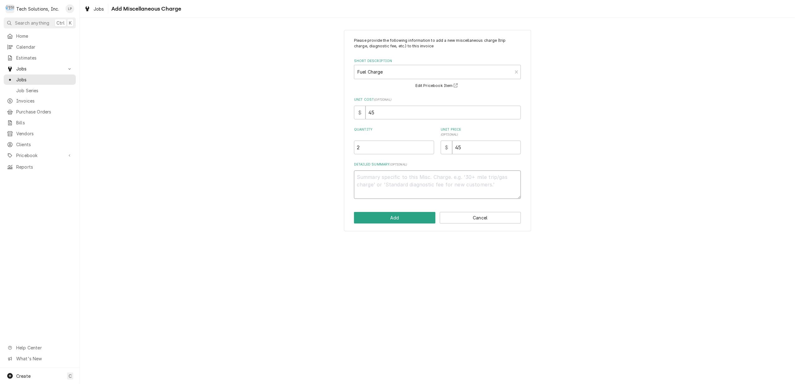
type textarea "2"
type textarea "x"
type textarea "2-"
type textarea "x"
type textarea "2-T"
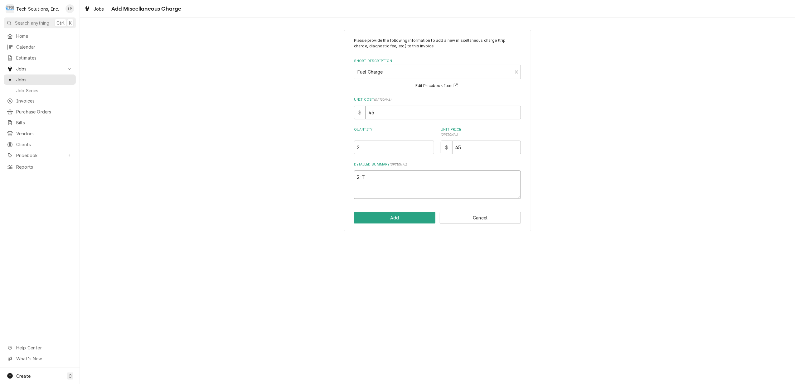
type textarea "x"
type textarea "2-Tr"
type textarea "x"
type textarea "2-Tri"
type textarea "x"
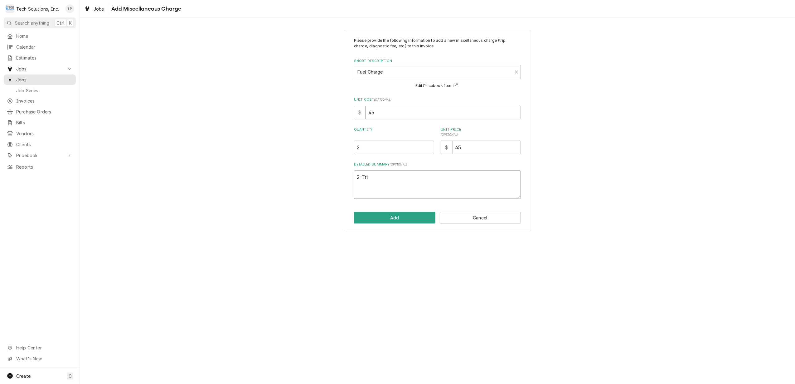
type textarea "2-Trip"
type textarea "x"
type textarea "2-Trips"
click at [399, 220] on button "Add" at bounding box center [394, 218] width 81 height 12
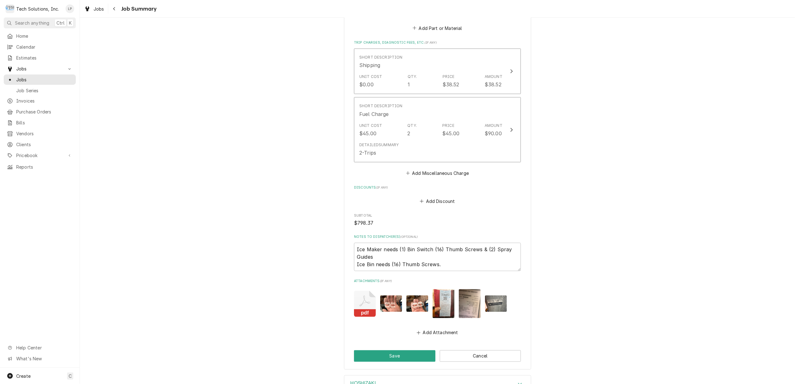
scroll to position [966, 0]
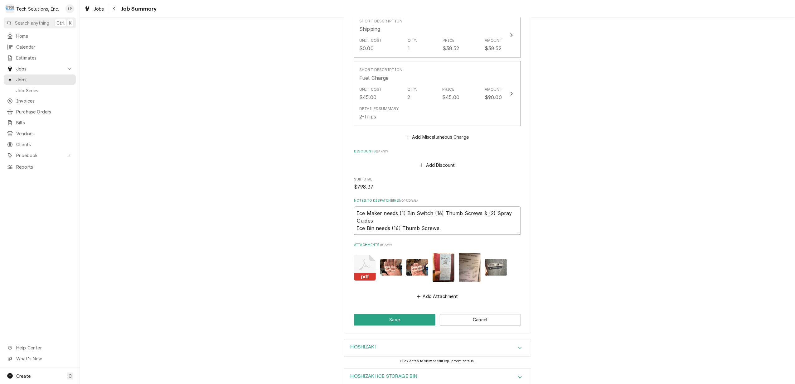
click at [460, 234] on textarea "Ice Maker needs (1) Bin Switch (16) Thumb Screws & (2) Spray Guides Ice Bin nee…" at bounding box center [437, 221] width 167 height 28
type textarea "x"
type textarea "Ice Maker needs (1) Bin Switch (16) Thumb Screws & (2) Spray Guides Ice Bin nee…"
type textarea "x"
type textarea "Ice Maker needs (1) Bin Switch (16) Thumb Screws & (2) Spray Guides Ice Bin nee…"
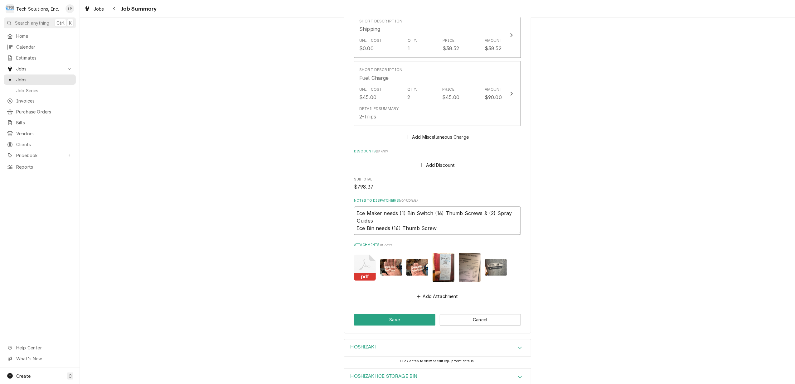
type textarea "x"
type textarea "Ice Maker needs (1) Bin Switch (16) Thumb Screws & (2) Spray Guides Ice Bin nee…"
type textarea "x"
type textarea "Ice Maker needs (1) Bin Switch (16) Thumb Screws & (2) Spray Guides Ice Bin nee…"
type textarea "x"
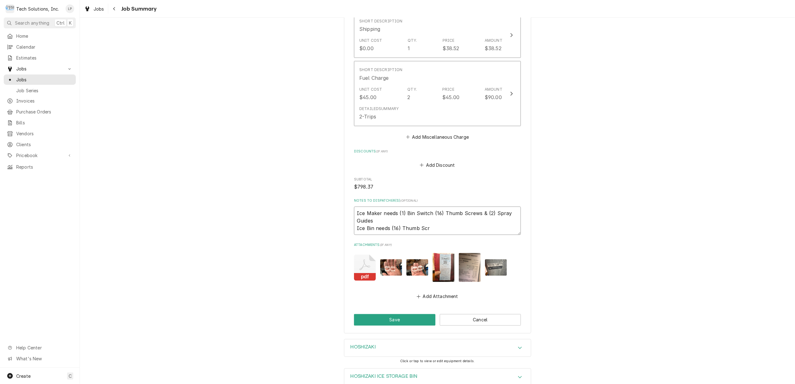
type textarea "Ice Maker needs (1) Bin Switch (16) Thumb Screws & (2) Spray Guides Ice Bin nee…"
type textarea "x"
type textarea "Ice Maker needs (1) Bin Switch (16) Thumb Screws & (2) Spray Guides Ice Bin nee…"
type textarea "x"
type textarea "Ice Maker needs (1) Bin Switch (16) Thumb Screws & (2) Spray Guides Ice Bin nee…"
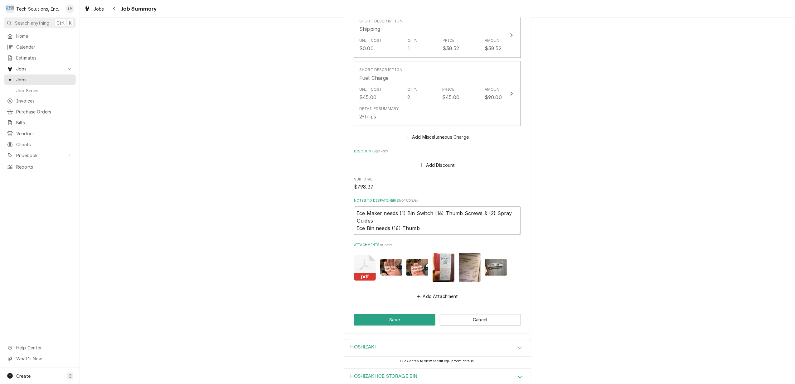
type textarea "x"
type textarea "Ice Maker needs (1) Bin Switch (16) Thumb Screws & (2) Spray Guides Ice Bin nee…"
type textarea "x"
type textarea "Ice Maker needs (1) Bin Switch (16) Thumb Screws & (2) Spray Guides Ice Bin nee…"
type textarea "x"
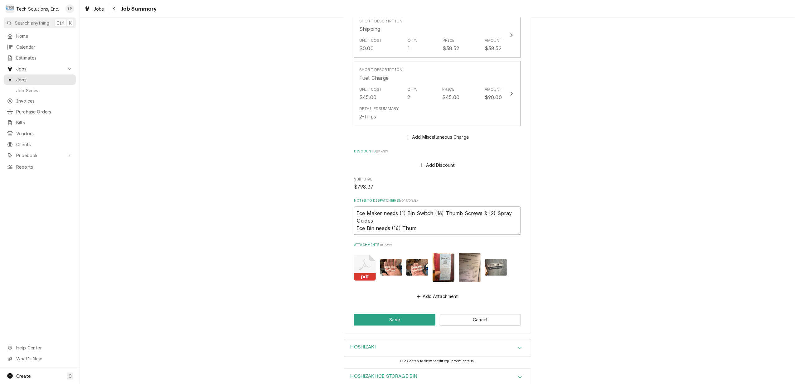
type textarea "Ice Maker needs (1) Bin Switch (16) Thumb Screws & (2) Spray Guides Ice Bin nee…"
type textarea "x"
type textarea "Ice Maker needs (1) Bin Switch (16) Thumb Screws & (2) Spray Guides Ice Bin nee…"
type textarea "x"
type textarea "Ice Maker needs (1) Bin Switch (16) Thumb Screws & (2) Spray Guides Ice Bin nee…"
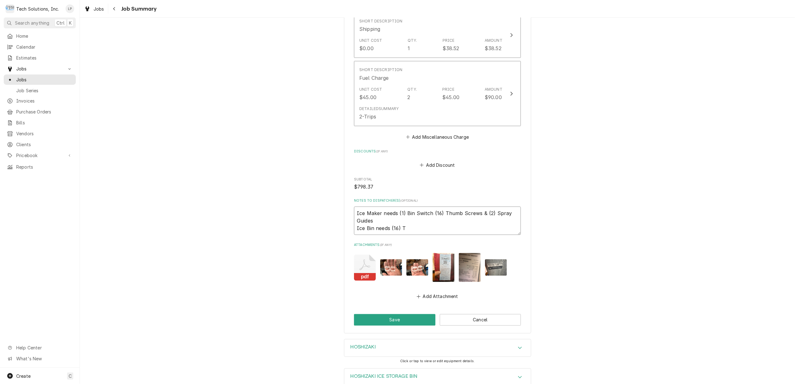
type textarea "x"
type textarea "Ice Maker needs (1) Bin Switch (16) Thumb Screws & (2) Spray Guides Ice Bin nee…"
type textarea "x"
type textarea "Ice Maker needs (1) Bin Switch (16) Thumb Screws & (2) Spray Guides Ice Bin nee…"
type textarea "x"
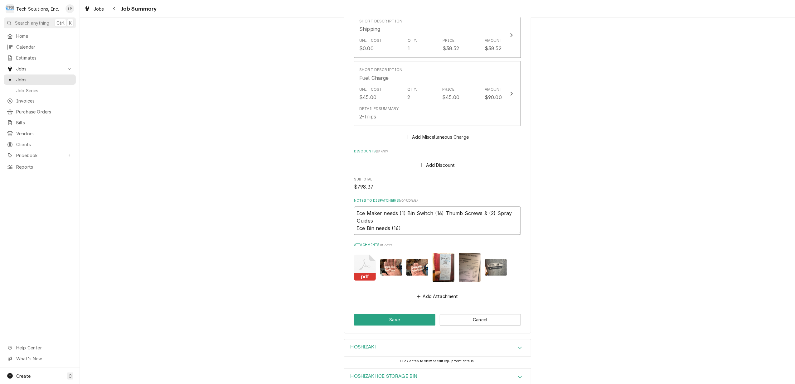
type textarea "Ice Maker needs (1) Bin Switch (16) Thumb Screws & (2) Spray Guides Ice Bin nee…"
type textarea "x"
type textarea "Ice Maker needs (1) Bin Switch (16) Thumb Screws & (2) Spray Guides Ice Bin nee…"
type textarea "x"
type textarea "Ice Maker needs (1) Bin Switch (16) Thumb Screws & (2) Spray Guides Ice Bin nee…"
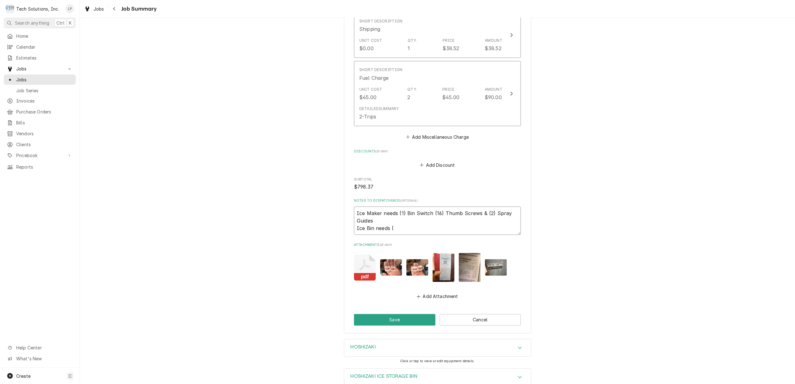
type textarea "x"
type textarea "Ice Maker needs (1) Bin Switch (16) Thumb Screws & (2) Spray Guides Ice Bin nee…"
type textarea "x"
type textarea "Ice Maker needs (1) Bin Switch (16) Thumb Screws & (2) Spray Guides Ice Bin nee…"
type textarea "x"
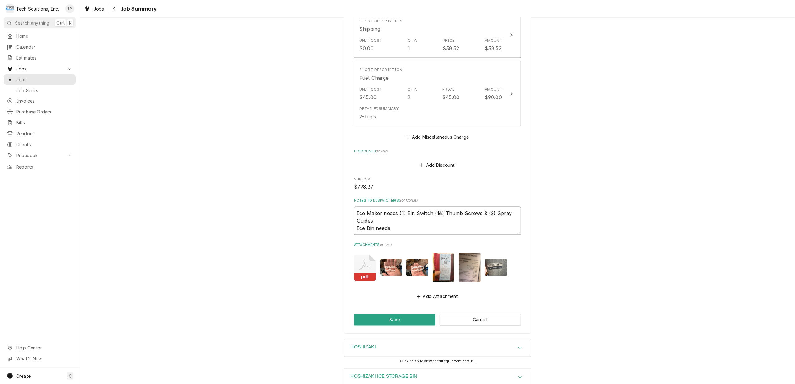
type textarea "Ice Maker needs (1) Bin Switch (16) Thumb Screws & (2) Spray Guides Ice Bin need"
type textarea "x"
type textarea "Ice Maker needs (1) Bin Switch (16) Thumb Screws & (2) Spray Guides Ice Bin nee"
type textarea "x"
type textarea "Ice Maker needs (1) Bin Switch (16) Thumb Screws & (2) Spray Guides Ice Bin ne"
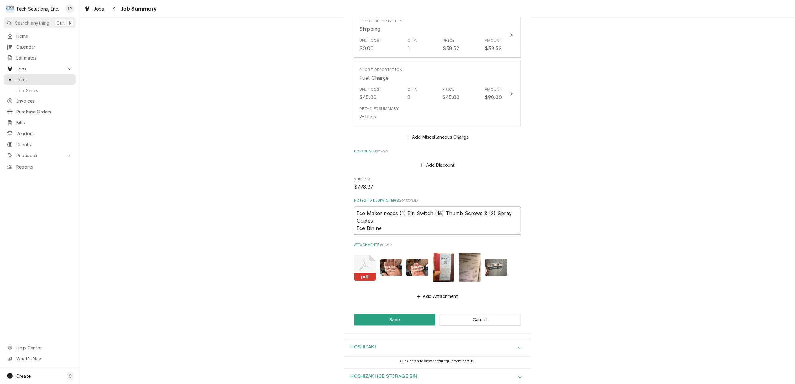
type textarea "x"
type textarea "Ice Maker needs (1) Bin Switch (16) Thumb Screws & (2) Spray Guides Ice Bin n"
type textarea "x"
type textarea "Ice Maker needs (1) Bin Switch (16) Thumb Screws & (2) Spray Guides Ice Bin"
type textarea "x"
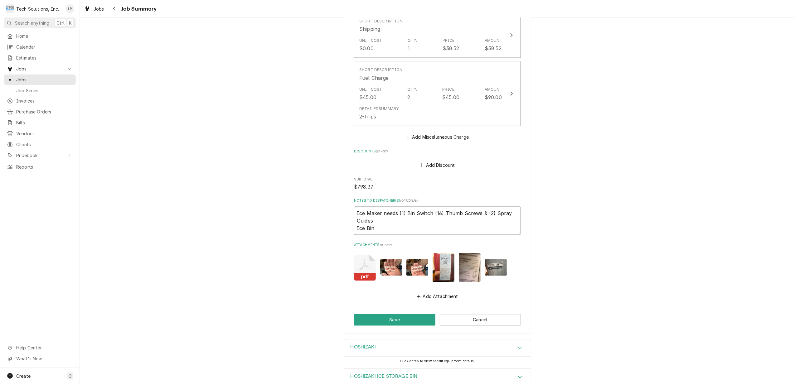
type textarea "Ice Maker needs (1) Bin Switch (16) Thumb Screws & (2) Spray Guides Ice Bin"
type textarea "x"
type textarea "Ice Maker needs (1) Bin Switch (16) Thumb Screws & (2) Spray Guides Ice Bi"
type textarea "x"
type textarea "Ice Maker needs (1) Bin Switch (16) Thumb Screws & (2) Spray Guides Ice B"
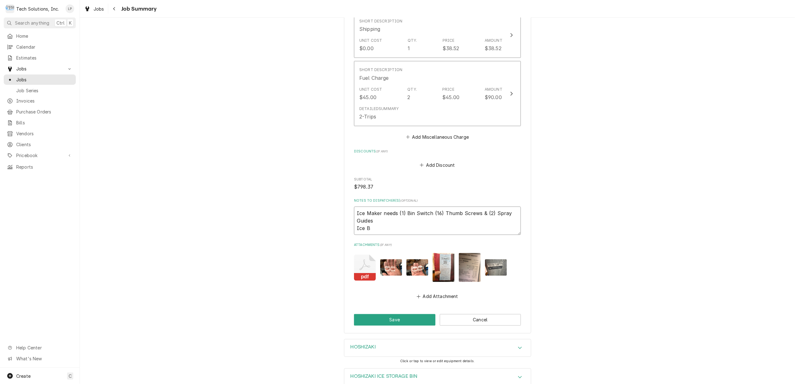
type textarea "x"
type textarea "Ice Maker needs (1) Bin Switch (16) Thumb Screws & (2) Spray Guides Ice"
type textarea "x"
type textarea "Ice Maker needs (1) Bin Switch (16) Thumb Screws & (2) Spray Guides Ice"
type textarea "x"
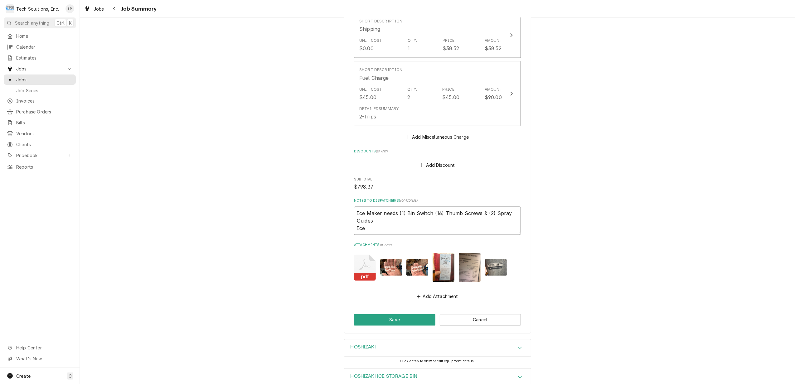
type textarea "Ice Maker needs (1) Bin Switch (16) Thumb Screws & (2) Spray Guides Ic"
type textarea "x"
type textarea "Ice Maker needs (1) Bin Switch (16) Thumb Screws & (2) Spray Guides"
type textarea "x"
type textarea "Ice Maker needs (1) Bin Switch (16) Thumb Screws & (2) Spray Guides"
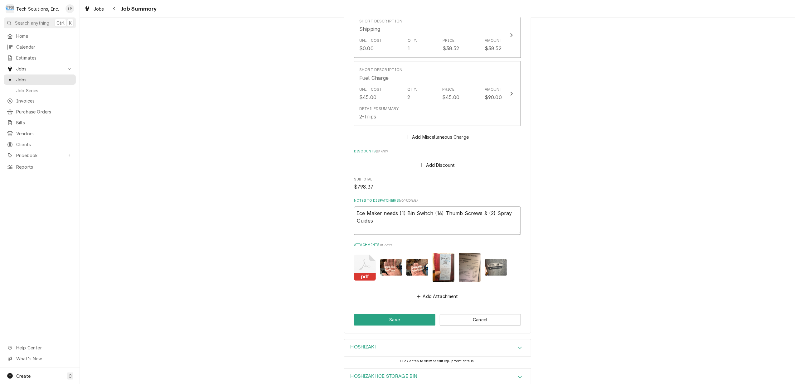
type textarea "x"
type textarea "Ice Maker needs (1) Bin Switch (16) Thumb Screws & (2) Spray Guide"
type textarea "x"
type textarea "Ice Maker needs (1) Bin Switch (16) Thumb Screws & (2) Spray Guid"
type textarea "x"
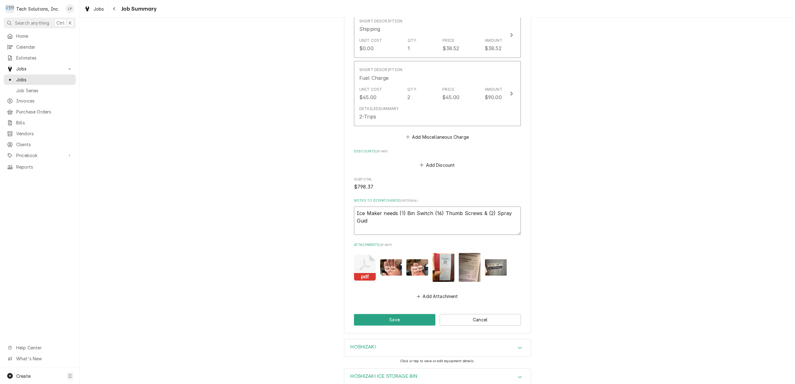
type textarea "Ice Maker needs (1) Bin Switch (16) Thumb Screws & (2) Spray Gui"
type textarea "x"
type textarea "Ice Maker needs (1) Bin Switch (16) Thumb Screws & (2) Spray Gu"
type textarea "x"
type textarea "Ice Maker needs (1) Bin Switch (16) Thumb Screws & (2) Spray G"
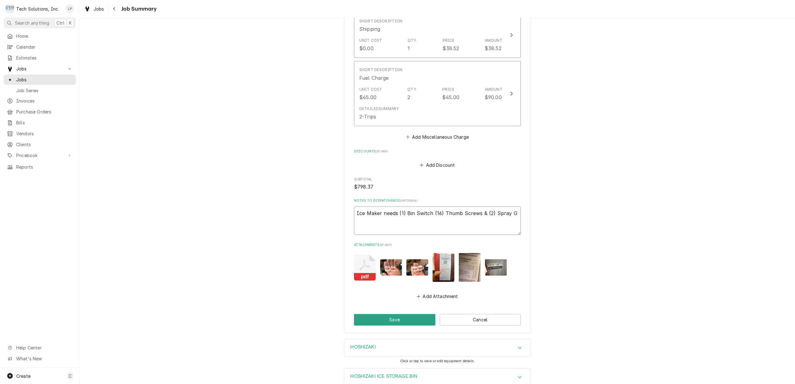
type textarea "x"
type textarea "Ice Maker needs (1) Bin Switch (16) Thumb Screws & (2) Spray"
type textarea "x"
type textarea "Ice Maker needs (1) Bin Switch (16) Thumb Screws & (2) Spray"
type textarea "x"
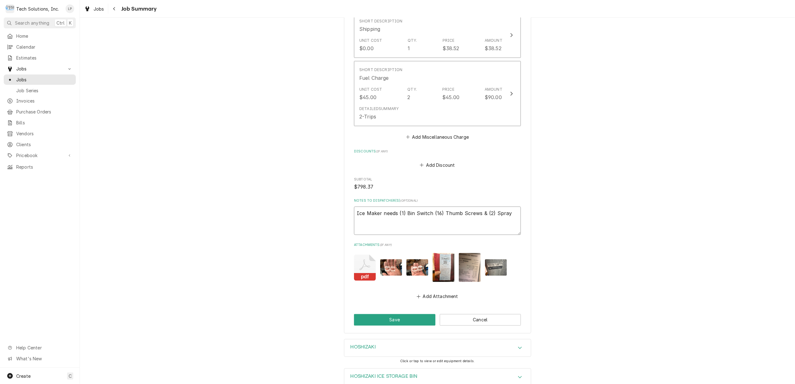
type textarea "Ice Maker needs (1) Bin Switch (16) Thumb Screws & (2) Spra"
type textarea "x"
type textarea "Ice Maker needs (1) Bin Switch (16) Thumb Screws & (2) Spr"
type textarea "x"
type textarea "Ice Maker needs (1) Bin Switch (16) Thumb Screws & (2) Sp"
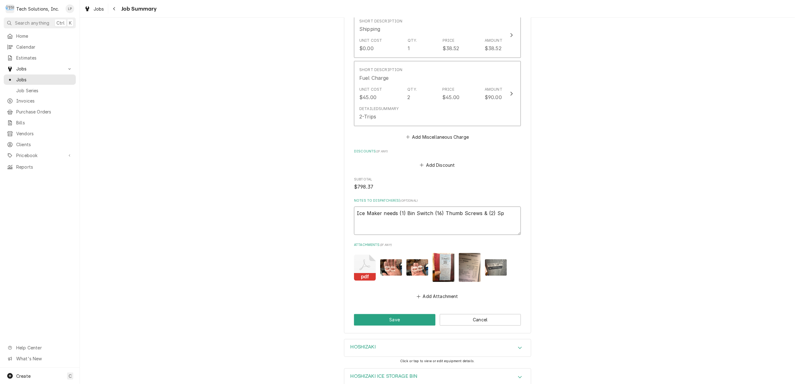
type textarea "x"
type textarea "Ice Maker needs (1) Bin Switch (16) Thumb Screws & (2) S"
type textarea "x"
type textarea "Ice Maker needs (1) Bin Switch (16) Thumb Screws & (2)"
type textarea "x"
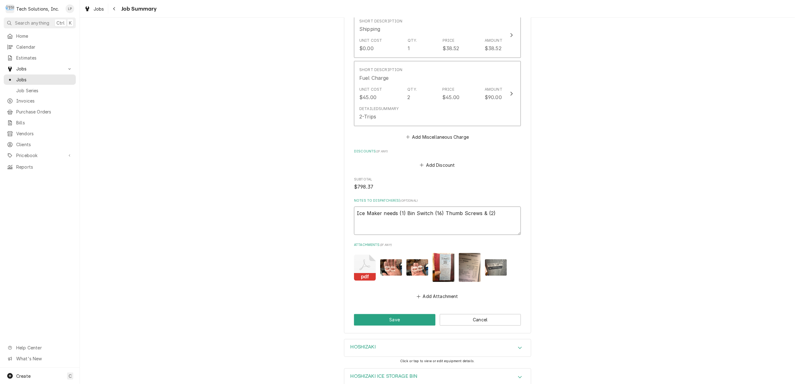
type textarea "Ice Maker needs (1) Bin Switch (16) Thumb Screws & (2"
type textarea "x"
type textarea "Ice Maker needs (1) Bin Switch (16) Thumb Screws & ("
type textarea "x"
type textarea "Ice Maker needs (1) Bin Switch (16) Thumb Screws &"
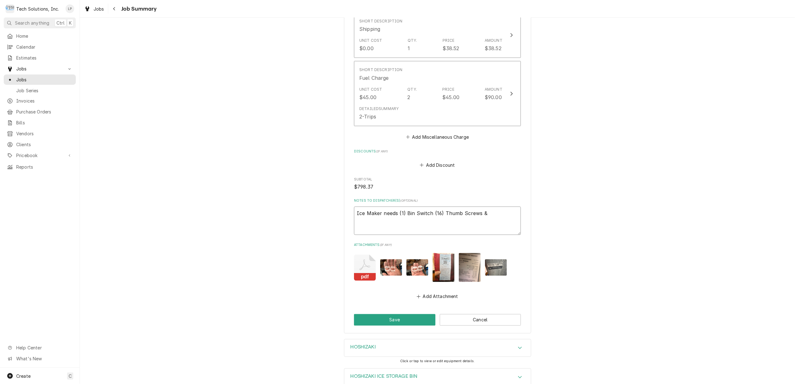
type textarea "x"
type textarea "Ice Maker needs (1) Bin Switch (16) Thumb Screws &"
type textarea "x"
type textarea "Ice Maker needs (1) Bin Switch (16) Thumb Screws"
type textarea "x"
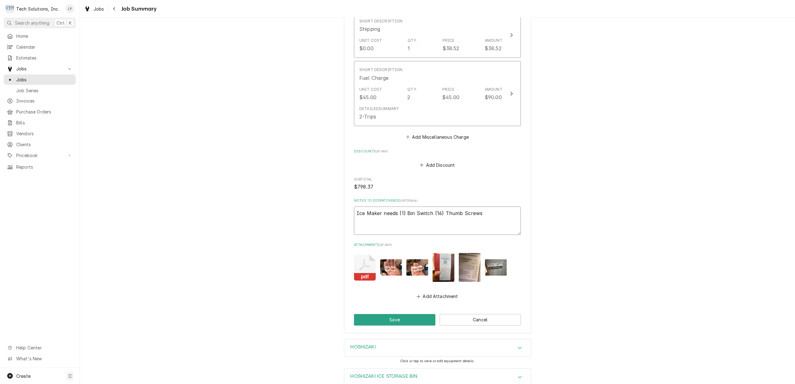
type textarea "Ice Maker needs (1) Bin Switch (16) Thumb Screws"
type textarea "x"
type textarea "Ice Maker needs (1) Bin Switch (16) Thumb Screw"
type textarea "x"
type textarea "Ice Maker needs (1) Bin Switch (16) Thumb Scre"
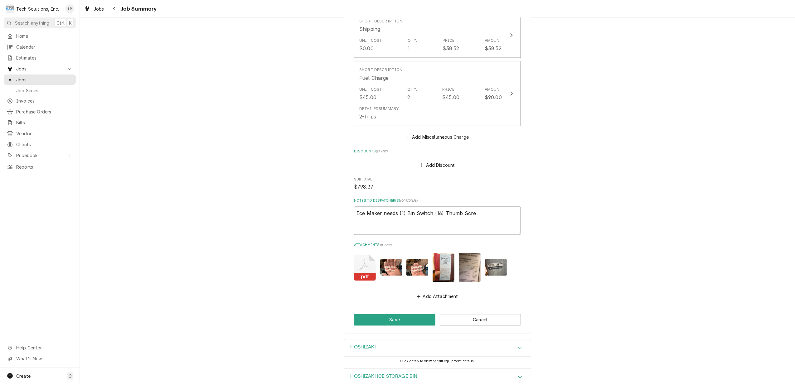
type textarea "x"
type textarea "Ice Maker needs (1) Bin Switch (16) Thumb Scr"
type textarea "x"
type textarea "Ice Maker needs (1) Bin Switch (16) Thumb Sc"
type textarea "x"
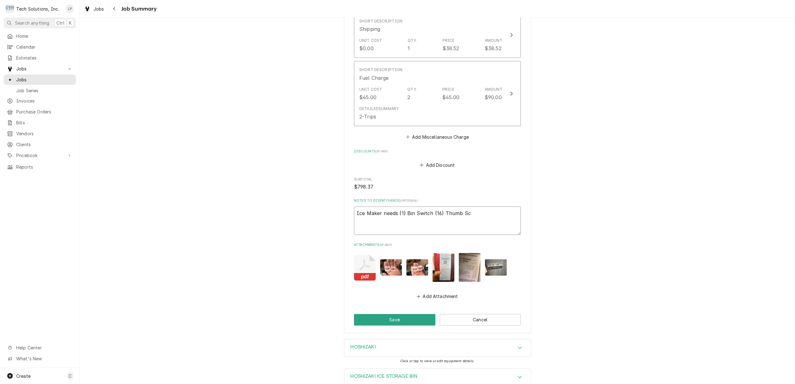
type textarea "Ice Maker needs (1) Bin Switch (16) Thumb S"
type textarea "x"
type textarea "Ice Maker needs (1) Bin Switch (16) Thumb"
type textarea "x"
type textarea "Ice Maker needs (1) Bin Switch (16) Thumb"
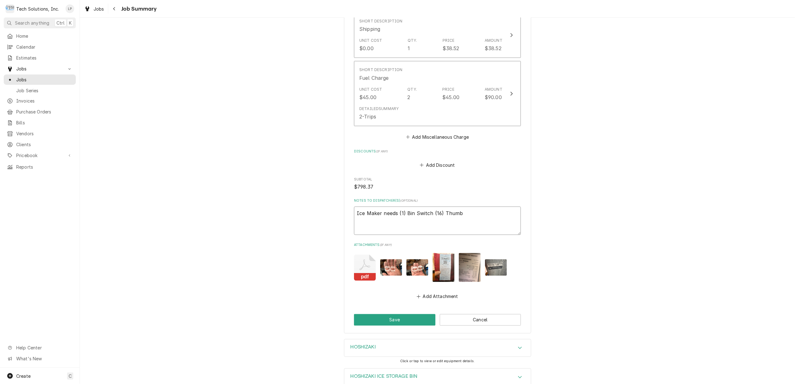
type textarea "x"
type textarea "Ice Maker needs (1) Bin Switch (16) Thum"
type textarea "x"
type textarea "Ice Maker needs (1) Bin Switch (16) Thu"
type textarea "x"
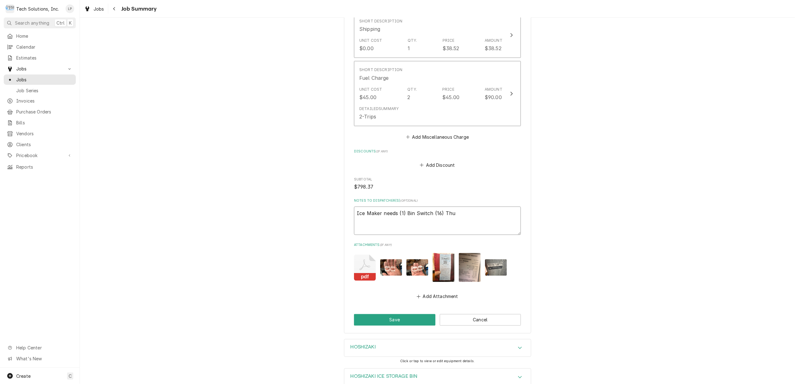
type textarea "Ice Maker needs (1) Bin Switch (16) Th"
type textarea "x"
type textarea "Ice Maker needs (1) Bin Switch (16) T"
type textarea "x"
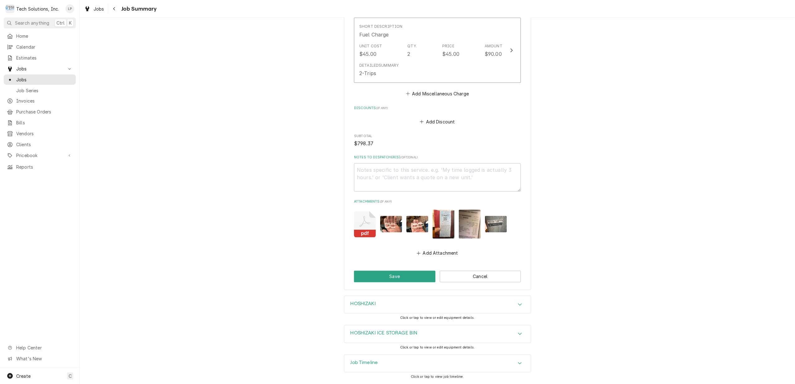
scroll to position [1013, 0]
click at [412, 272] on button "Save" at bounding box center [394, 277] width 81 height 12
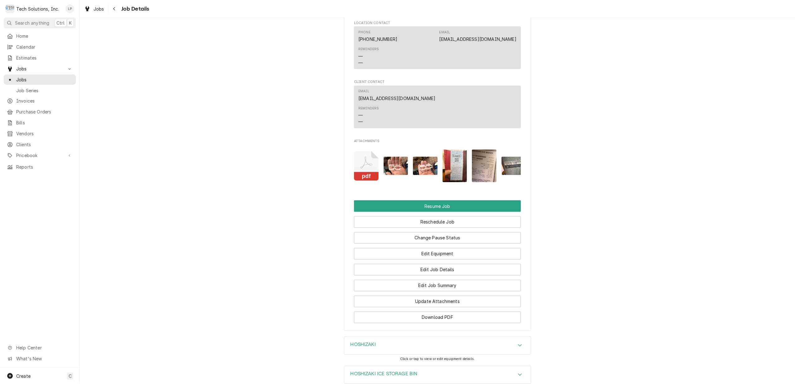
scroll to position [1040, 0]
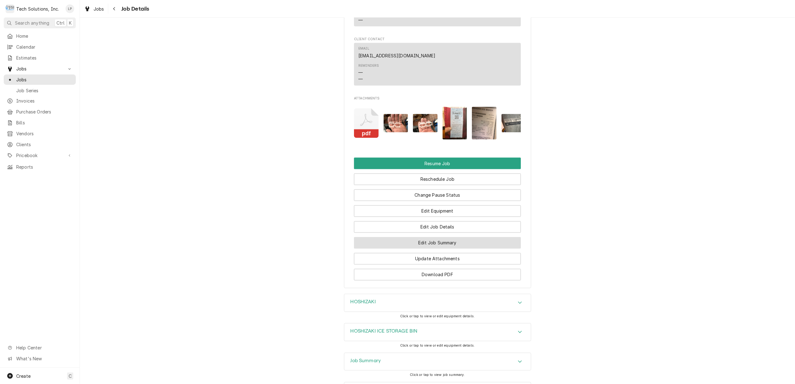
click at [464, 240] on button "Edit Job Summary" at bounding box center [437, 243] width 167 height 12
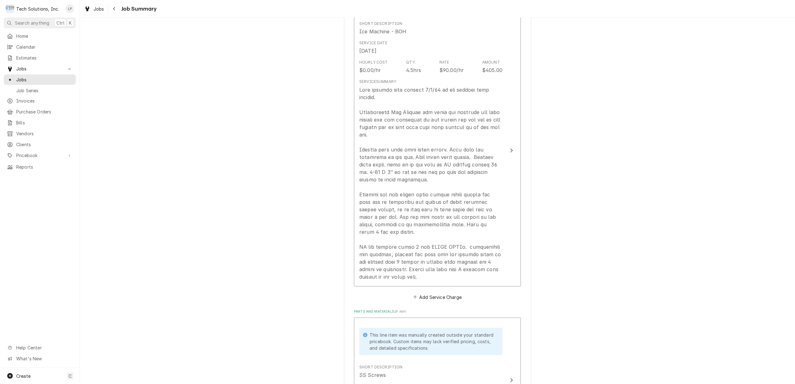
scroll to position [166, 0]
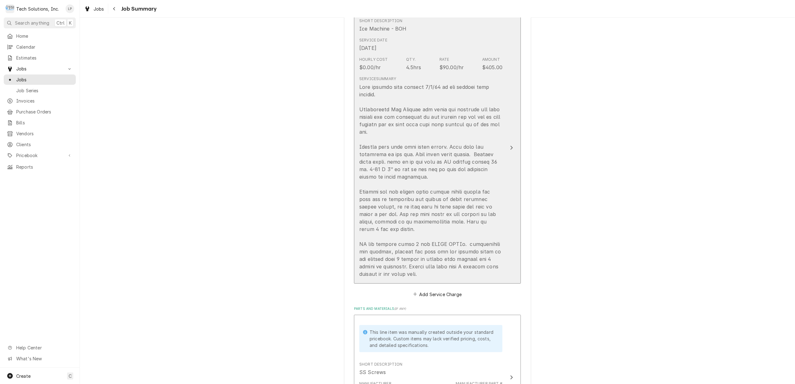
click at [510, 148] on icon "Update Line Item" at bounding box center [511, 147] width 3 height 5
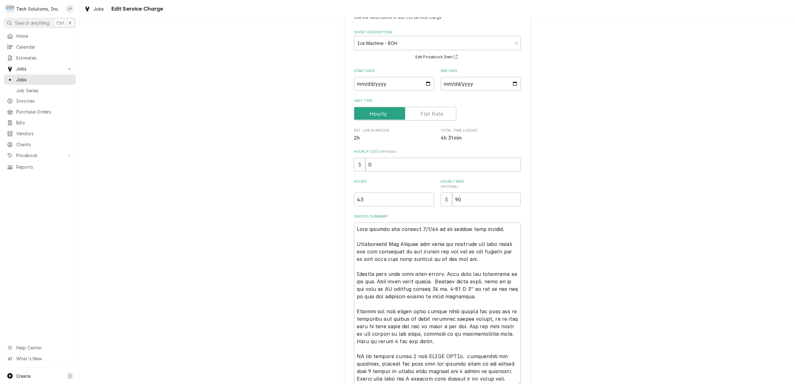
scroll to position [41, 0]
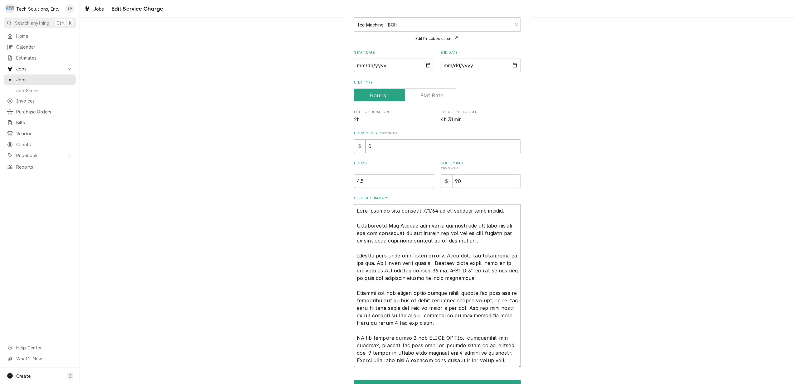
click at [512, 272] on textarea "Service Summary" at bounding box center [437, 285] width 167 height 163
type textarea "x"
type textarea "Lore ipsumdo sita consect 1/5/84 ad eli seddoei temp incidid. Utlaboreetd Mag A…"
type textarea "x"
type textarea "Lore ipsumdo sita consect 0/2/07 ad eli seddoei temp incidid. Utlaboreetd Mag A…"
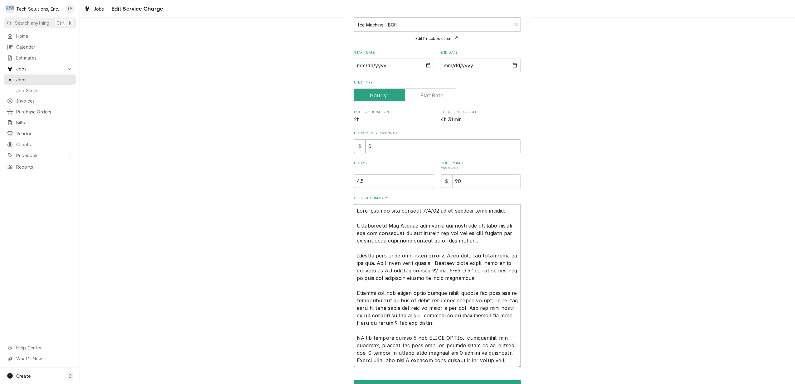
type textarea "x"
type textarea "Lore ipsumdo sita consect 9/8/76 ad eli seddoei temp incidid. Utlaboreetd Mag A…"
type textarea "x"
type textarea "Lore ipsumdo sita consect 2/9/14 ad eli seddoei temp incidid. Utlaboreetd Mag A…"
type textarea "x"
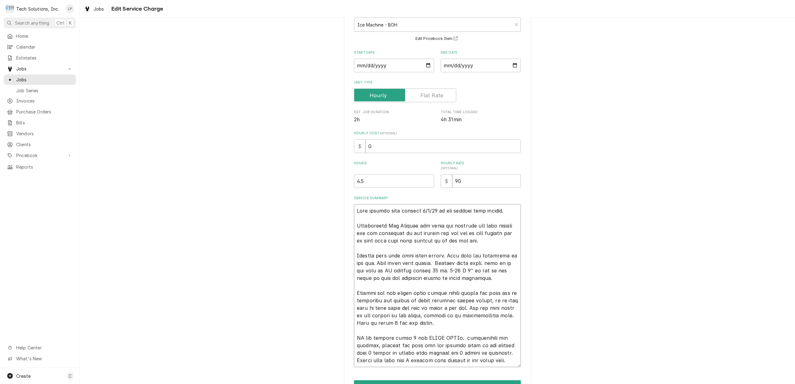
type textarea "Lore ipsumdo sita consect 8/0/20 ad eli seddoei temp incidid. Utlaboreetd Mag A…"
type textarea "x"
type textarea "Lore ipsumdo sita consect 0/9/51 ad eli seddoei temp incidid. Utlaboreetd Mag A…"
click at [490, 265] on textarea "Service Summary" at bounding box center [437, 285] width 167 height 163
type textarea "x"
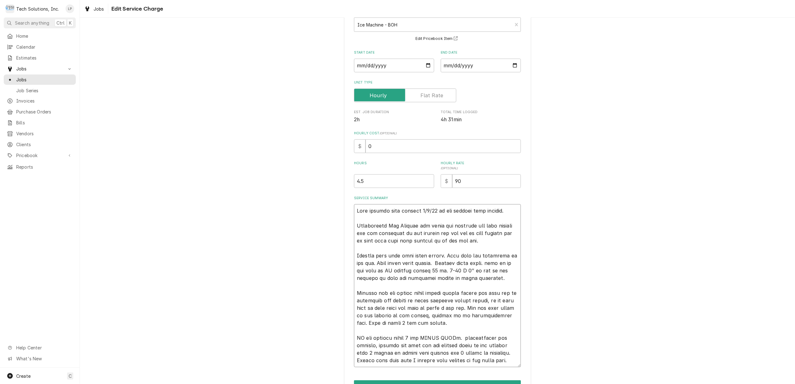
type textarea "Lisa calling tech support 9/2/25 to get correct part numbers. Troubleshot Ice M…"
type textarea "x"
type textarea "Lisa calling tech support 9/2/25 to get correct part numbers. Troubleshot Ice M…"
type textarea "x"
type textarea "Lisa calling tech support 9/2/25 to get correct part numbers. Troubleshot Ice M…"
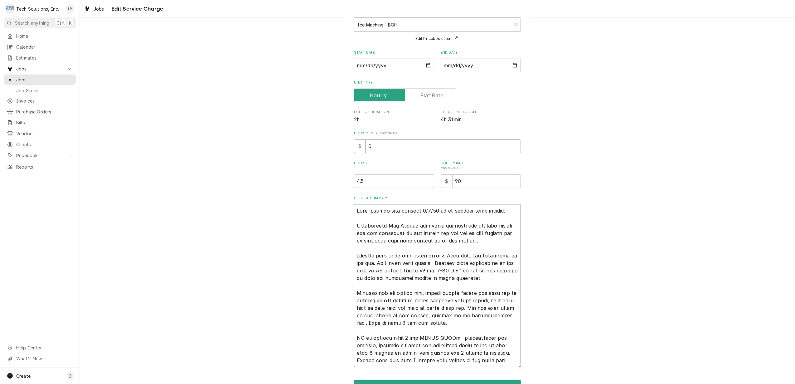
type textarea "x"
type textarea "Lisa calling tech support 9/2/25 to get correct part numbers. Troubleshot Ice M…"
type textarea "x"
type textarea "Lisa calling tech support 9/2/25 to get correct part numbers. Troubleshot Ice M…"
type textarea "x"
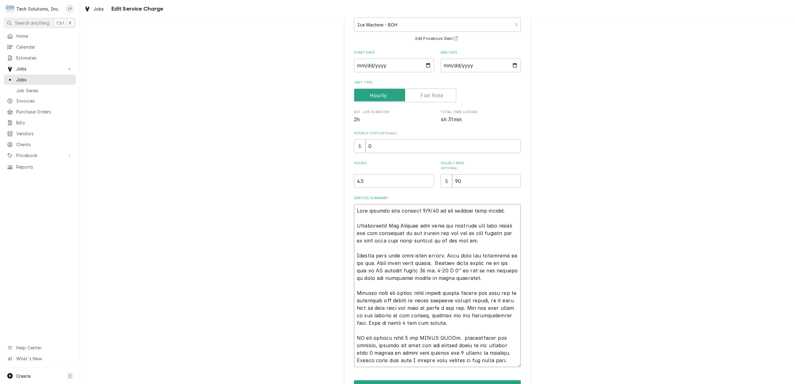
type textarea "Lisa calling tech support 9/2/25 to get correct part numbers. Troubleshot Ice M…"
type textarea "x"
type textarea "Lisa calling tech support 9/2/25 to get correct part numbers. Troubleshot Ice M…"
type textarea "x"
type textarea "Lisa calling tech support 9/2/25 to get correct part numbers. Troubleshot Ice M…"
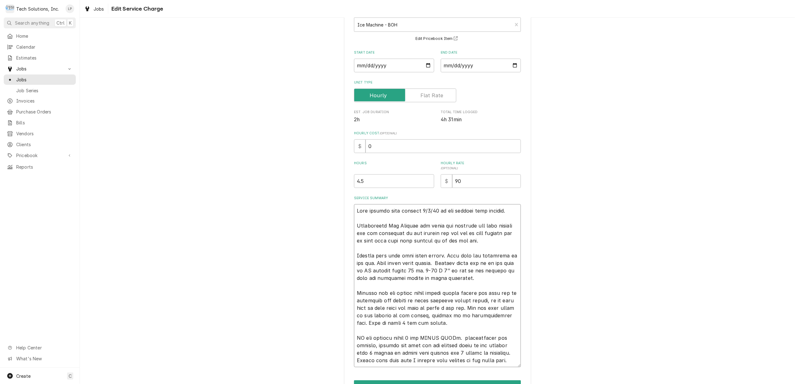
type textarea "x"
type textarea "Lisa calling tech support 9/2/25 to get correct part numbers. Troubleshot Ice M…"
type textarea "x"
type textarea "Lisa calling tech support 9/2/25 to get correct part numbers. Troubleshot Ice M…"
type textarea "x"
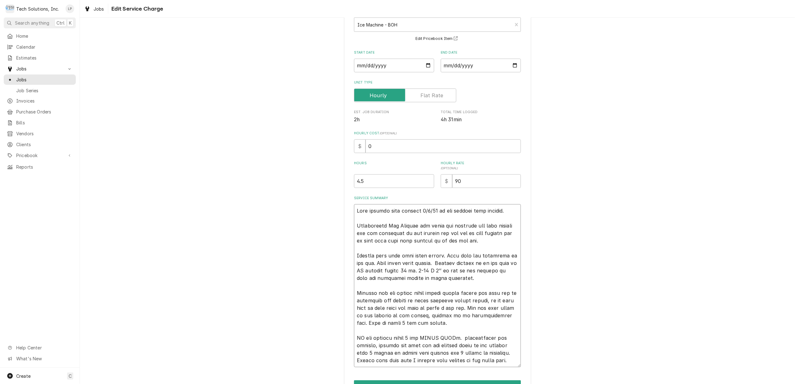
type textarea "Lisa calling tech support 9/2/25 to get correct part numbers. Troubleshot Ice M…"
type textarea "x"
type textarea "Lisa calling tech support 9/2/25 to get correct part numbers. Troubleshot Ice M…"
type textarea "x"
type textarea "Lisa calling tech support 9/2/25 to get correct part numbers. Troubleshot Ice M…"
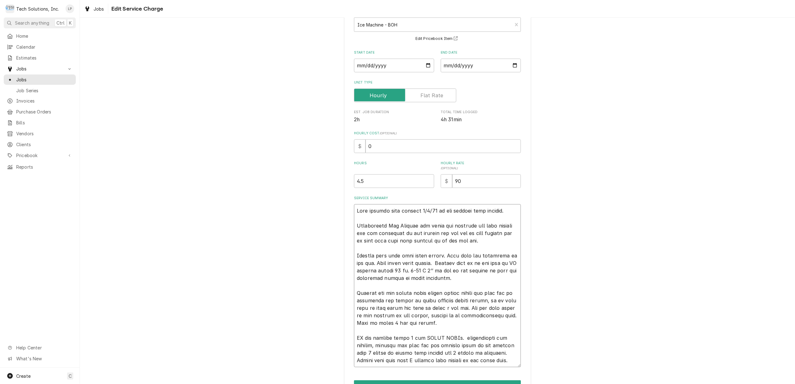
type textarea "x"
type textarea "Lisa calling tech support 9/2/25 to get correct part numbers. Troubleshot Ice M…"
type textarea "x"
type textarea "Lisa calling tech support 9/2/25 to get correct part numbers. Troubleshot Ice M…"
type textarea "x"
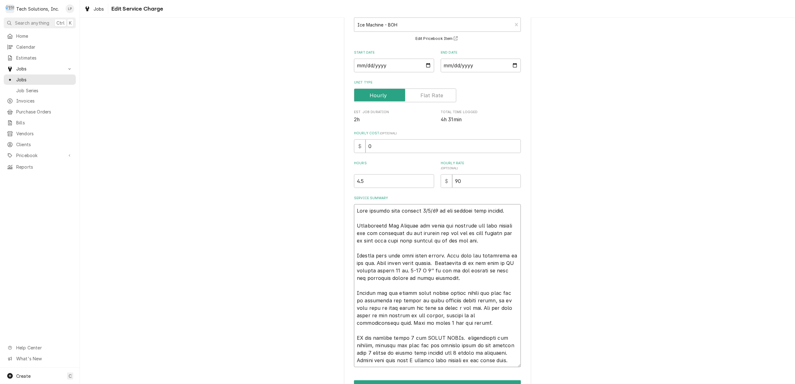
type textarea "Lisa calling tech support 9/2/25 to get correct part numbers. Troubleshot Ice M…"
type textarea "x"
type textarea "Lisa calling tech support 9/2/25 to get correct part numbers. Troubleshot Ice M…"
type textarea "x"
type textarea "Lisa calling tech support 9/2/25 to get correct part numbers. Troubleshot Ice M…"
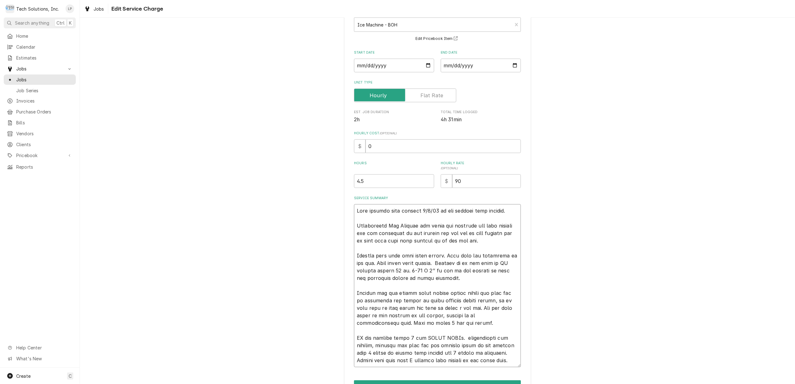
type textarea "x"
type textarea "Lisa calling tech support 9/2/25 to get correct part numbers. Troubleshot Ice M…"
type textarea "x"
type textarea "Lisa calling tech support 9/2/25 to get correct part numbers. Troubleshot Ice M…"
type textarea "x"
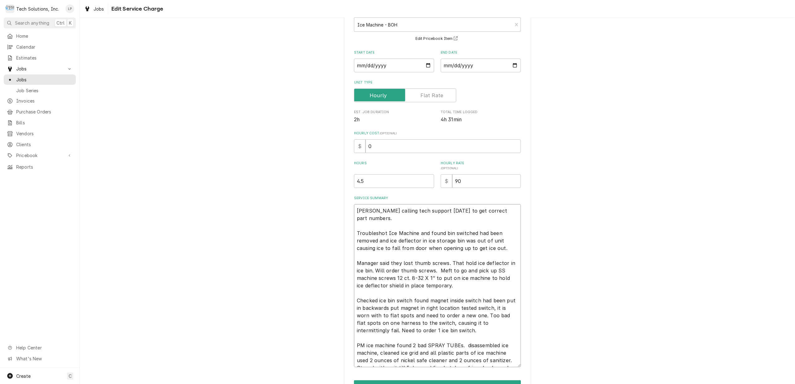
type textarea "Lisa calling tech support 9/2/25 to get correct part numbers. Troubleshot Ice M…"
type textarea "x"
type textarea "Lisa calling tech support 9/2/25 to get correct part numbers. Troubleshot Ice M…"
click at [499, 282] on textarea "Service Summary" at bounding box center [437, 285] width 167 height 163
click at [505, 211] on textarea "Service Summary" at bounding box center [437, 285] width 167 height 163
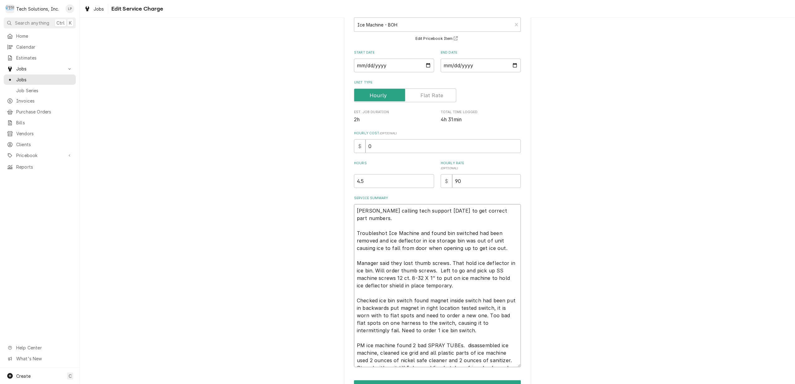
type textarea "x"
type textarea "Lisa calling tech support 9/2/25 to get correct part numbers. Troubleshot Ice M…"
type textarea "x"
type textarea "Lisa calling tech support 9/2/25 to get correct part numbers Troubleshot Ice Ma…"
type textarea "x"
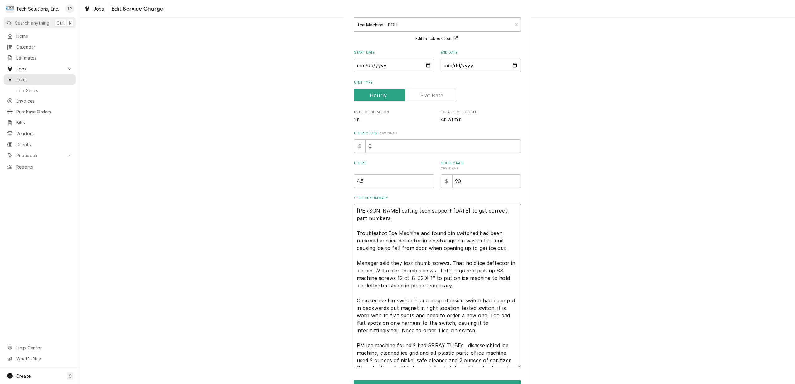
type textarea "Lisa calling tech support 9/2/25 to get correct part number Troubleshot Ice Mac…"
type textarea "x"
type textarea "Lisa calling tech support 9/2/25 to get correct part numbe Troubleshot Ice Mach…"
type textarea "x"
type textarea "Lisa calling tech support 9/2/25 to get correct part numb Troubleshot Ice Machi…"
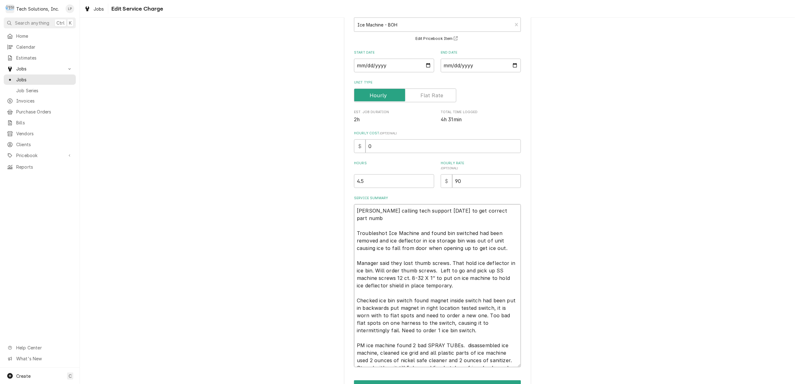
type textarea "x"
type textarea "Lisa calling tech support 9/2/25 to get correct part num Troubleshot Ice Machin…"
type textarea "x"
type textarea "Lisa calling tech support 9/2/25 to get correct part nu Troubleshot Ice Machine…"
type textarea "x"
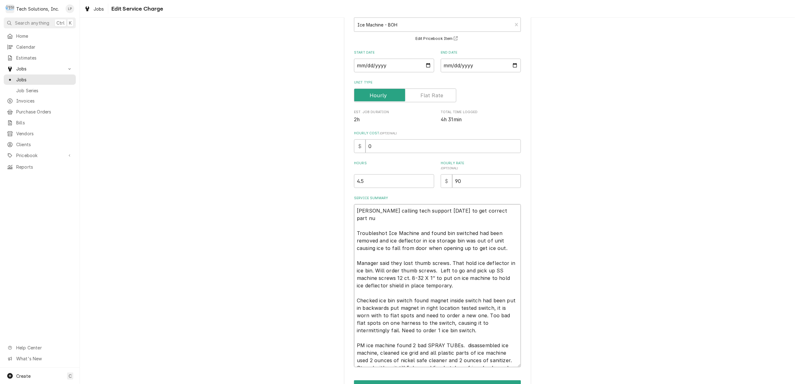
type textarea "Lisa calling tech support 9/2/25 to get correct part n Troubleshot Ice Machine …"
type textarea "x"
type textarea "Lisa calling tech support 9/2/25 to get correct part Troubleshot Ice Machine an…"
type textarea "x"
type textarea "Lisa calling tech support 9/2/25 to get correct part Troubleshot Ice Machine an…"
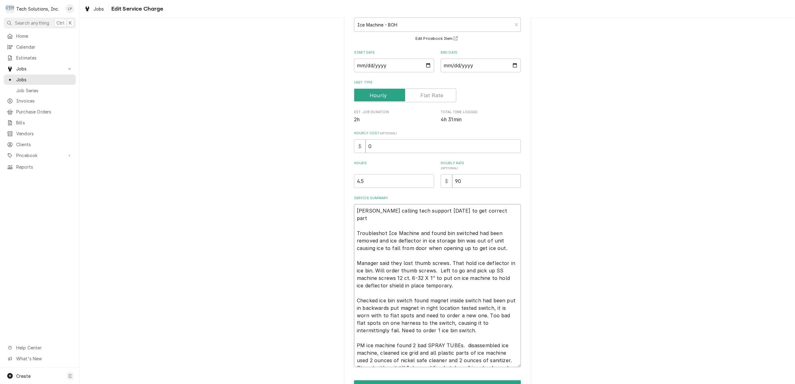
type textarea "x"
type textarea "Lisa calling tech support 9/2/25 to get correct par Troubleshot Ice Machine and…"
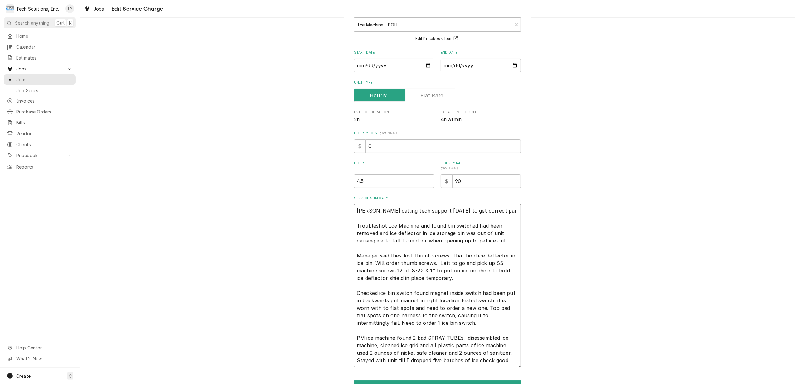
type textarea "x"
type textarea "Lisa calling tech support 9/2/25 to get correct pa Troubleshot Ice Machine and …"
type textarea "x"
type textarea "Lisa calling tech support 9/2/25 to get correct p Troubleshot Ice Machine and f…"
type textarea "x"
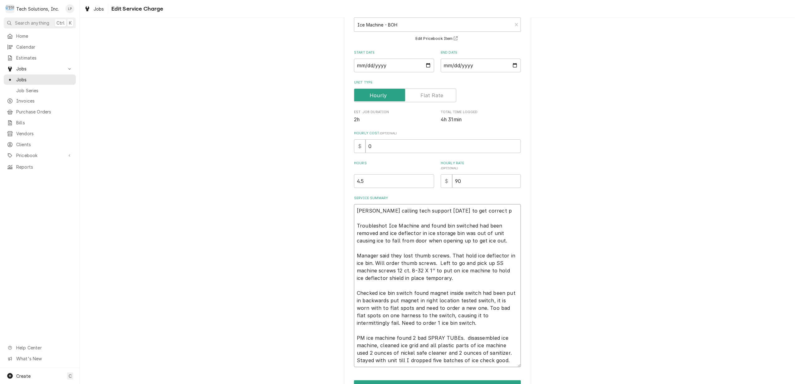
type textarea "Lisa calling tech support 9/2/25 to get correct Troubleshot Ice Machine and fou…"
type textarea "x"
type textarea "Lisa calling tech support 9/2/25 to get correct Troubleshot Ice Machine and fou…"
type textarea "x"
type textarea "Lisa calling tech support 9/2/25 to get correc Troubleshot Ice Machine and foun…"
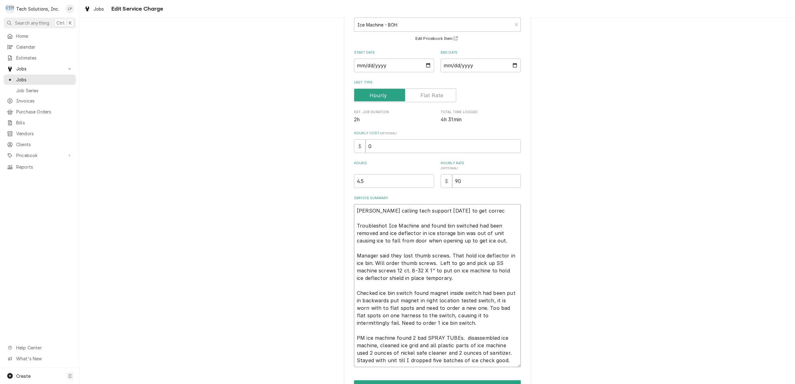
type textarea "x"
type textarea "Lisa calling tech support 9/2/25 to get corre Troubleshot Ice Machine and found…"
type textarea "x"
type textarea "Lisa calling tech support 9/2/25 to get corr Troubleshot Ice Machine and found …"
type textarea "x"
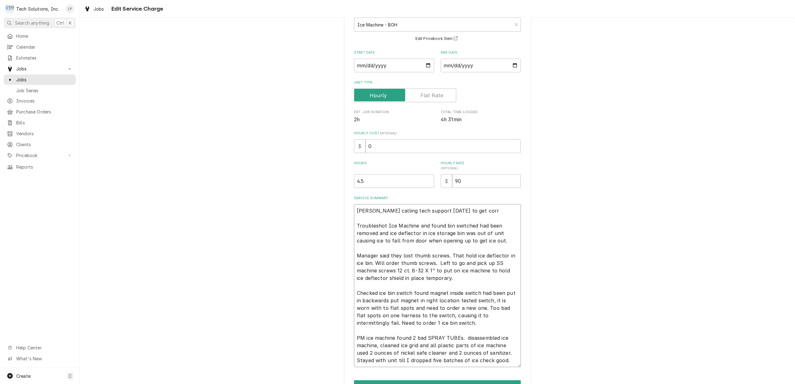
type textarea "Lisa calling tech support 9/2/25 to get cor Troubleshot Ice Machine and found b…"
type textarea "x"
type textarea "Lisa calling tech support 9/2/25 to get co Troubleshot Ice Machine and found bi…"
type textarea "x"
type textarea "Lisa calling tech support 9/2/25 to get c Troubleshot Ice Machine and found bin…"
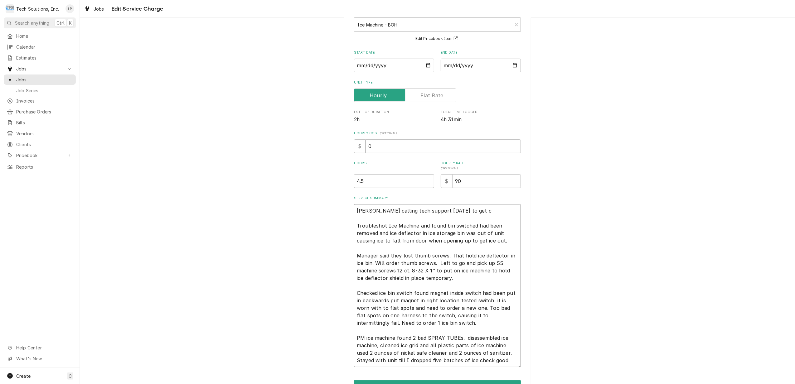
type textarea "x"
type textarea "Lisa calling tech support 9/2/25 to get Troubleshot Ice Machine and found bin s…"
type textarea "x"
type textarea "Lisa calling tech support 9/2/25 to get Troubleshot Ice Machine and found bin s…"
type textarea "x"
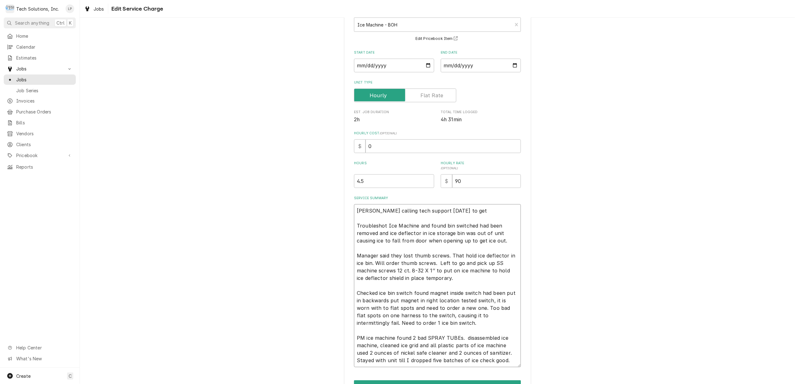
type textarea "Lisa calling tech support 9/2/25 to ge Troubleshot Ice Machine and found bin sw…"
type textarea "x"
type textarea "Lisa calling tech support 9/2/25 to g Troubleshot Ice Machine and found bin swi…"
type textarea "x"
type textarea "Lisa calling tech support 9/2/25 to Troubleshot Ice Machine and found bin switc…"
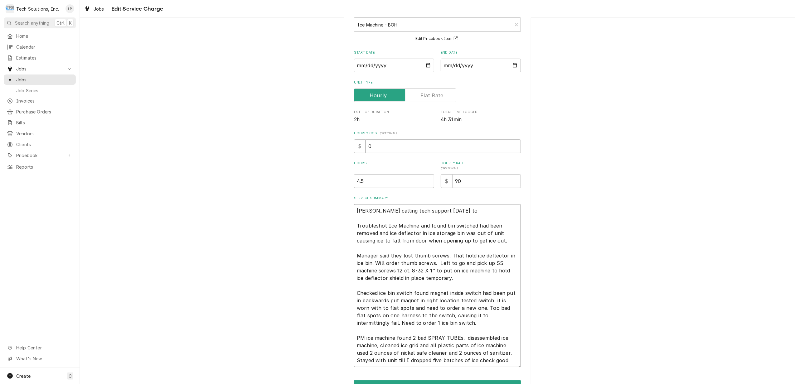
type textarea "x"
type textarea "Lisa calling tech support 9/2/25 to Troubleshot Ice Machine and found bin switc…"
type textarea "x"
type textarea "Lisa calling tech support 9/2/25 t Troubleshot Ice Machine and found bin switch…"
type textarea "x"
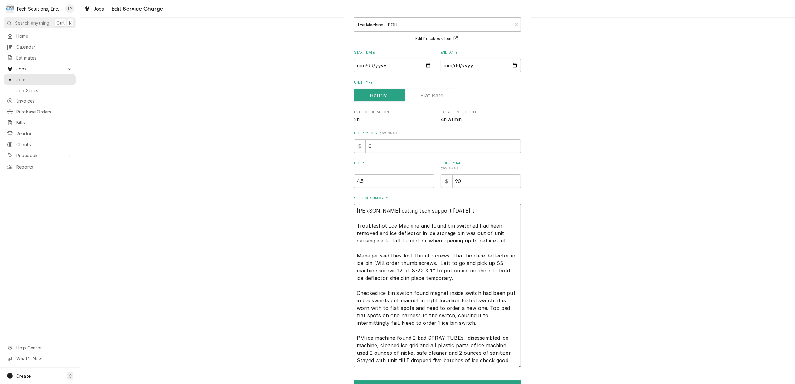
type textarea "Lisa calling tech support 9/2/25 Troubleshot Ice Machine and found bin switched…"
type textarea "x"
type textarea "Lisa calling tech support 9/2/25 Troubleshot Ice Machine and found bin switched…"
type textarea "x"
type textarea "Lisa calling tech support 9/2/2 Troubleshot Ice Machine and found bin switched …"
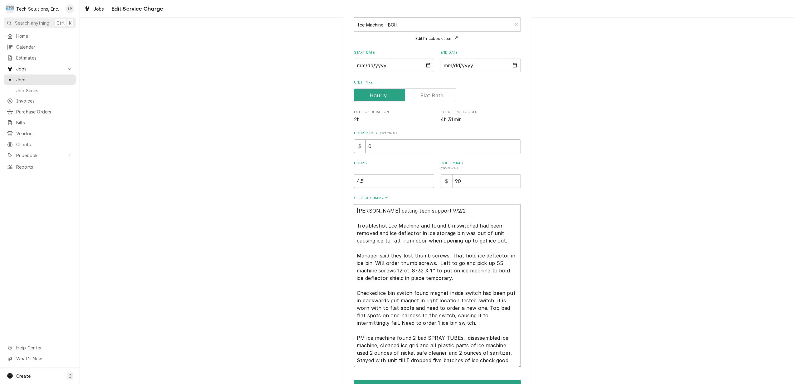
type textarea "x"
type textarea "Lisa calling tech support 9/2/ Troubleshot Ice Machine and found bin switched h…"
type textarea "x"
type textarea "Lisa calling tech support 9/2 Troubleshot Ice Machine and found bin switched ha…"
type textarea "x"
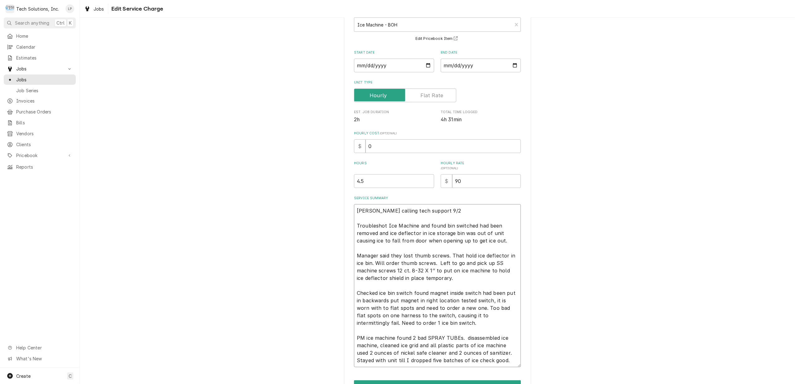
type textarea "Lisa calling tech support 9/ Troubleshot Ice Machine and found bin switched had…"
type textarea "x"
type textarea "Lisa calling tech support 9 Troubleshot Ice Machine and found bin switched had …"
type textarea "x"
type textarea "Lisa calling tech support Troubleshot Ice Machine and found bin switched had be…"
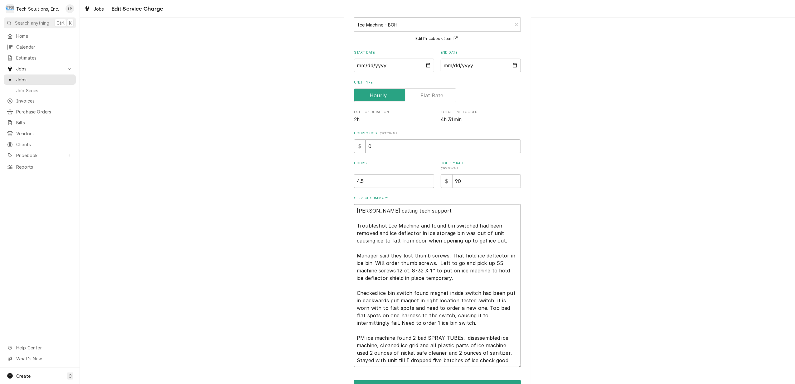
type textarea "x"
type textarea "Lisa calling tech support Troubleshot Ice Machine and found bin switched had be…"
type textarea "x"
type textarea "Lisa calling tech suppor Troubleshot Ice Machine and found bin switched had bee…"
type textarea "x"
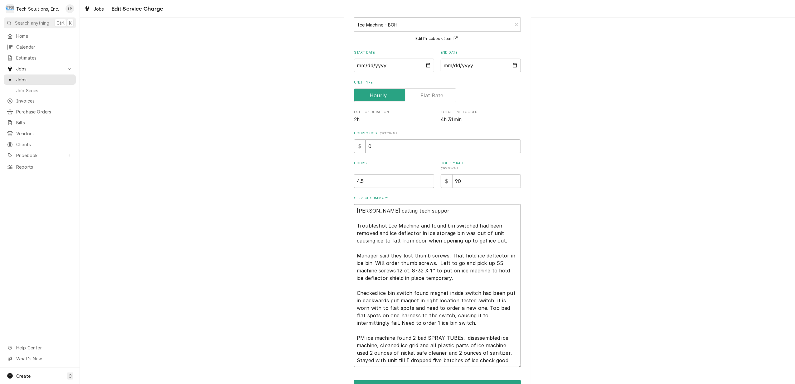
type textarea "Lisa calling tech suppo Troubleshot Ice Machine and found bin switched had been…"
type textarea "x"
type textarea "Lisa calling tech supp Troubleshot Ice Machine and found bin switched had been …"
type textarea "x"
type textarea "Lisa calling tech sup Troubleshot Ice Machine and found bin switched had been r…"
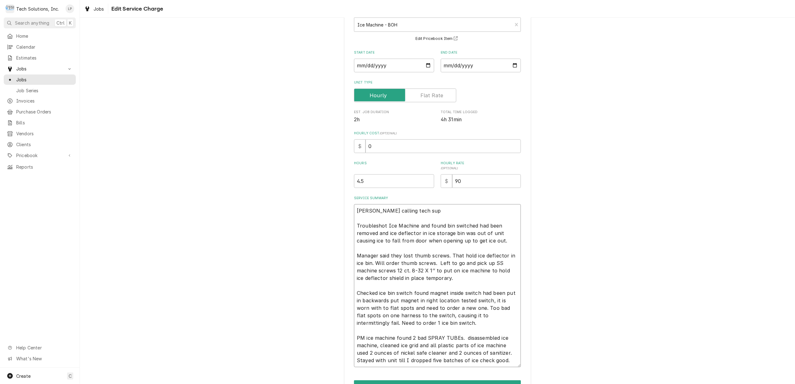
type textarea "x"
type textarea "Lisa calling tech su Troubleshot Ice Machine and found bin switched had been re…"
type textarea "x"
type textarea "Lisa calling tech s Troubleshot Ice Machine and found bin switched had been rem…"
type textarea "x"
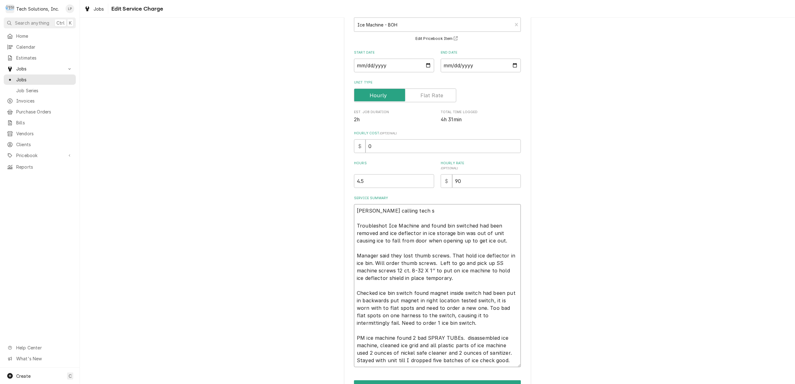
type textarea "Lisa calling tech Troubleshot Ice Machine and found bin switched had been remov…"
type textarea "x"
type textarea "Lisa calling tech Troubleshot Ice Machine and found bin switched had been remov…"
type textarea "x"
type textarea "Lisa calling tec Troubleshot Ice Machine and found bin switched had been remove…"
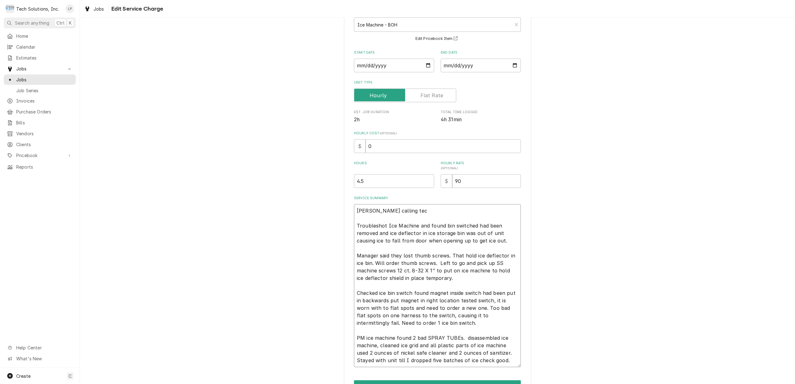
type textarea "x"
type textarea "Lisa calling te Troubleshot Ice Machine and found bin switched had been removed…"
type textarea "x"
type textarea "Lisa calling t Troubleshot Ice Machine and found bin switched had been removed …"
type textarea "x"
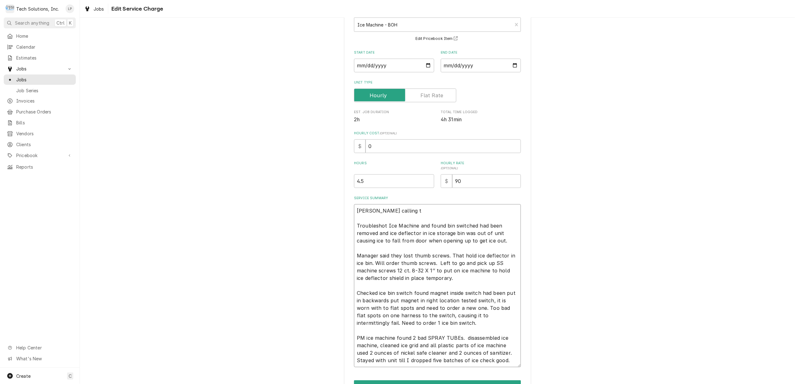
type textarea "Lisa calling Troubleshot Ice Machine and found bin switched had been removed an…"
type textarea "x"
type textarea "Lisa calling Troubleshot Ice Machine and found bin switched had been removed an…"
type textarea "x"
type textarea "Lisa callin Troubleshot Ice Machine and found bin switched had been removed and…"
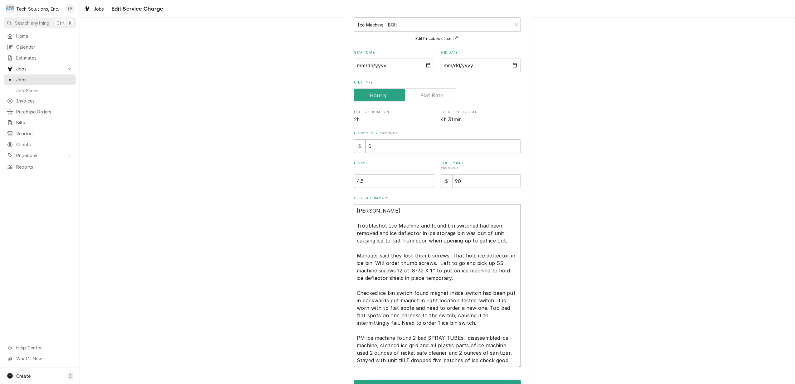
type textarea "x"
type textarea "Lisa calli Troubleshot Ice Machine and found bin switched had been removed and …"
type textarea "x"
type textarea "Lisa call Troubleshot Ice Machine and found bin switched had been removed and i…"
type textarea "x"
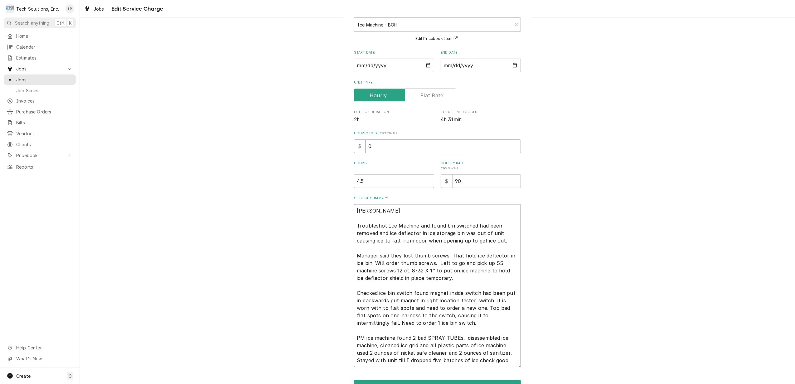
type textarea "Lisa cal Troubleshot Ice Machine and found bin switched had been removed and ic…"
type textarea "x"
type textarea "Lisa ca Troubleshot Ice Machine and found bin switched had been removed and ice…"
type textarea "x"
type textarea "Lisa c Troubleshot Ice Machine and found bin switched had been removed and ice …"
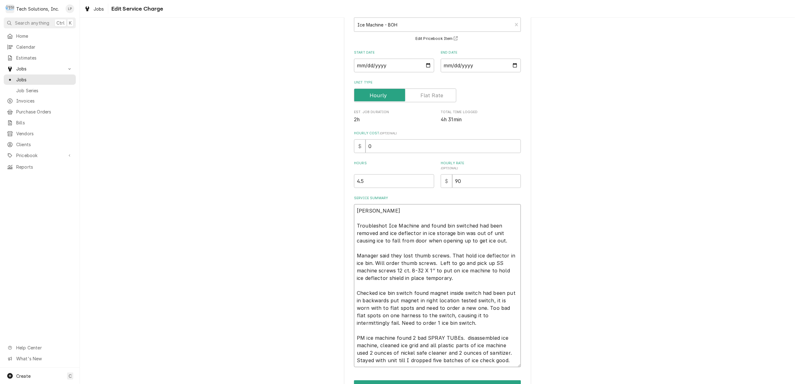
type textarea "x"
type textarea "Lisa Troubleshot Ice Machine and found bin switched had been removed and ice de…"
type textarea "x"
type textarea "Lisa Troubleshot Ice Machine and found bin switched had been removed and ice de…"
type textarea "x"
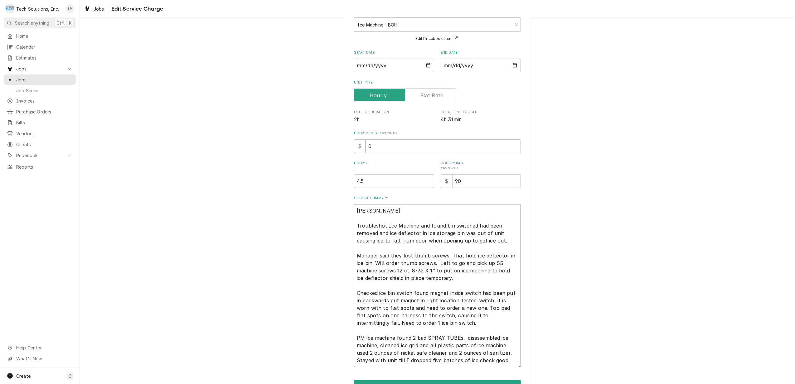
type textarea "Lis Troubleshot Ice Machine and found bin switched had been removed and ice def…"
type textarea "x"
type textarea "Li Troubleshot Ice Machine and found bin switched had been removed and ice defl…"
type textarea "x"
type textarea "L Troubleshot Ice Machine and found bin switched had been removed and ice defle…"
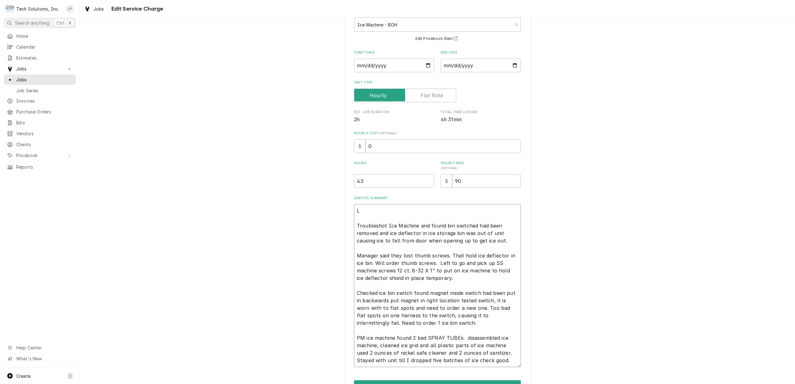
type textarea "x"
type textarea "Troubleshot Ice Machine and found bin switched had been removed and ice deflect…"
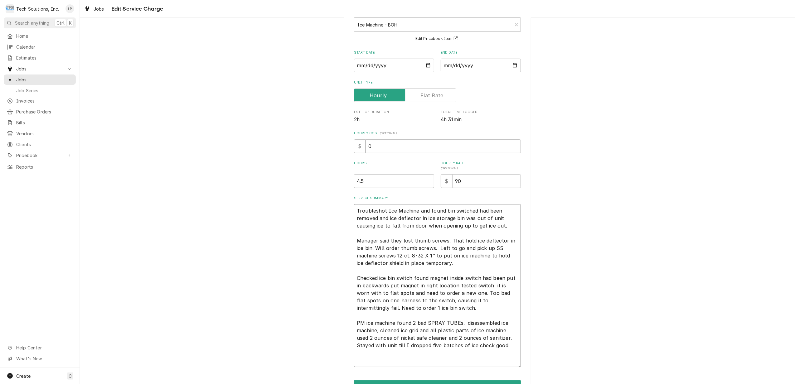
type textarea "x"
type textarea "9 Troubleshot Ice Machine and found bin switched had been removed and ice defle…"
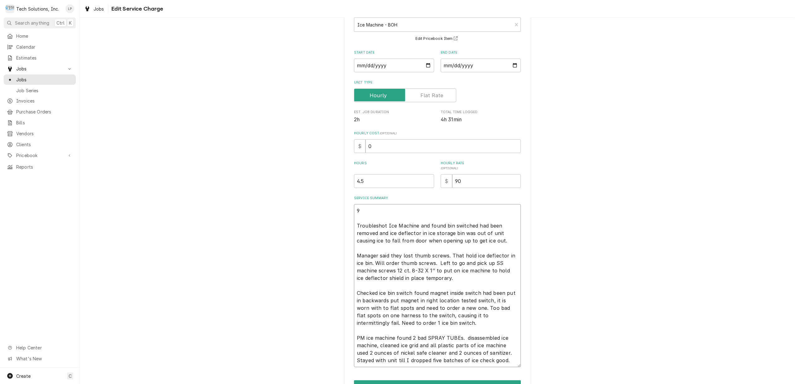
type textarea "x"
type textarea "9/ Troubleshot Ice Machine and found bin switched had been removed and ice defl…"
type textarea "x"
type textarea "9/1 Troubleshot Ice Machine and found bin switched had been removed and ice def…"
type textarea "x"
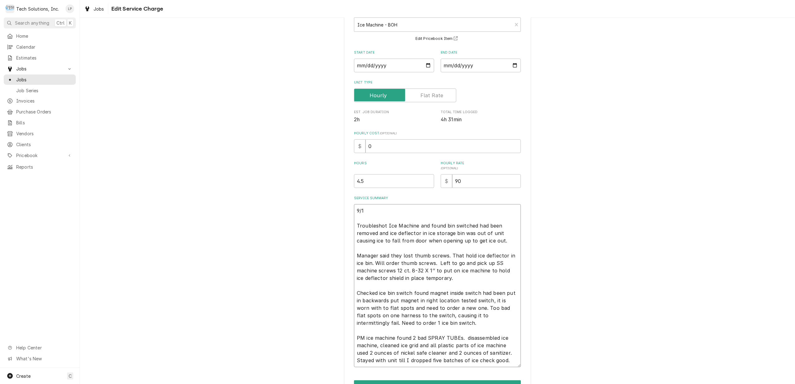
type textarea "9/1/ Troubleshot Ice Machine and found bin switched had been removed and ice de…"
type textarea "x"
type textarea "9/1/2 Troubleshot Ice Machine and found bin switched had been removed and ice d…"
type textarea "x"
type textarea "9/1/25 Troubleshot Ice Machine and found bin switched had been removed and ice …"
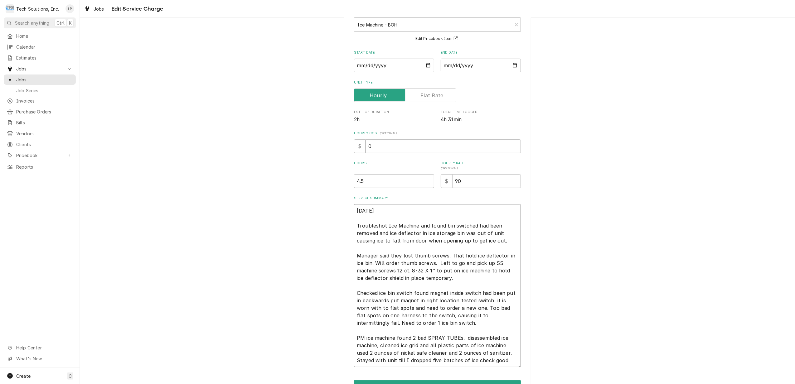
click at [510, 243] on textarea "9/1/25 Troubleshot Ice Machine and found bin switched had been removed and ice …" at bounding box center [437, 285] width 167 height 163
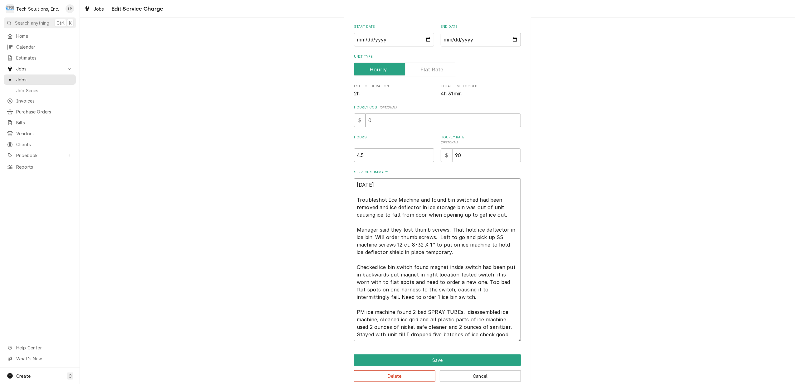
scroll to position [79, 0]
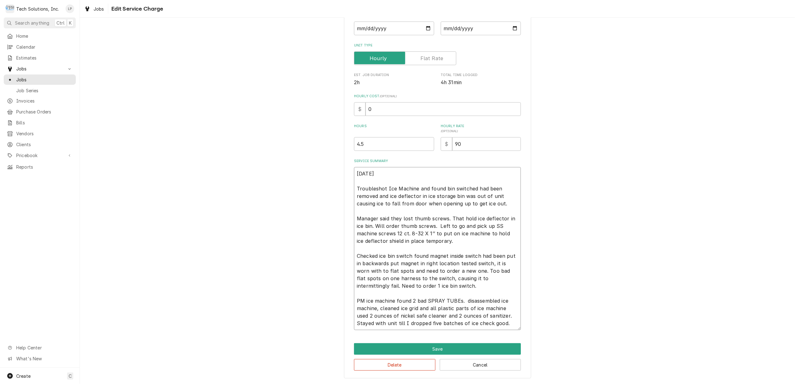
click at [471, 191] on textarea "9/1/25 Troubleshot Ice Machine and found bin switched had been removed and ice …" at bounding box center [437, 248] width 167 height 163
type textarea "x"
type textarea "9/1/25 Troubleshot Ice Machine and found bin switche had been removed and ice d…"
type textarea "x"
type textarea "9/1/25 Troubleshot Ice Machine and found bin switch had been removed and ice de…"
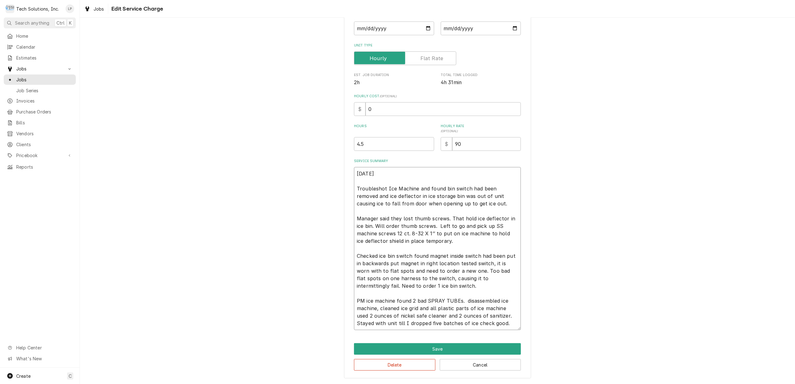
click at [456, 218] on textarea "9/1/25 Troubleshot Ice Machine and found bin switch had been removed and ice de…" at bounding box center [437, 248] width 167 height 163
click at [457, 216] on textarea "9/1/25 Troubleshot Ice Machine and found bin switch had been removed and ice de…" at bounding box center [437, 248] width 167 height 163
type textarea "x"
type textarea "9/1/25 Troubleshot Ice Machine and found bin switch had been removed and ice de…"
type textarea "x"
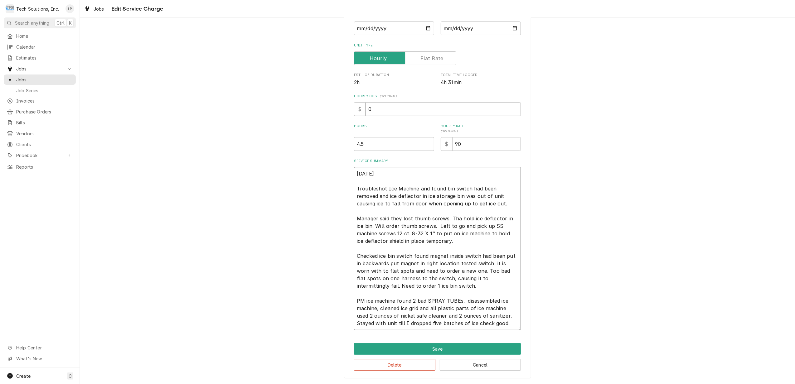
type textarea "9/1/25 Troubleshot Ice Machine and found bin switch had been removed and ice de…"
click at [477, 250] on textarea "9/1/25 Troubleshot Ice Machine and found bin switch had been removed and ice de…" at bounding box center [437, 248] width 167 height 163
click at [477, 254] on textarea "9/1/25 Troubleshot Ice Machine and found bin switch had been removed and ice de…" at bounding box center [437, 248] width 167 height 163
click at [381, 265] on textarea "9/1/25 Troubleshot Ice Machine and found bin switch had been removed and ice de…" at bounding box center [437, 248] width 167 height 163
click at [488, 271] on textarea "9/1/25 Troubleshot Ice Machine and found bin switch had been removed and ice de…" at bounding box center [437, 248] width 167 height 163
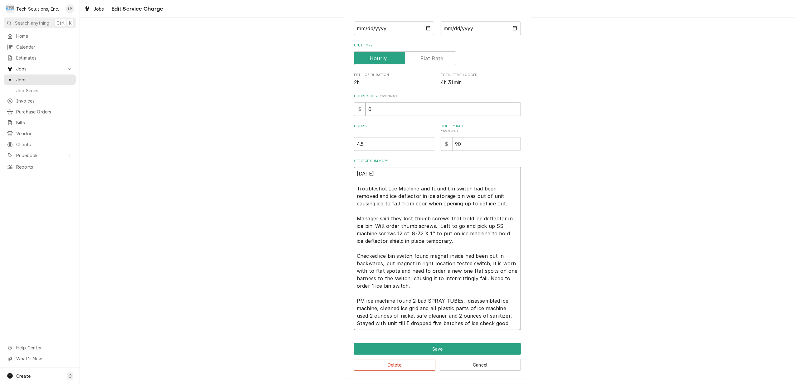
click at [510, 260] on textarea "9/1/25 Troubleshot Ice Machine and found bin switch had been removed and ice de…" at bounding box center [437, 248] width 167 height 163
click at [441, 281] on textarea "9/1/25 Troubleshot Ice Machine and found bin switch had been removed and ice de…" at bounding box center [437, 248] width 167 height 163
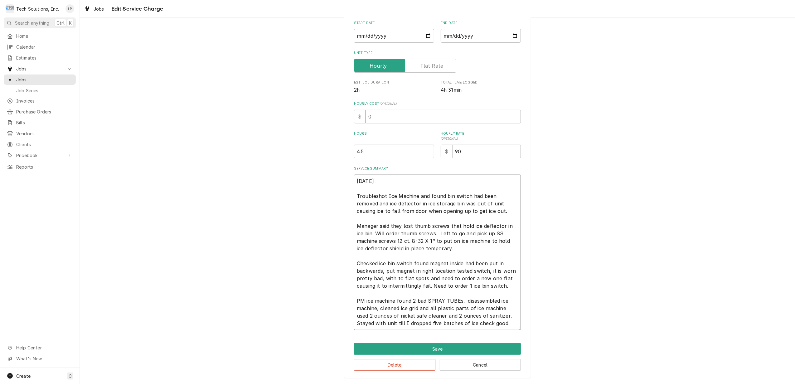
click at [397, 275] on textarea "9/1/25 Troubleshot Ice Machine and found bin switch had been removed and ice de…" at bounding box center [437, 253] width 167 height 156
click at [498, 285] on textarea "9/1/25 Troubleshot Ice Machine and found bin switch had been removed and ice de…" at bounding box center [437, 253] width 167 height 156
click at [499, 284] on textarea "9/1/25 Troubleshot Ice Machine and found bin switch had been removed and ice de…" at bounding box center [437, 253] width 167 height 156
click at [408, 265] on textarea "9/1/25 Troubleshot Ice Machine and found bin switch had been removed and ice de…" at bounding box center [437, 253] width 167 height 156
click at [496, 279] on textarea "9/1/25 Troubleshot Ice Machine and found bin switch had been removed and ice de…" at bounding box center [437, 253] width 167 height 156
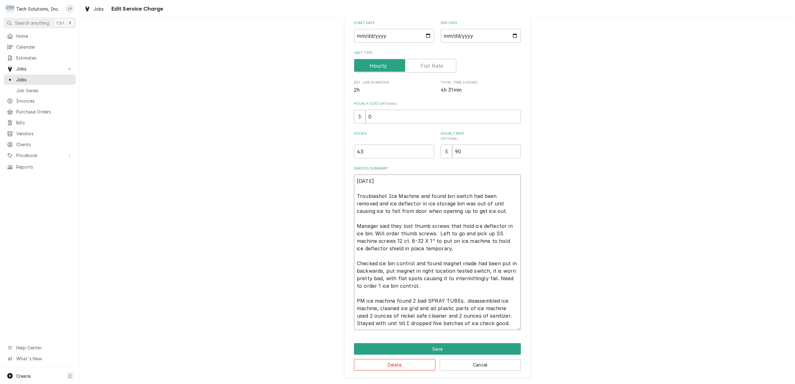
click at [416, 286] on textarea "9/1/25 Troubleshot Ice Machine and found bin switch had been removed and ice de…" at bounding box center [437, 253] width 167 height 156
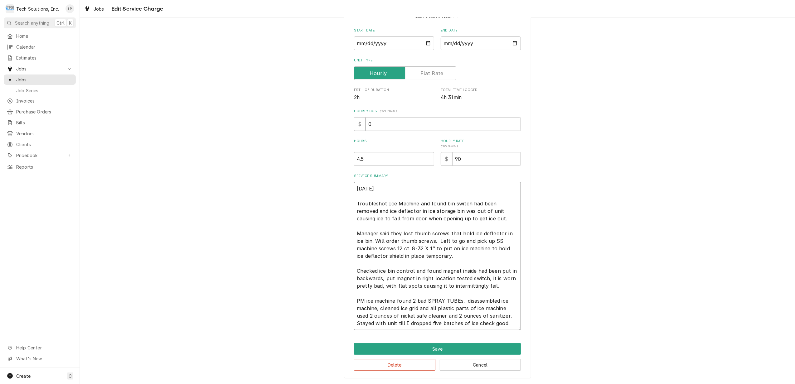
click at [458, 302] on textarea "9/1/25 Troubleshot Ice Machine and found bin switch had been removed and ice de…" at bounding box center [437, 256] width 167 height 148
click at [354, 303] on textarea "9/1/25 Troubleshot Ice Machine and found bin switch had been removed and ice de…" at bounding box center [437, 256] width 167 height 148
click at [411, 303] on textarea "9/1/25 Troubleshot Ice Machine and found bin switch had been removed and ice de…" at bounding box center [437, 256] width 167 height 148
click at [479, 301] on textarea "9/1/25 Troubleshot Ice Machine and found bin switch had been removed and ice de…" at bounding box center [437, 256] width 167 height 148
click at [477, 300] on textarea "9/1/25 Troubleshot Ice Machine and found bin switch had been removed and ice de…" at bounding box center [437, 256] width 167 height 148
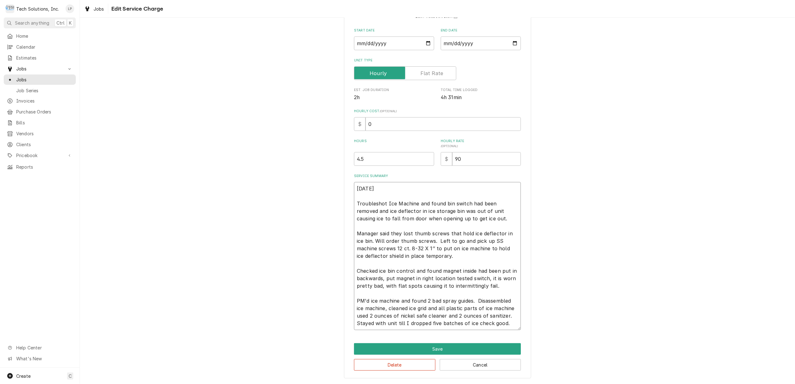
click at [396, 317] on textarea "9/1/25 Troubleshot Ice Machine and found bin switch had been removed and ice de…" at bounding box center [437, 256] width 167 height 148
click at [447, 317] on textarea "9/1/25 Troubleshot Ice Machine and found bin switch had been removed and ice de…" at bounding box center [437, 256] width 167 height 148
click at [434, 316] on textarea "9/1/25 Troubleshot Ice Machine and found bin switch had been removed and ice de…" at bounding box center [437, 256] width 167 height 148
click at [471, 319] on textarea "9/1/25 Troubleshot Ice Machine and found bin switch had been removed and ice de…" at bounding box center [437, 256] width 167 height 148
click at [446, 348] on button "Save" at bounding box center [437, 349] width 167 height 12
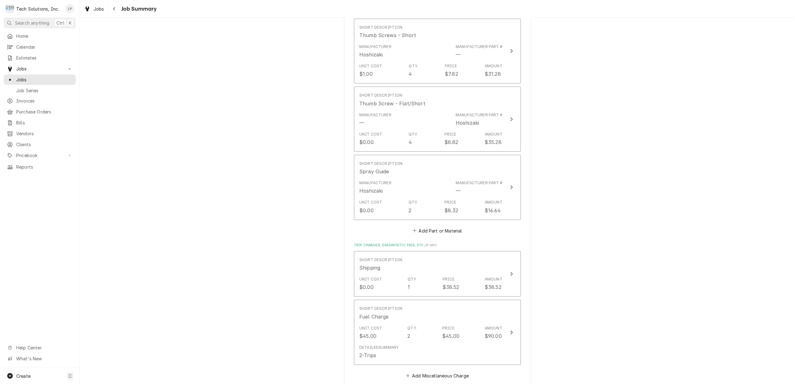
scroll to position [707, 0]
click at [442, 225] on button "Add Part or Material" at bounding box center [437, 229] width 51 height 9
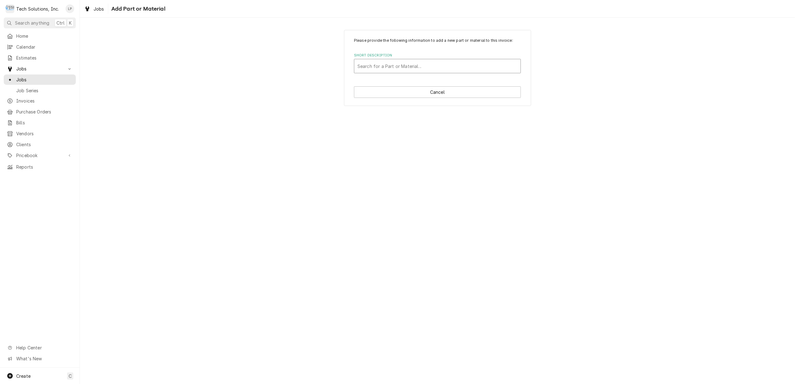
click at [478, 66] on div "Short Description" at bounding box center [437, 66] width 160 height 11
click at [584, 111] on div "Please provide the following information to add a new part or material to this …" at bounding box center [437, 67] width 715 height 87
click at [429, 92] on button "Cancel" at bounding box center [437, 92] width 167 height 12
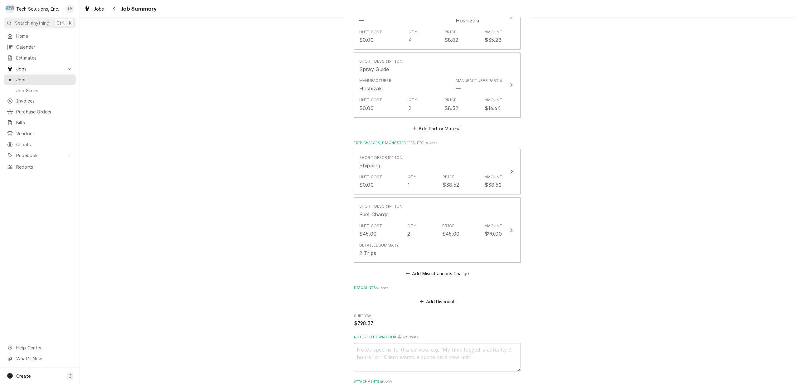
scroll to position [805, 0]
click at [449, 126] on button "Add Part or Material" at bounding box center [437, 130] width 51 height 9
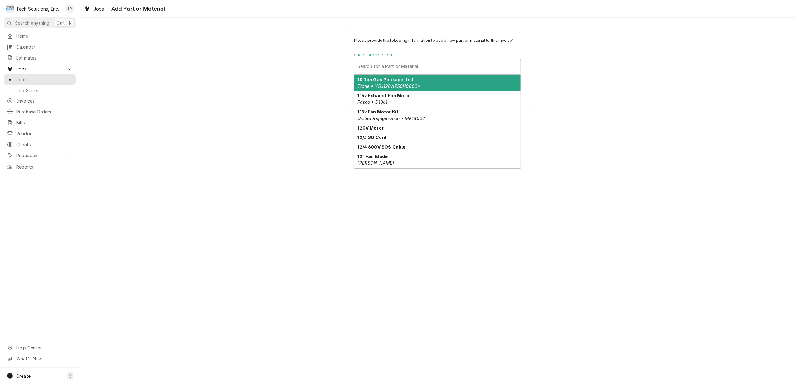
click at [397, 66] on div "Short Description" at bounding box center [437, 66] width 160 height 11
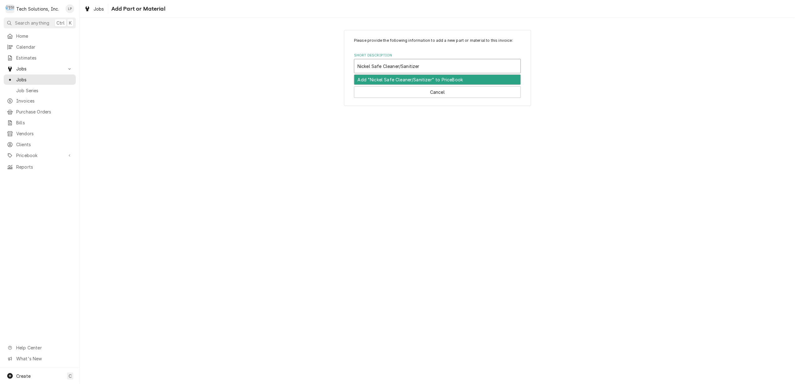
click at [405, 80] on div "Add "Nickel Safe Cleaner/Sanitizer" to PriceBook" at bounding box center [437, 80] width 166 height 10
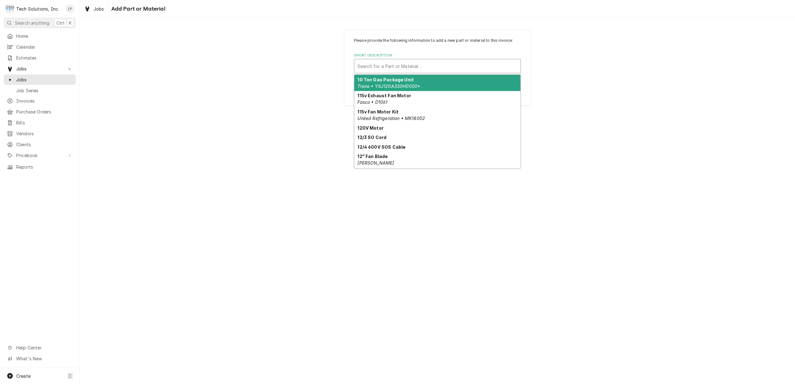
click at [416, 64] on div "Short Description" at bounding box center [437, 66] width 160 height 11
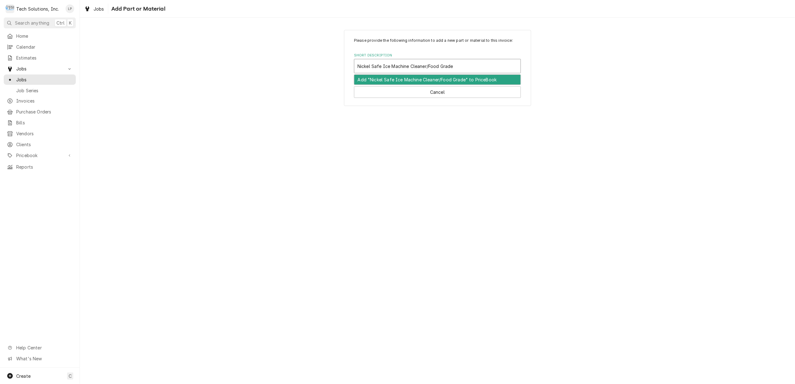
click at [422, 77] on div "Add "Nickel Safe Ice Machine Cleaner/Food Grade" to PriceBook" at bounding box center [437, 80] width 166 height 10
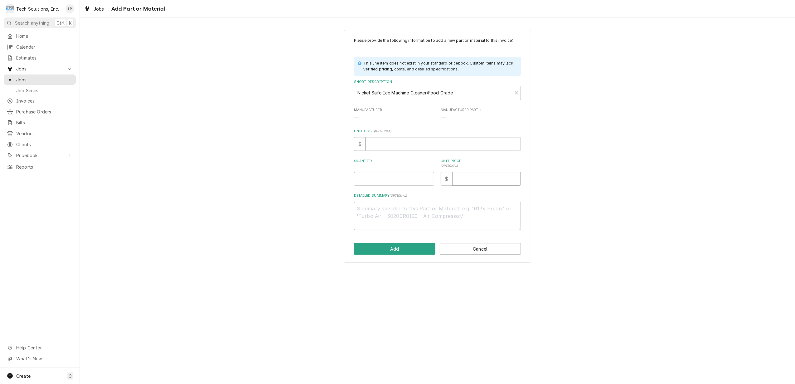
click at [476, 177] on input "Unit Price ( optional )" at bounding box center [486, 179] width 69 height 14
click at [412, 177] on input "Quantity" at bounding box center [394, 179] width 80 height 14
click at [410, 250] on button "Add" at bounding box center [394, 249] width 81 height 12
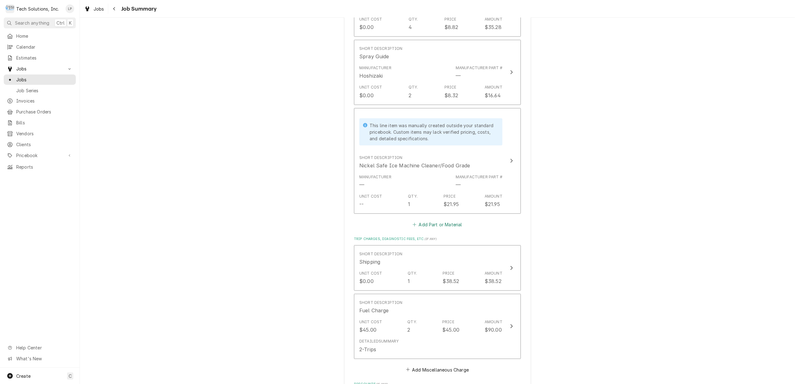
click at [433, 221] on button "Add Part or Material" at bounding box center [437, 225] width 51 height 9
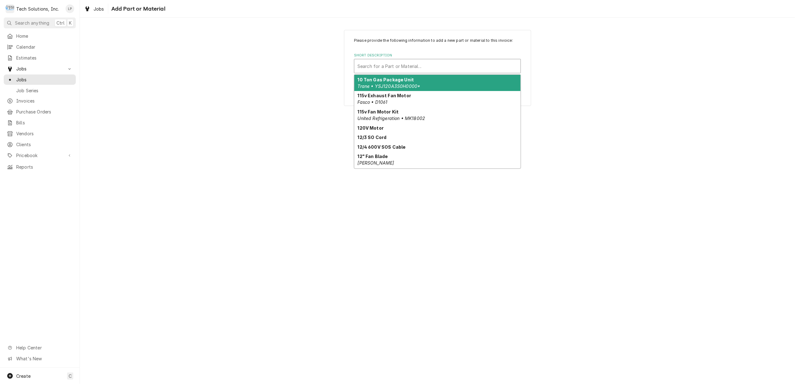
click at [397, 66] on div "Short Description" at bounding box center [437, 66] width 160 height 11
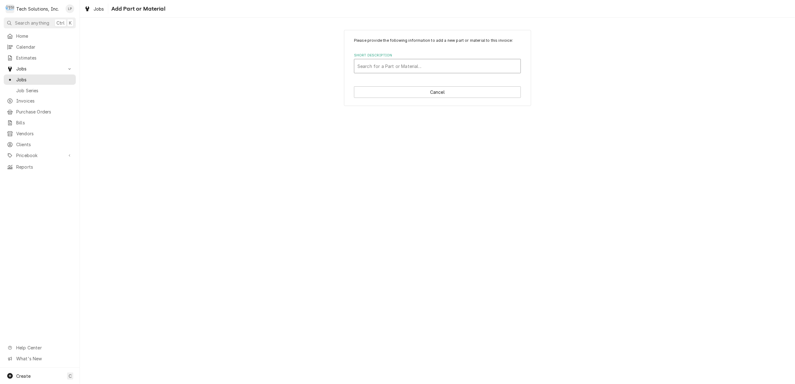
drag, startPoint x: 397, startPoint y: 66, endPoint x: 418, endPoint y: 61, distance: 21.5
click at [418, 61] on div "Short Description" at bounding box center [437, 66] width 160 height 11
click at [428, 81] on div "Add "Ice Machine Sanitizer / No Rinse" to PriceBook" at bounding box center [437, 80] width 166 height 10
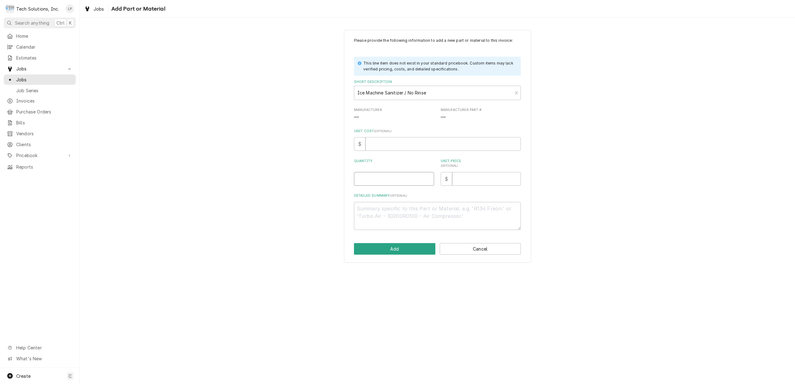
click at [403, 185] on input "Quantity" at bounding box center [394, 179] width 80 height 14
click at [412, 188] on div "Please provide the following information to add a new part or material to this …" at bounding box center [437, 134] width 167 height 192
click at [410, 250] on button "Add" at bounding box center [394, 249] width 81 height 12
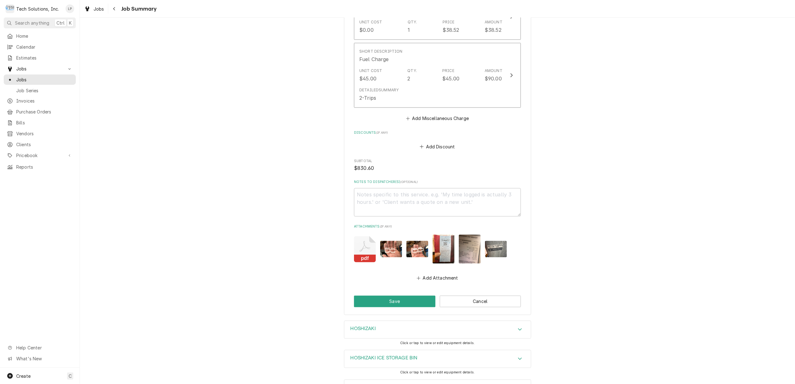
scroll to position [1201, 0]
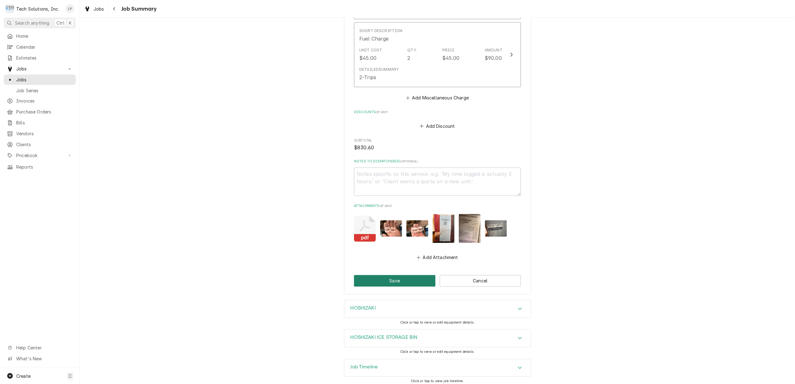
click at [410, 275] on button "Save" at bounding box center [394, 281] width 81 height 12
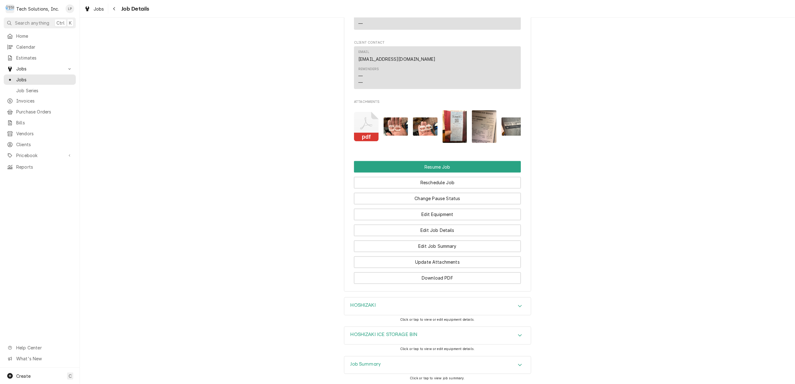
scroll to position [1099, 0]
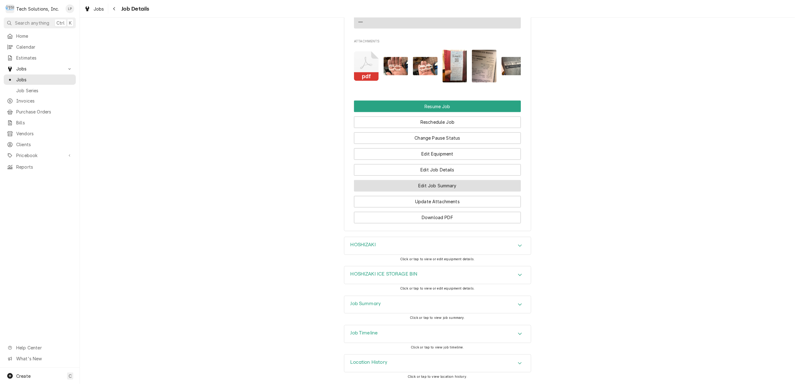
click at [476, 184] on button "Edit Job Summary" at bounding box center [437, 186] width 167 height 12
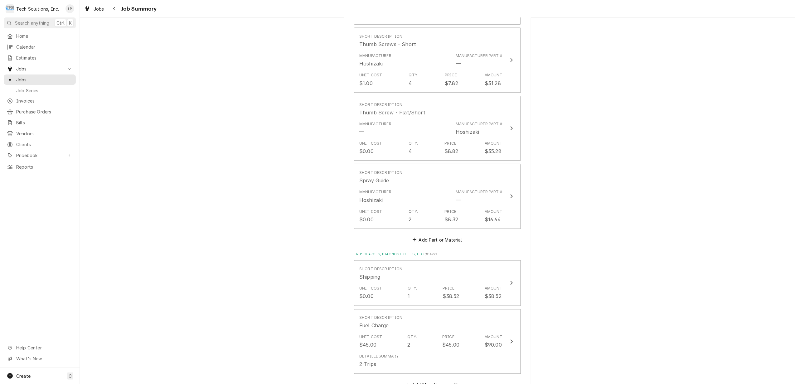
scroll to position [1201, 0]
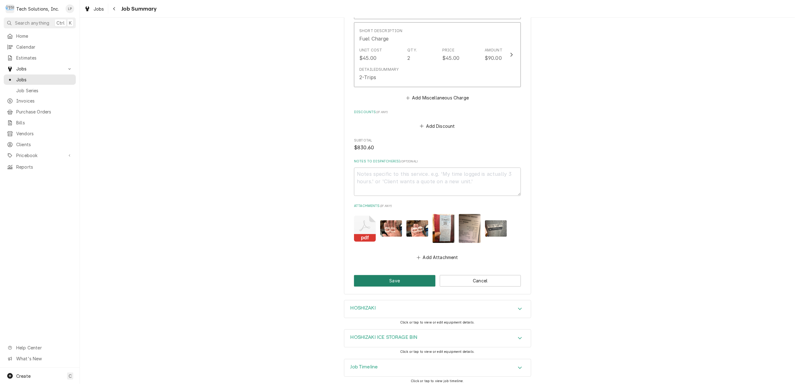
click at [396, 278] on button "Save" at bounding box center [394, 281] width 81 height 12
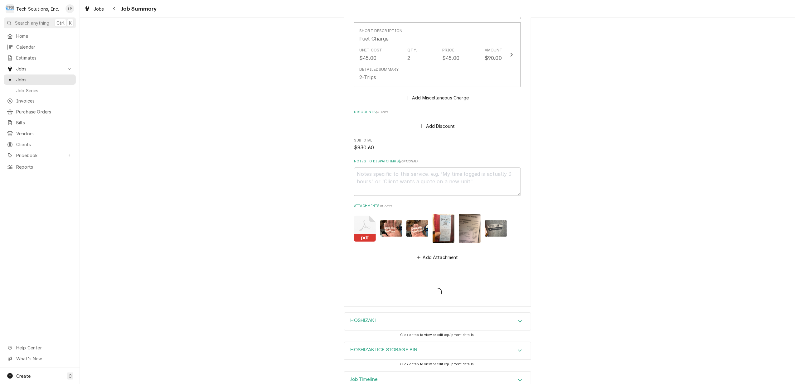
type textarea "x"
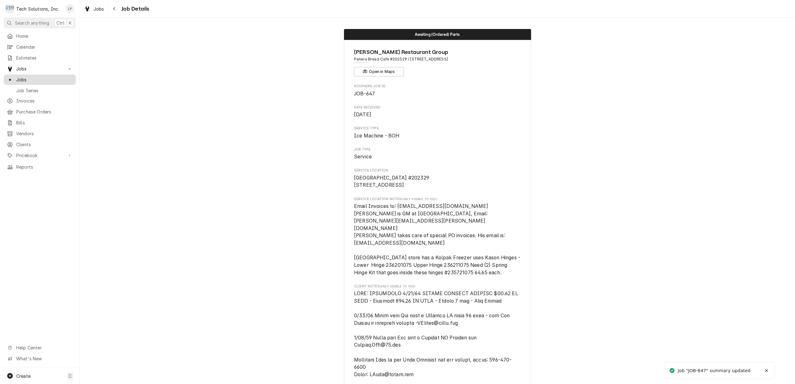
click at [22, 76] on span "Jobs" at bounding box center [44, 79] width 56 height 7
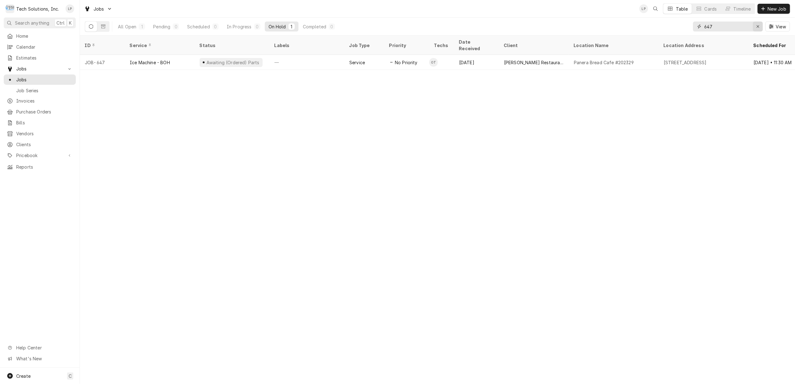
click at [761, 26] on div "Erase input" at bounding box center [758, 26] width 6 height 6
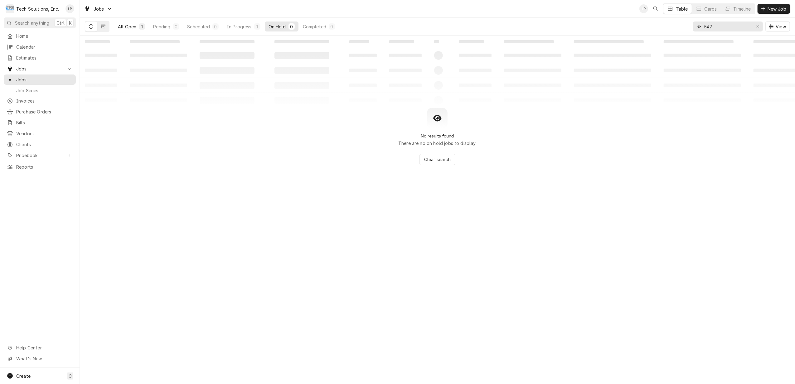
type input "547"
click at [126, 26] on div "All Open" at bounding box center [127, 26] width 18 height 7
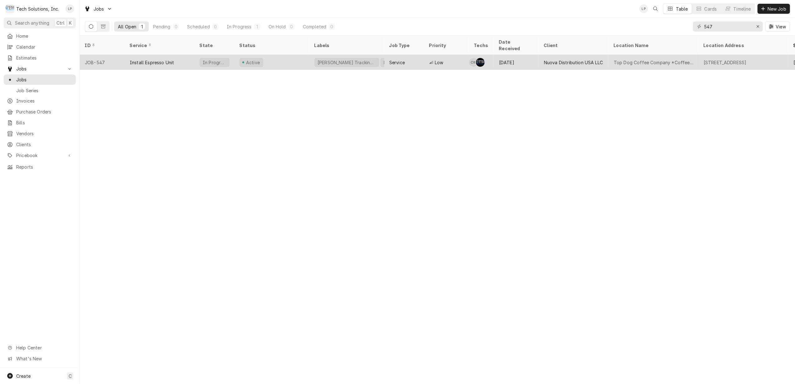
click at [139, 59] on div "Install Espresso Unit" at bounding box center [152, 62] width 44 height 7
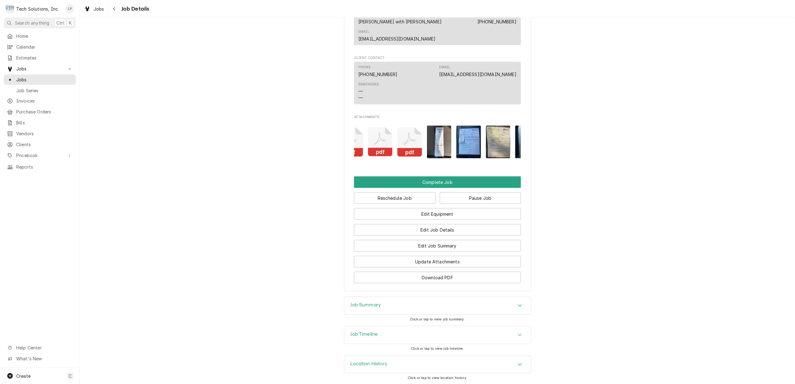
scroll to position [0, 39]
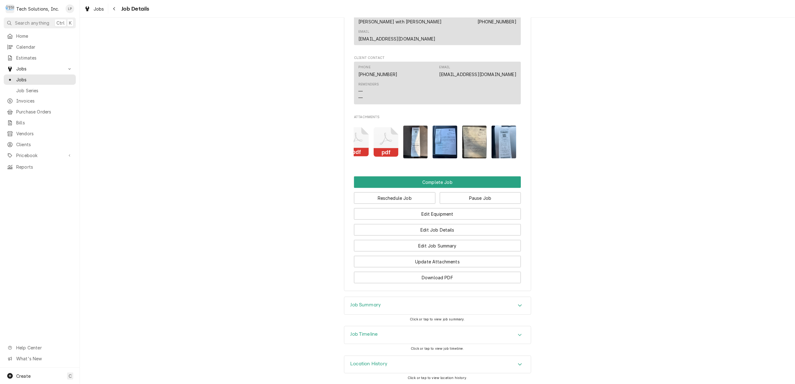
click at [501, 127] on img "Attachments" at bounding box center [504, 142] width 25 height 33
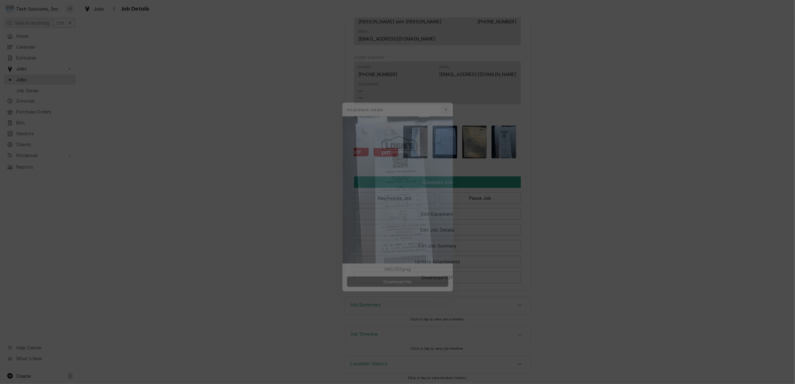
click at [452, 96] on div "button" at bounding box center [450, 97] width 6 height 6
